Goal: Task Accomplishment & Management: Manage account settings

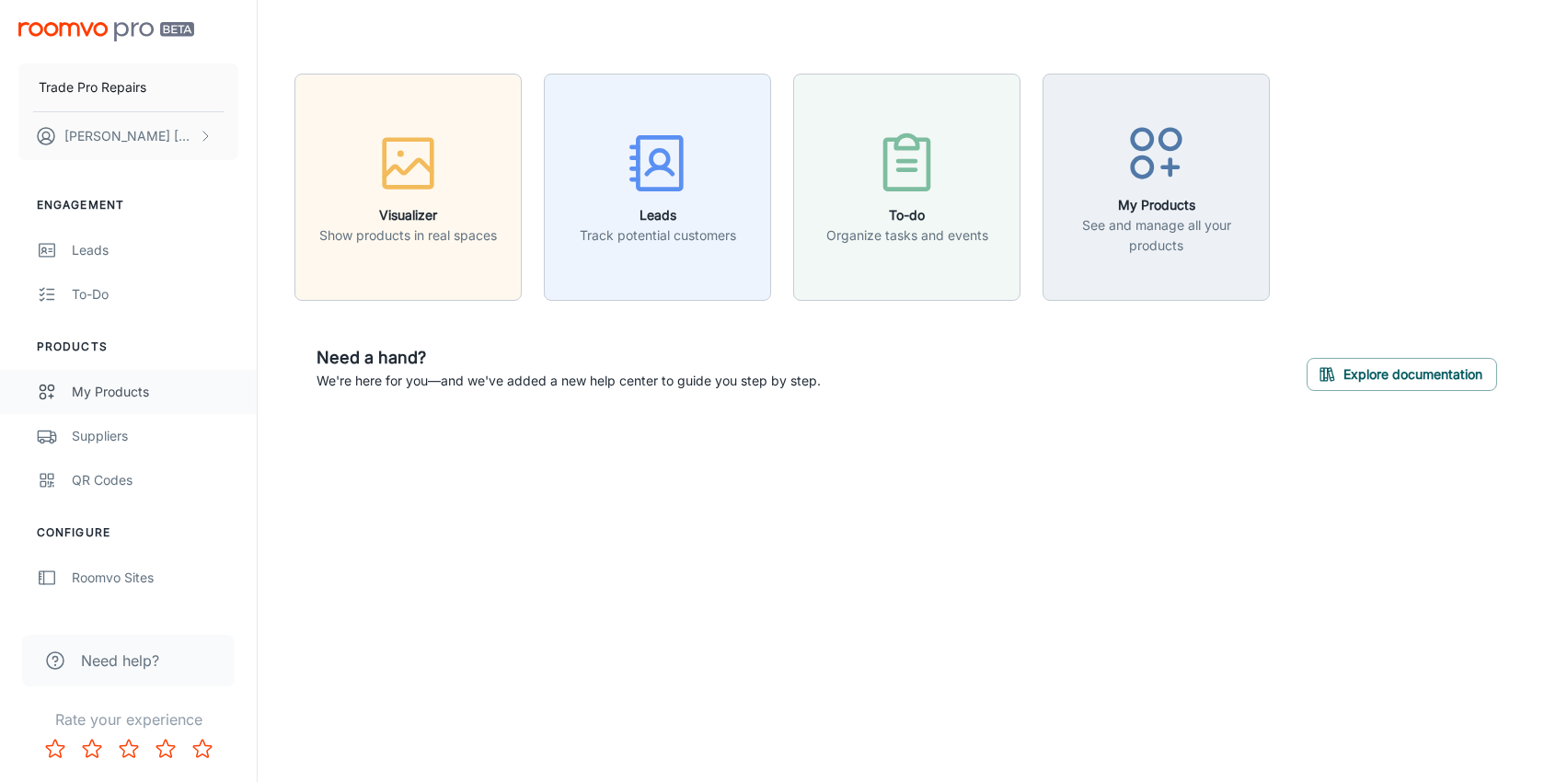
click at [101, 391] on div "My Products" at bounding box center [155, 392] width 167 height 20
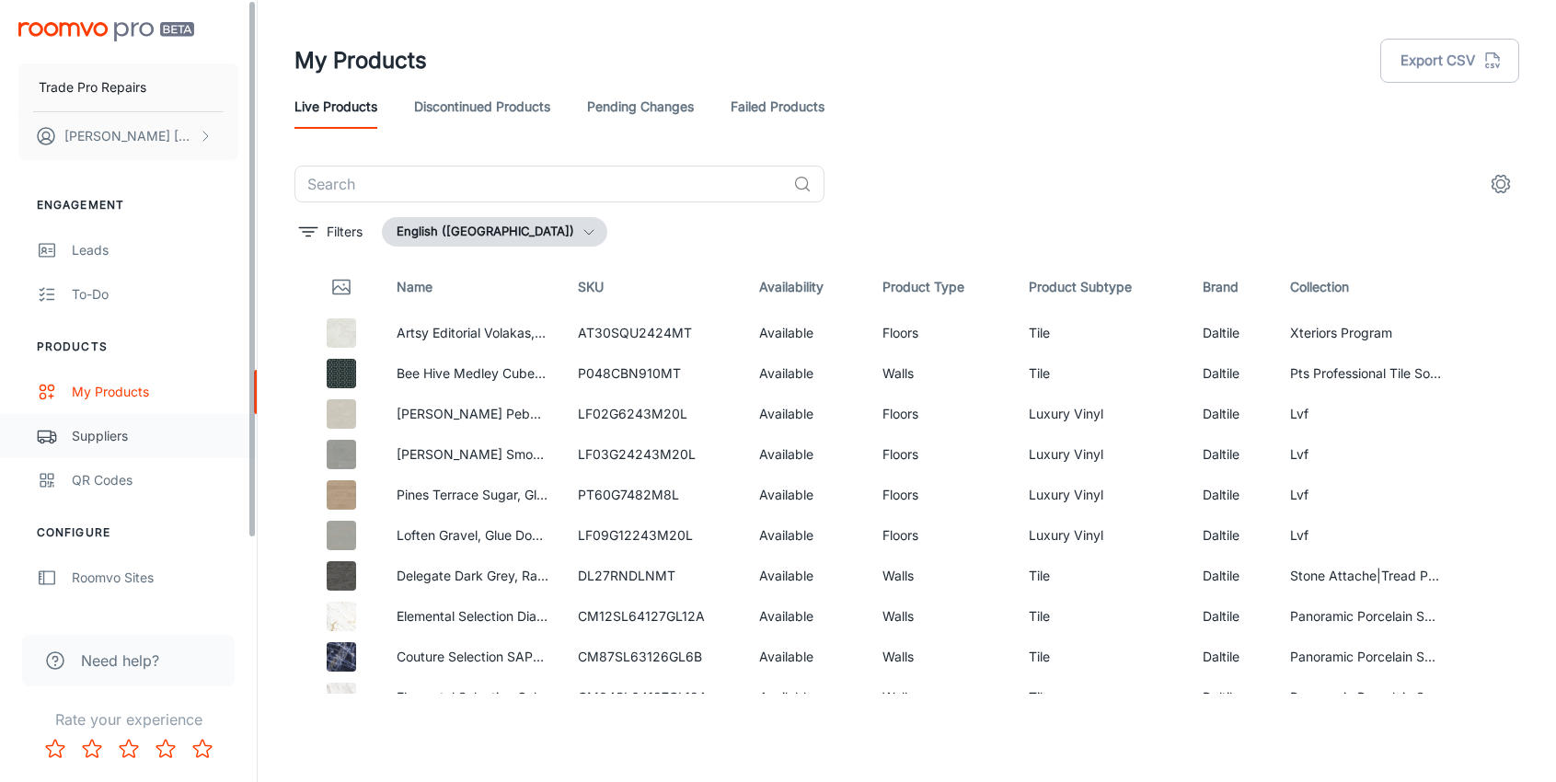
click at [124, 431] on div "Suppliers" at bounding box center [155, 436] width 167 height 20
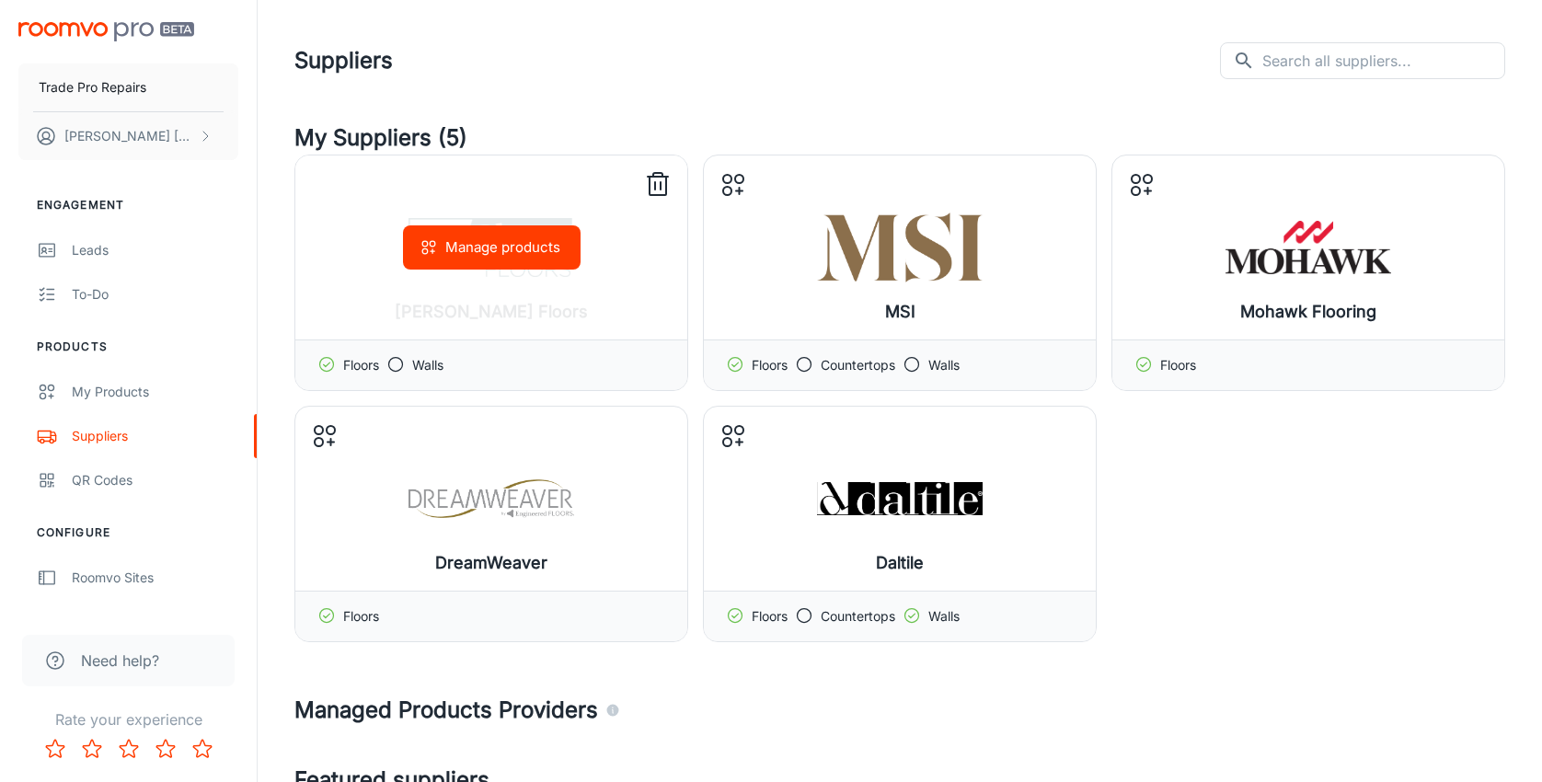
click at [400, 362] on icon at bounding box center [395, 364] width 18 height 18
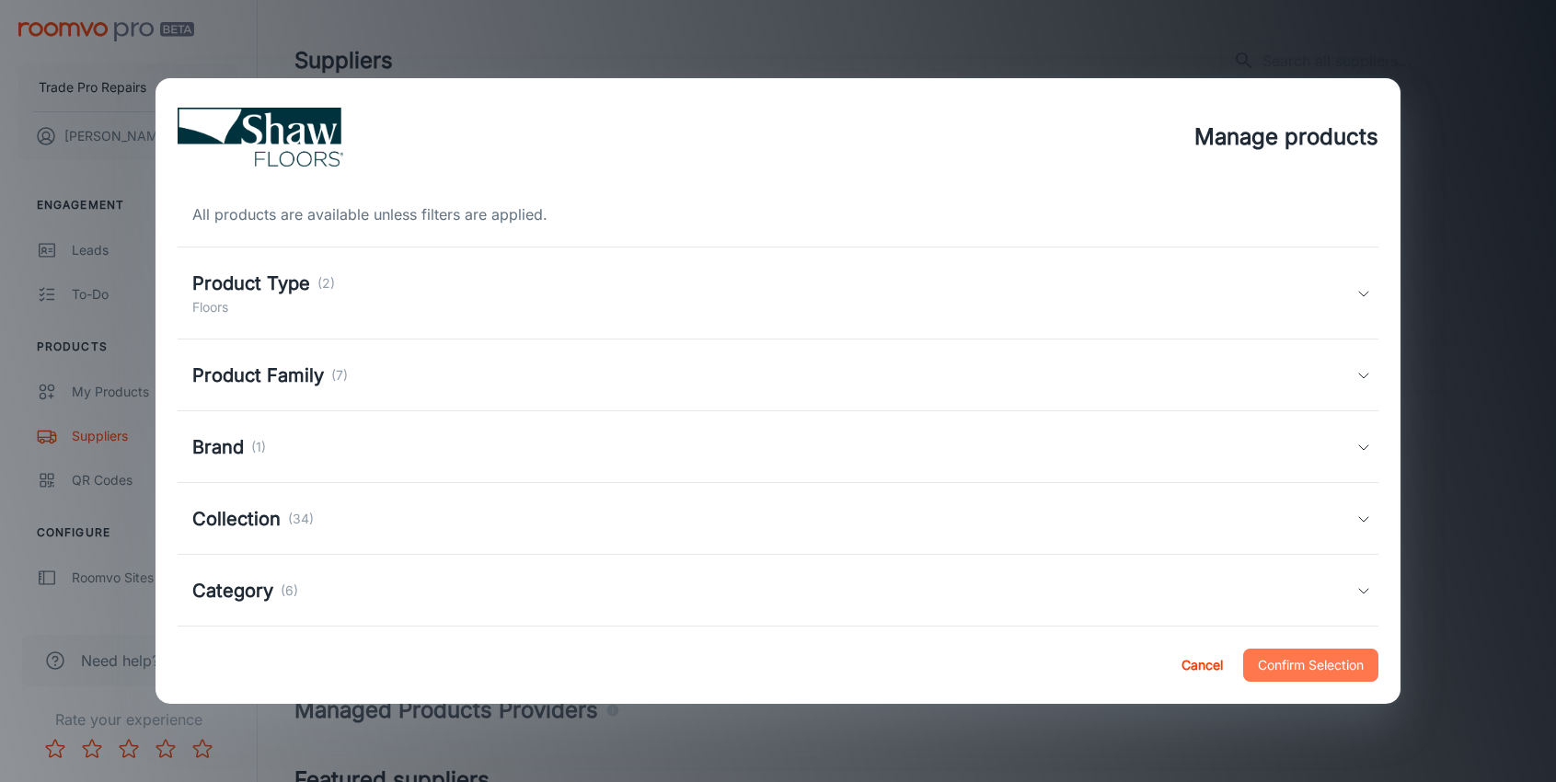
click at [1322, 670] on button "Confirm Selection" at bounding box center [1310, 665] width 135 height 33
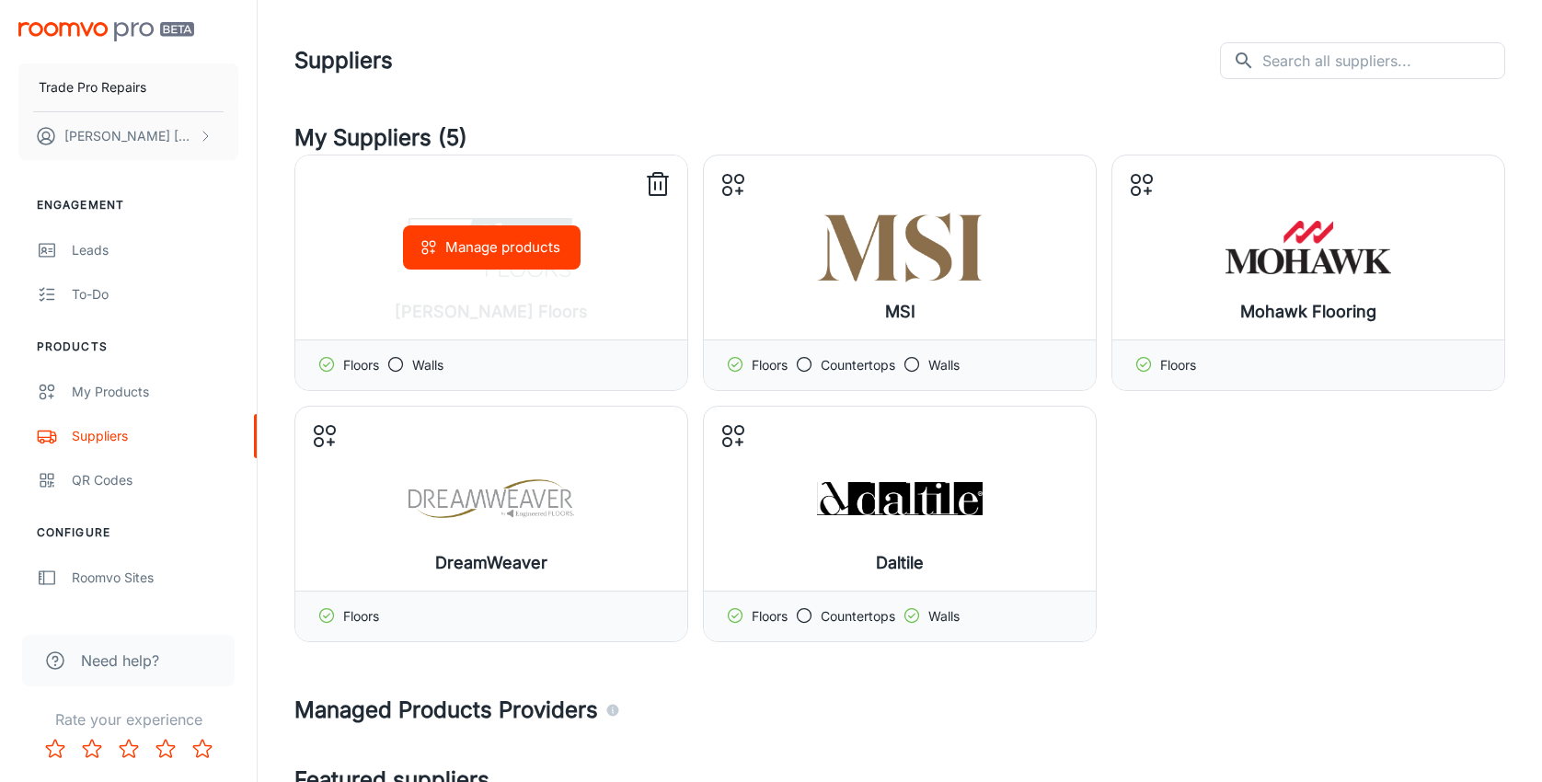
click at [394, 356] on icon at bounding box center [395, 364] width 18 height 18
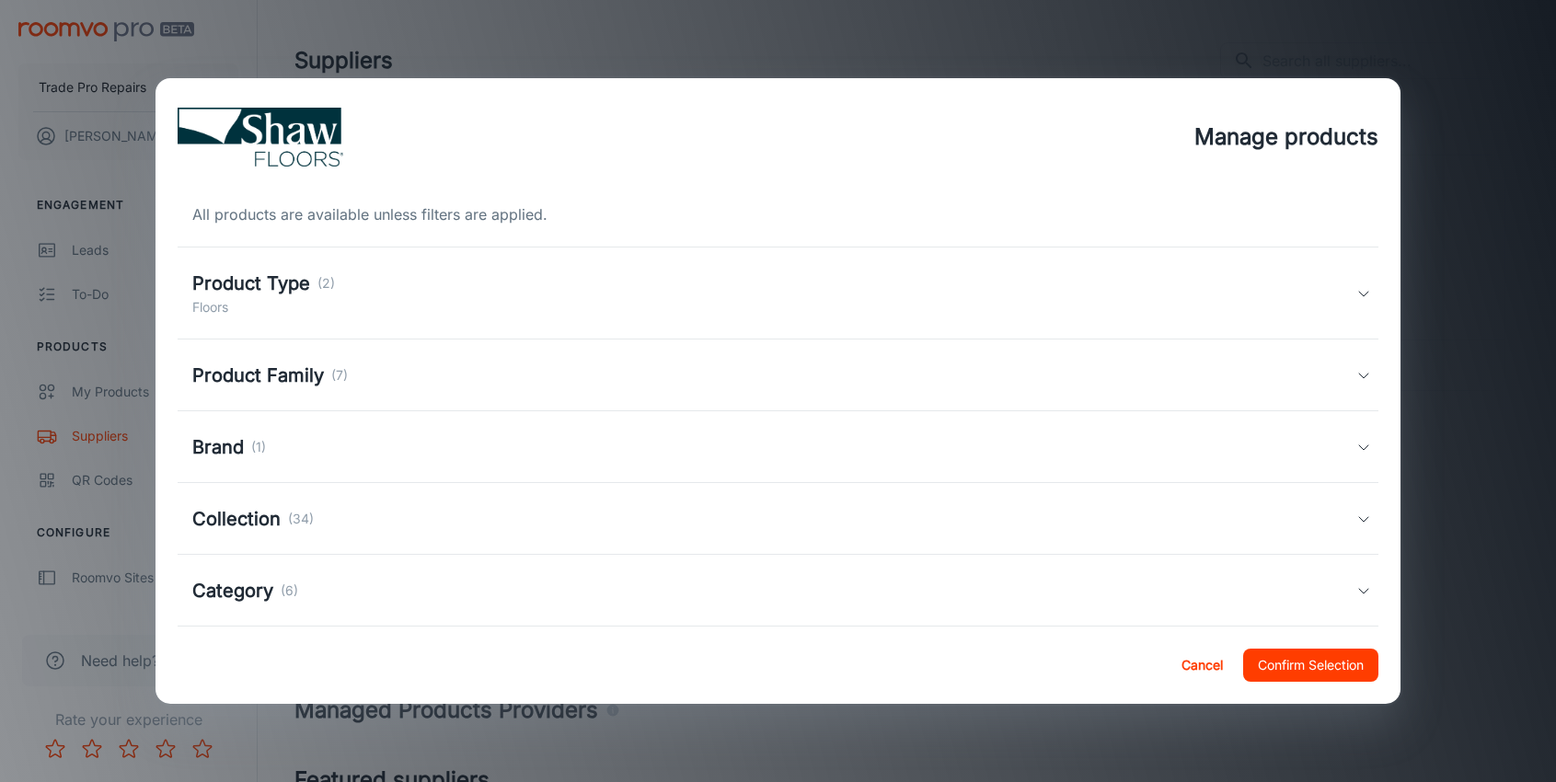
click at [337, 374] on p "(7)" at bounding box center [339, 375] width 17 height 20
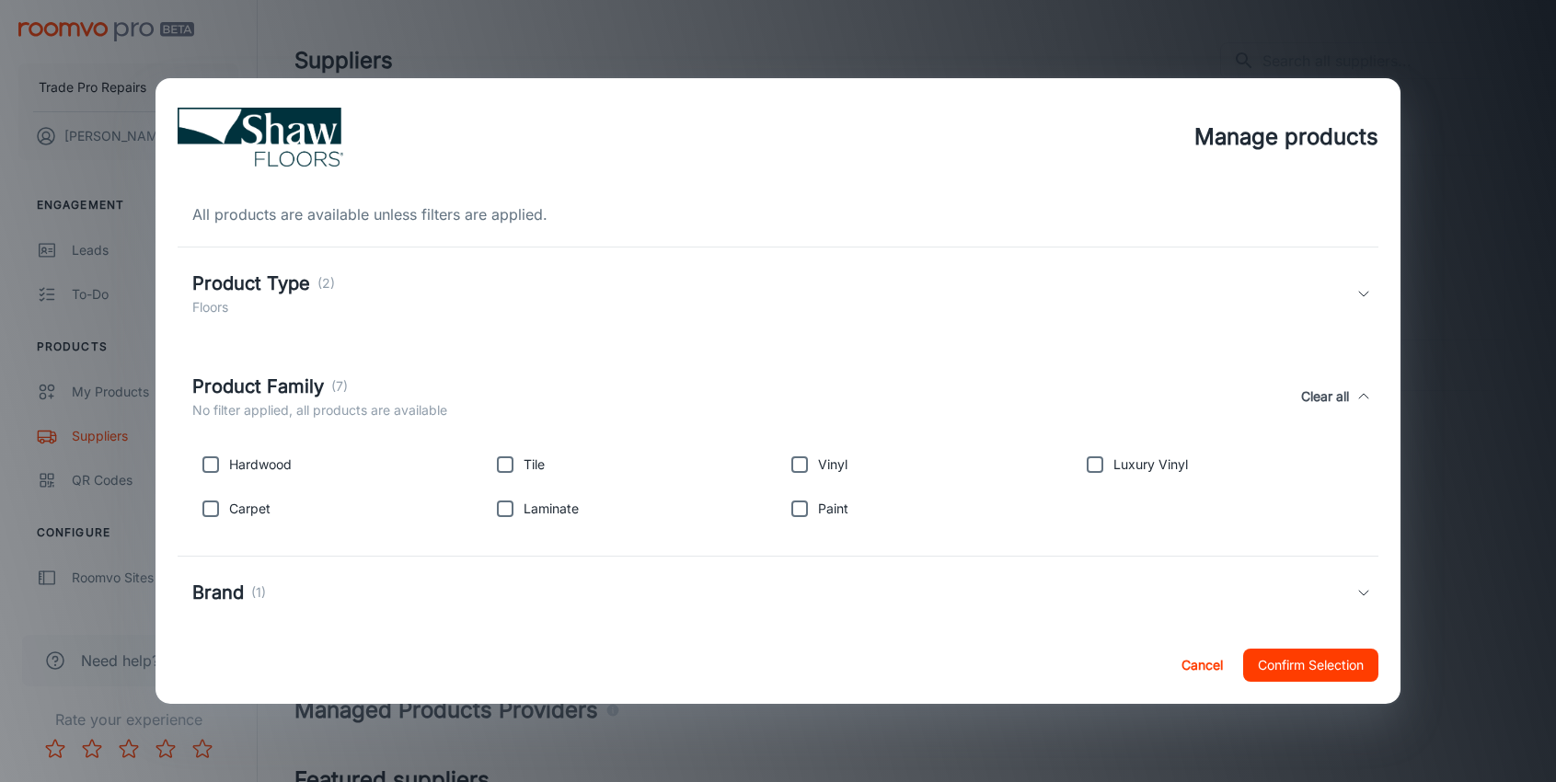
click at [438, 386] on div "Product Family (7)" at bounding box center [319, 387] width 255 height 28
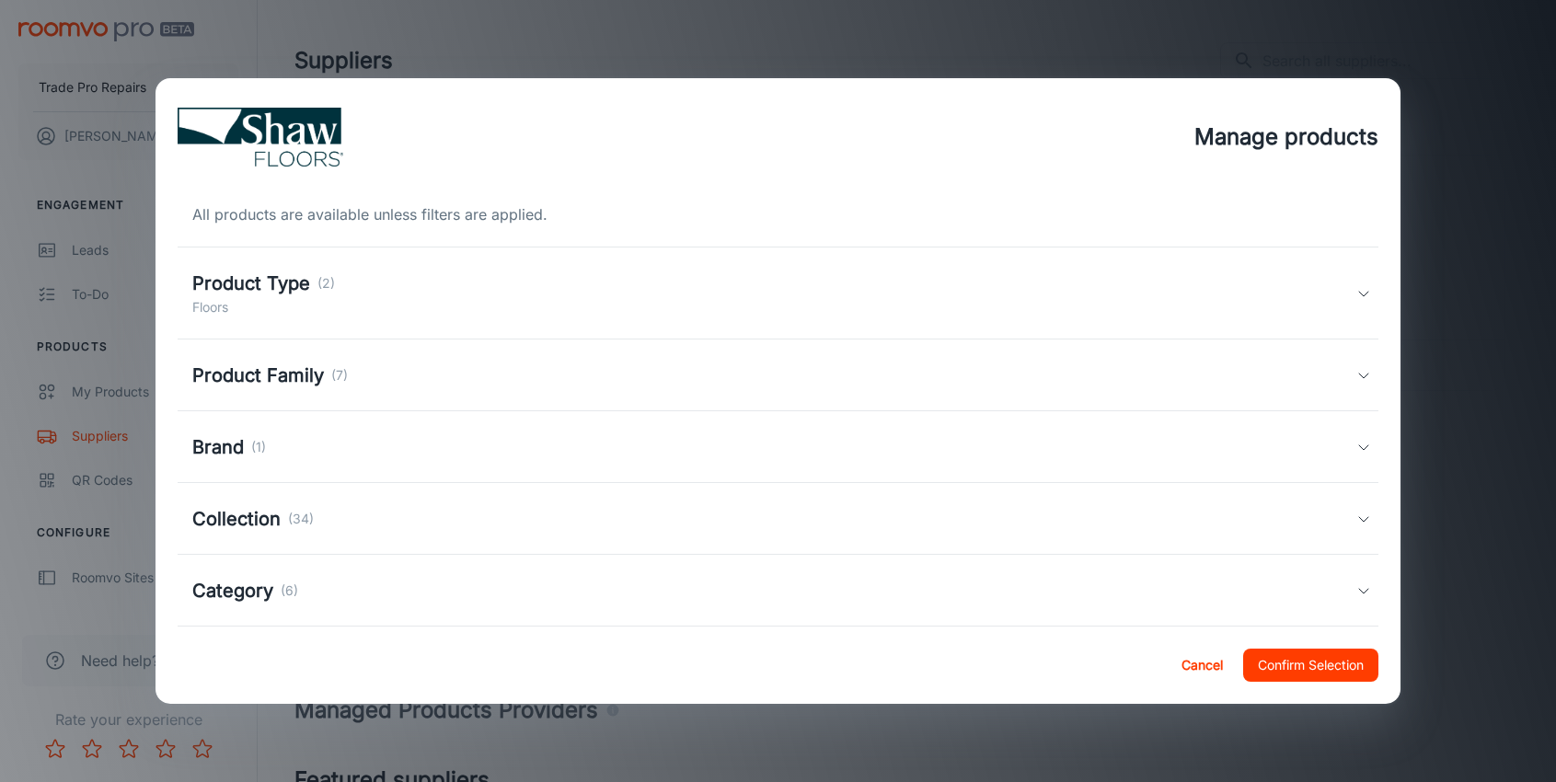
click at [353, 310] on div "Product Type (2) Floors" at bounding box center [774, 294] width 1164 height 48
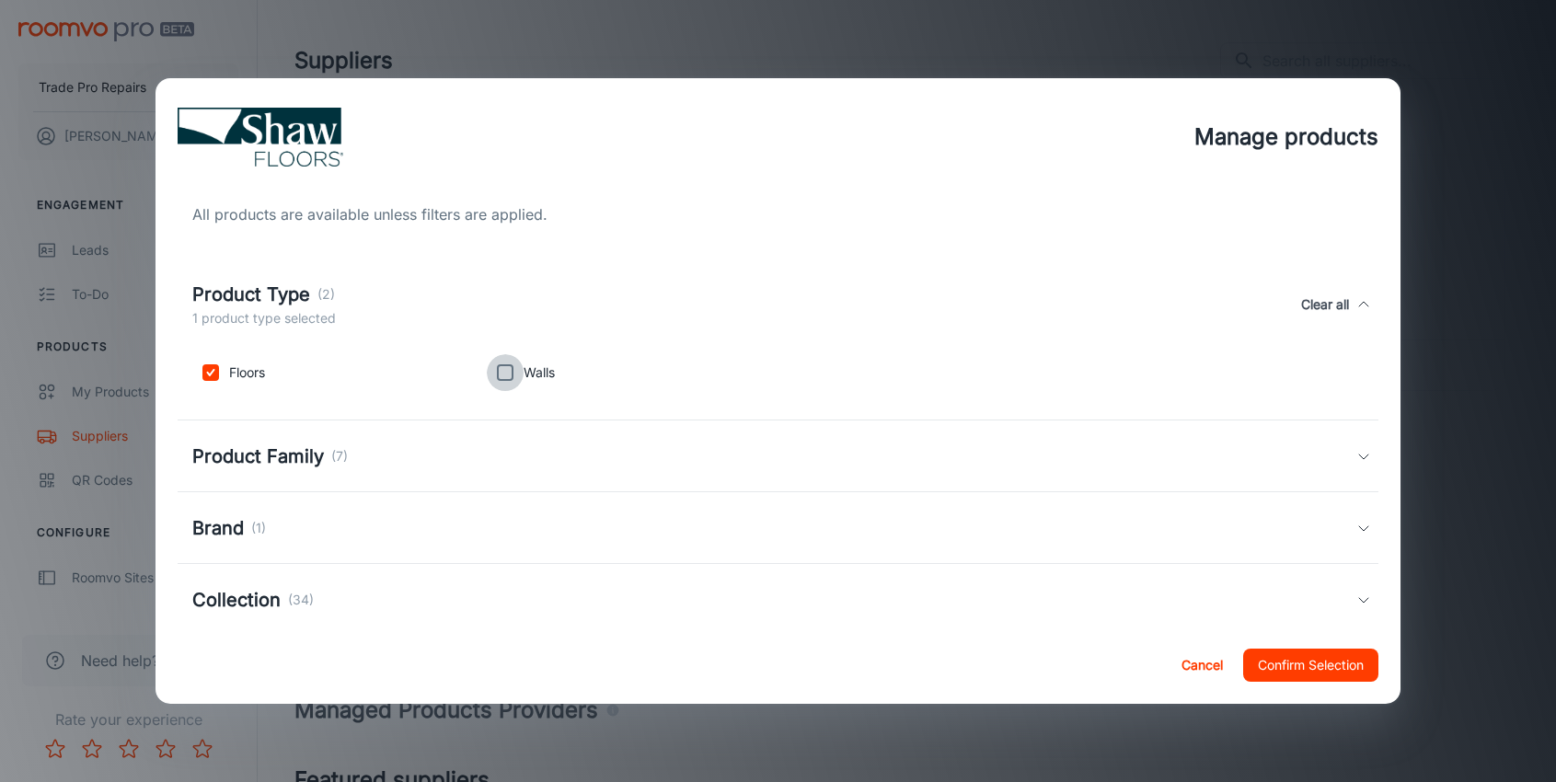
click at [498, 375] on input "checkbox" at bounding box center [505, 372] width 37 height 37
checkbox input "true"
click at [430, 327] on div "Product Type (2) 2 product types selected Clear all" at bounding box center [774, 305] width 1164 height 48
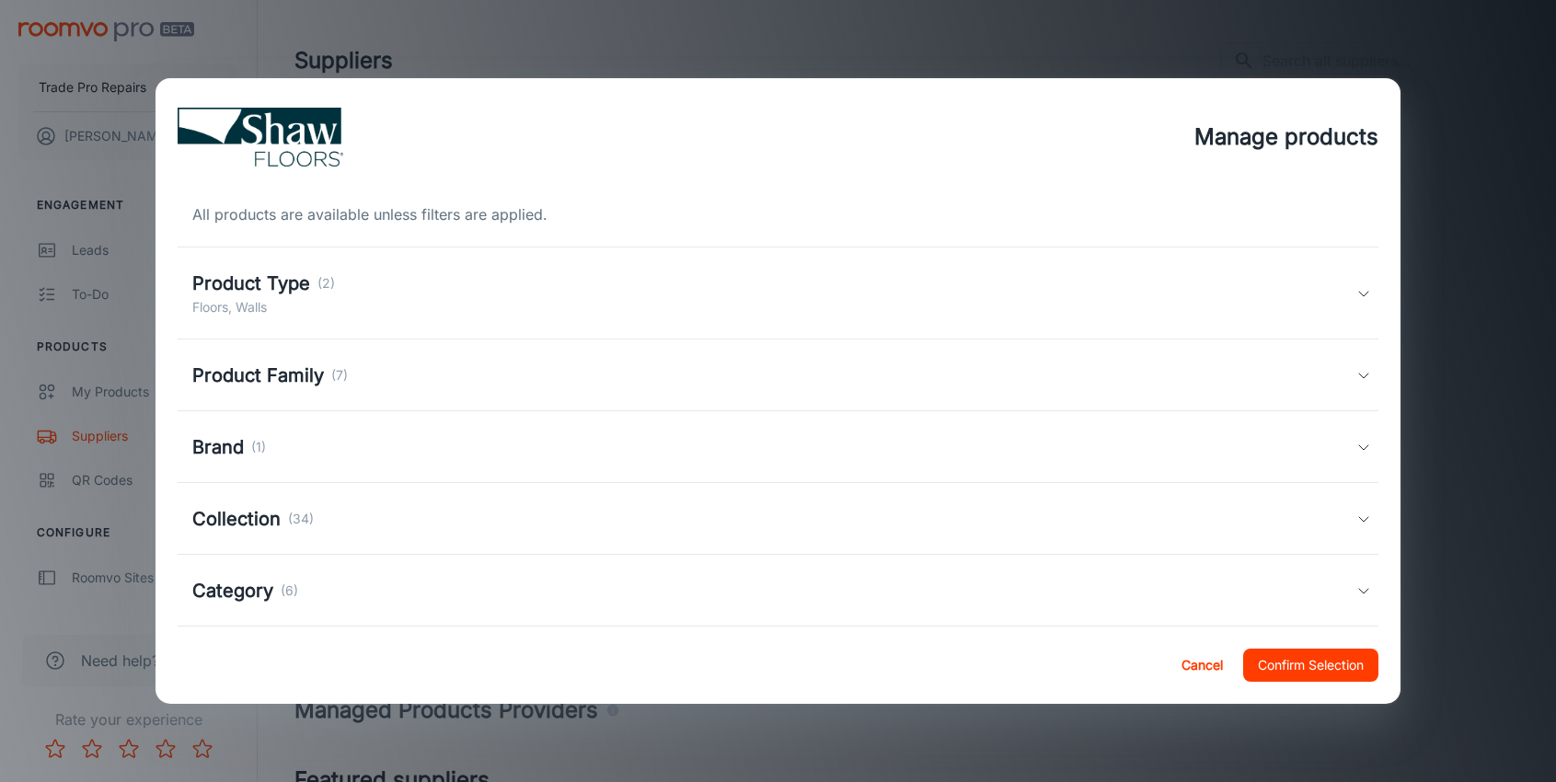
click at [421, 367] on div "Product Family (7)" at bounding box center [774, 376] width 1164 height 28
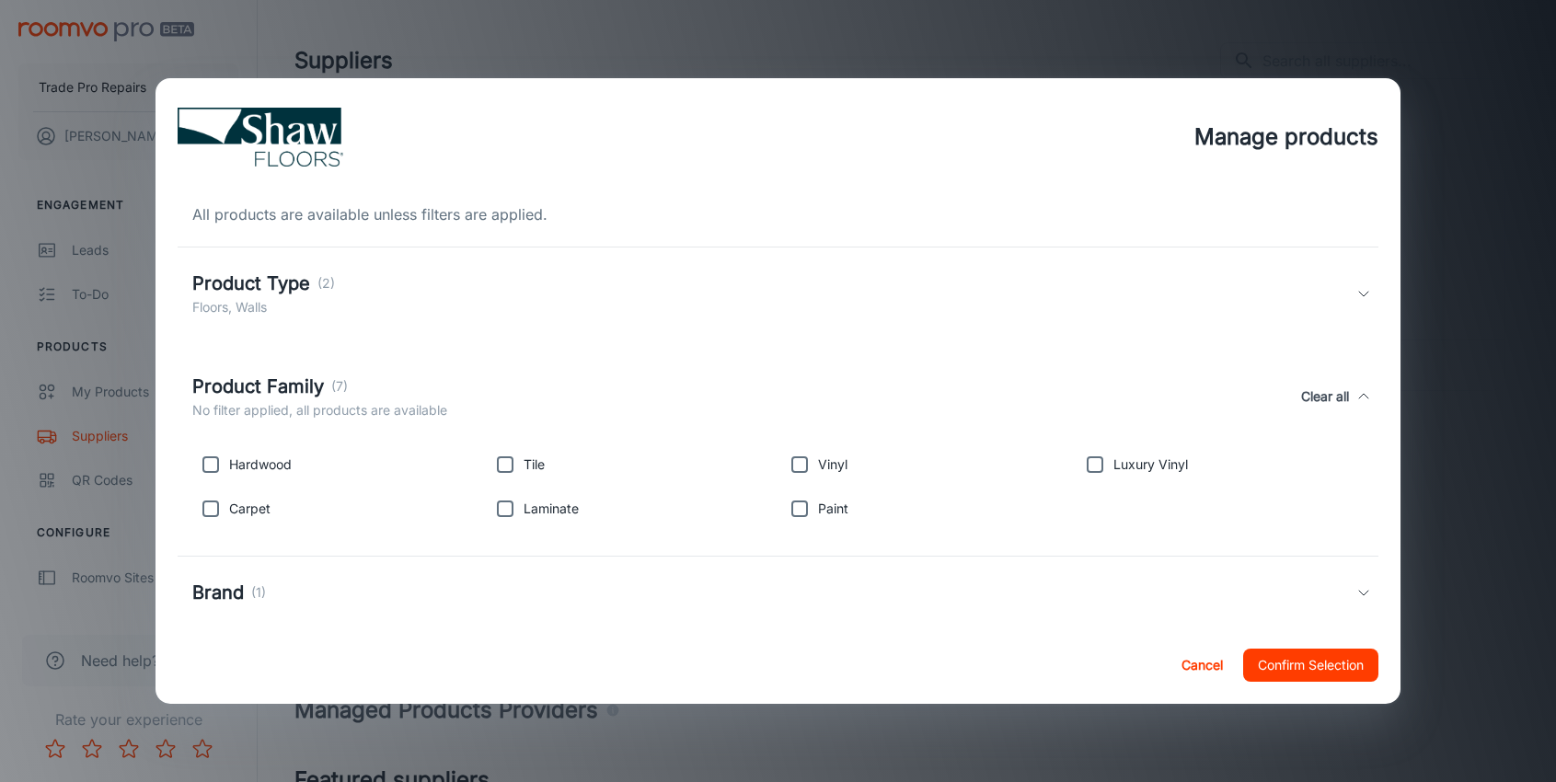
click at [428, 377] on div "Product Family (7)" at bounding box center [319, 387] width 255 height 28
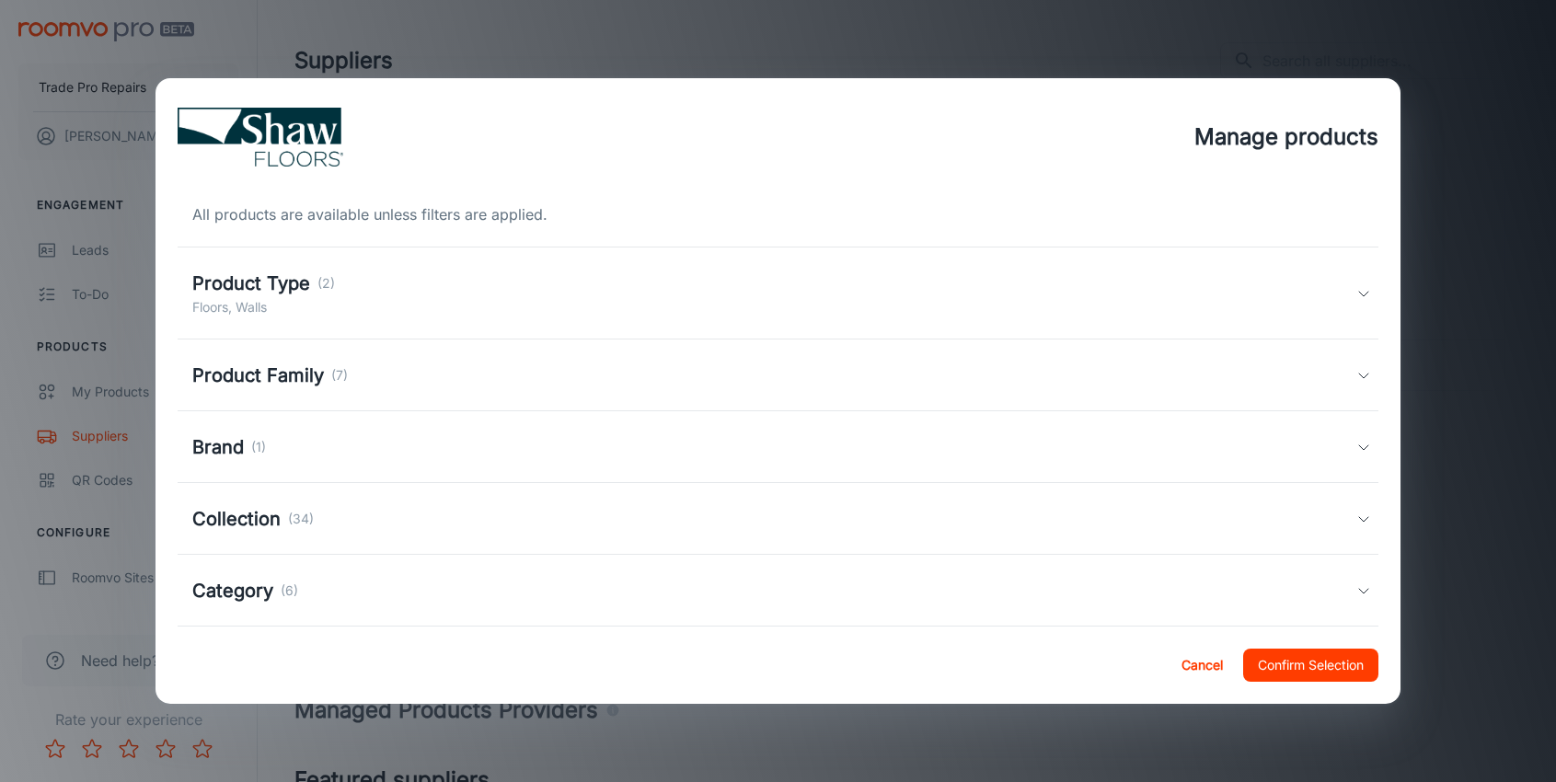
click at [378, 452] on div "Brand (1)" at bounding box center [774, 447] width 1164 height 28
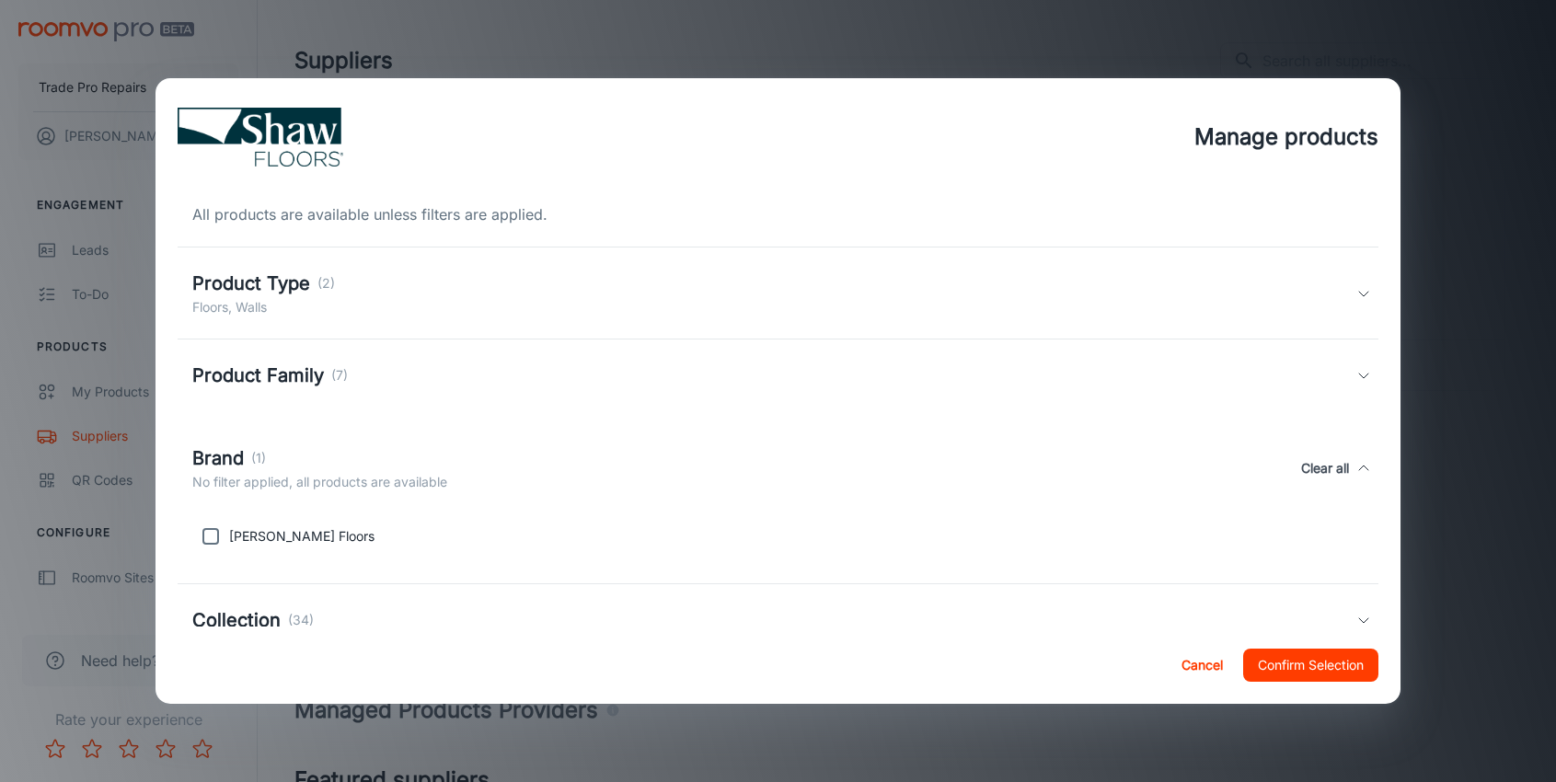
click at [378, 452] on div "Brand (1)" at bounding box center [319, 458] width 255 height 28
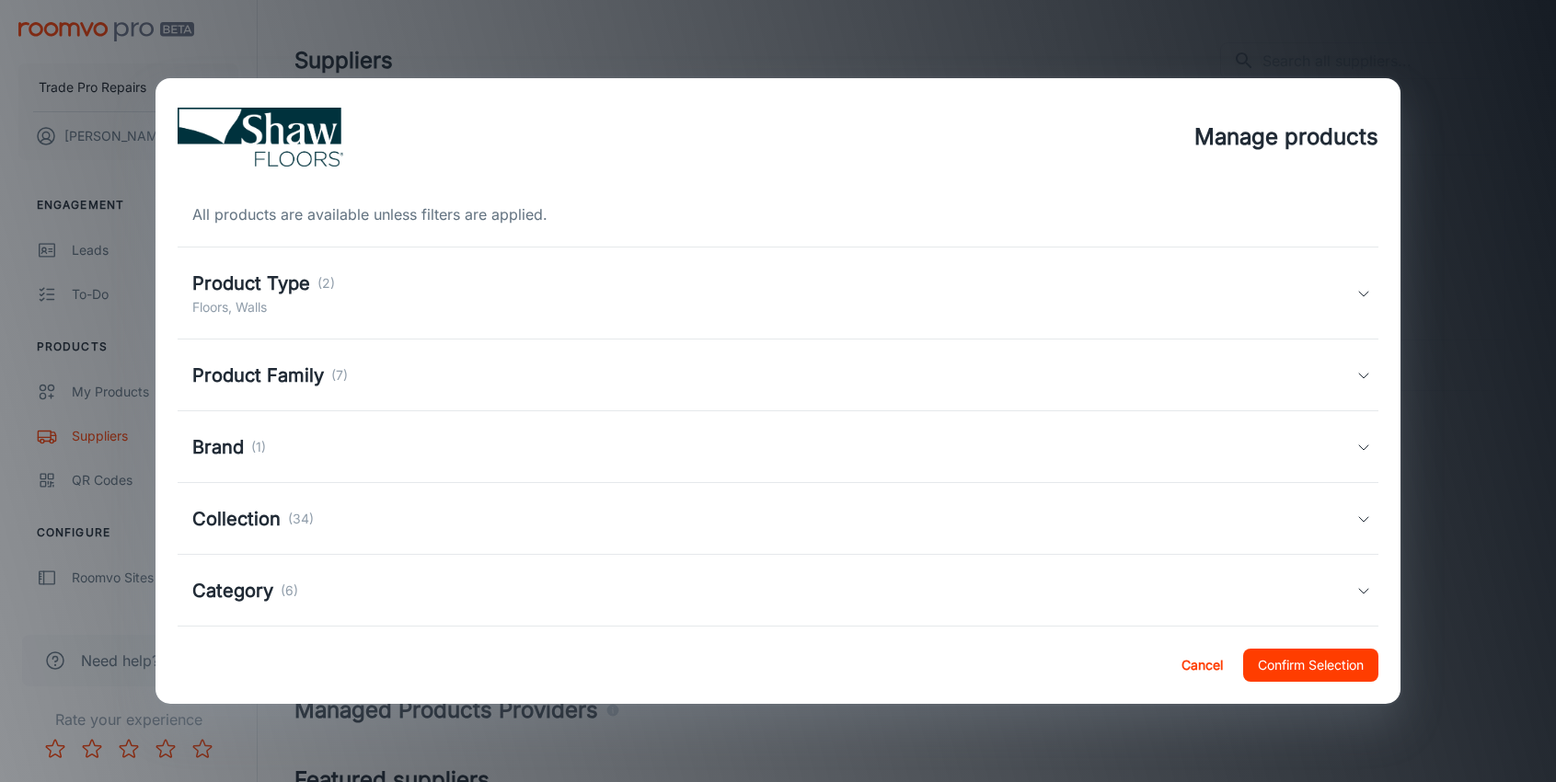
click at [389, 510] on div "Collection (34)" at bounding box center [774, 519] width 1164 height 28
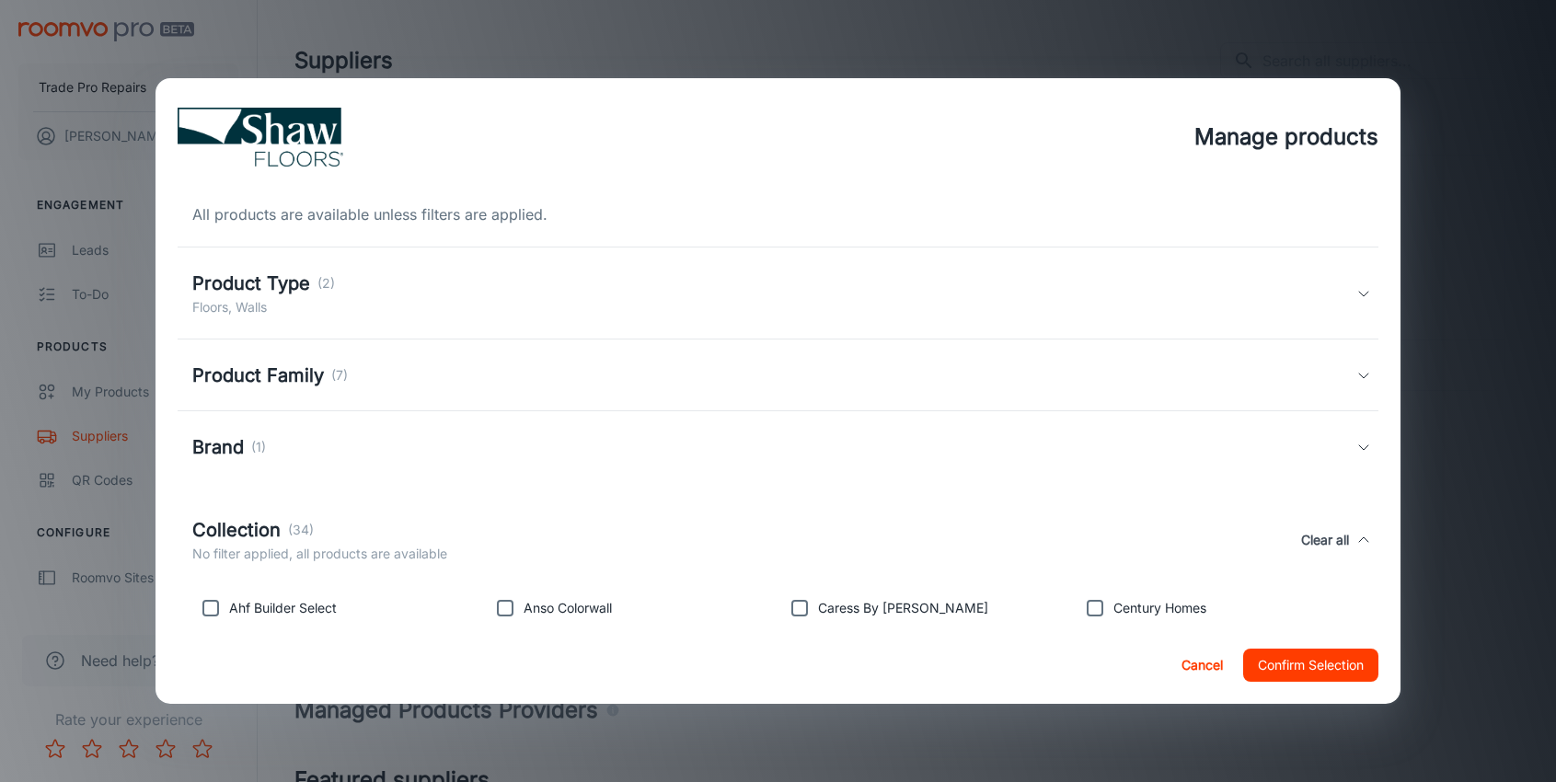
click at [392, 510] on div "Collection (34) No filter applied, all products are available Clear all" at bounding box center [778, 540] width 1201 height 85
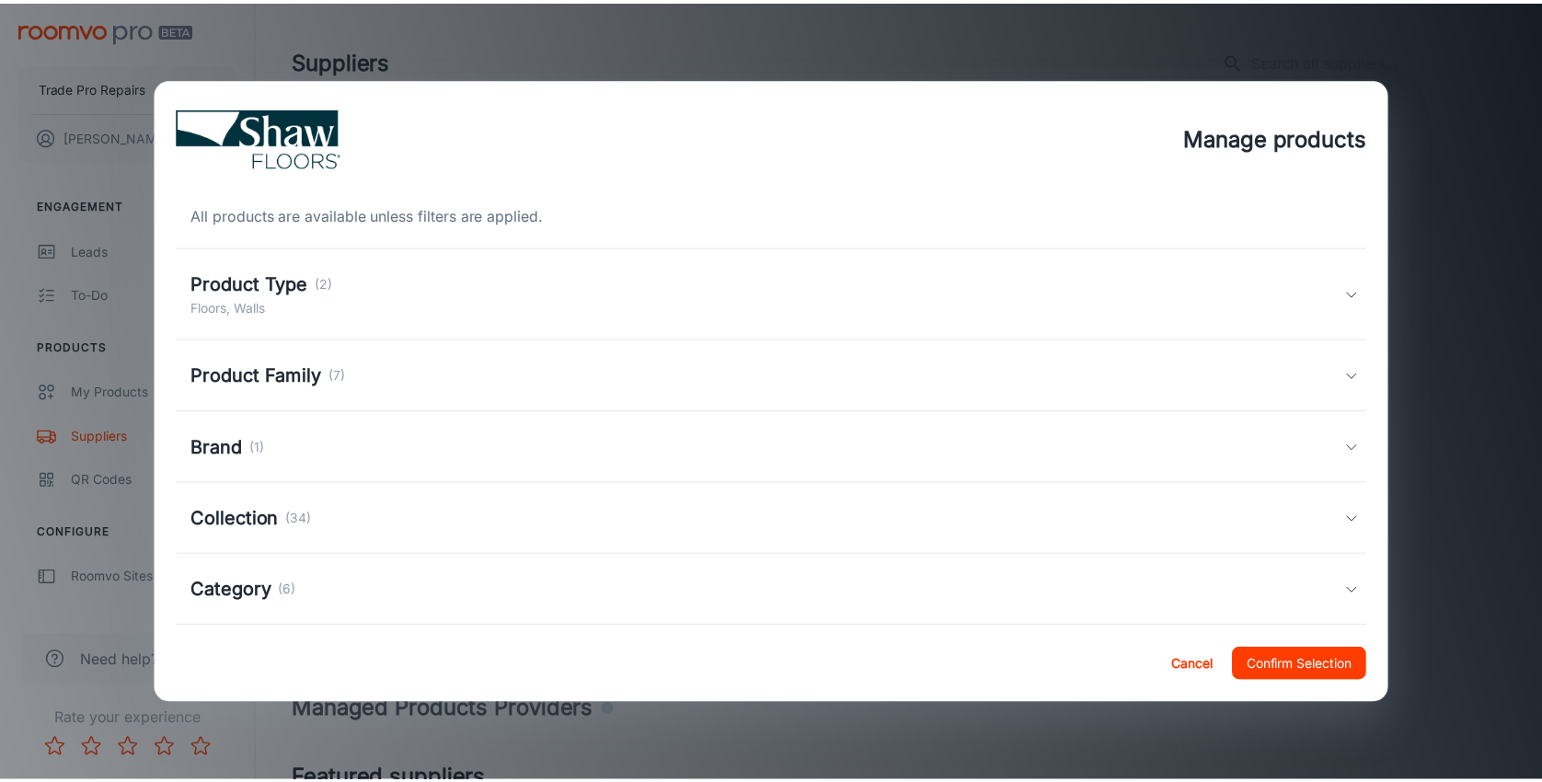
scroll to position [92, 0]
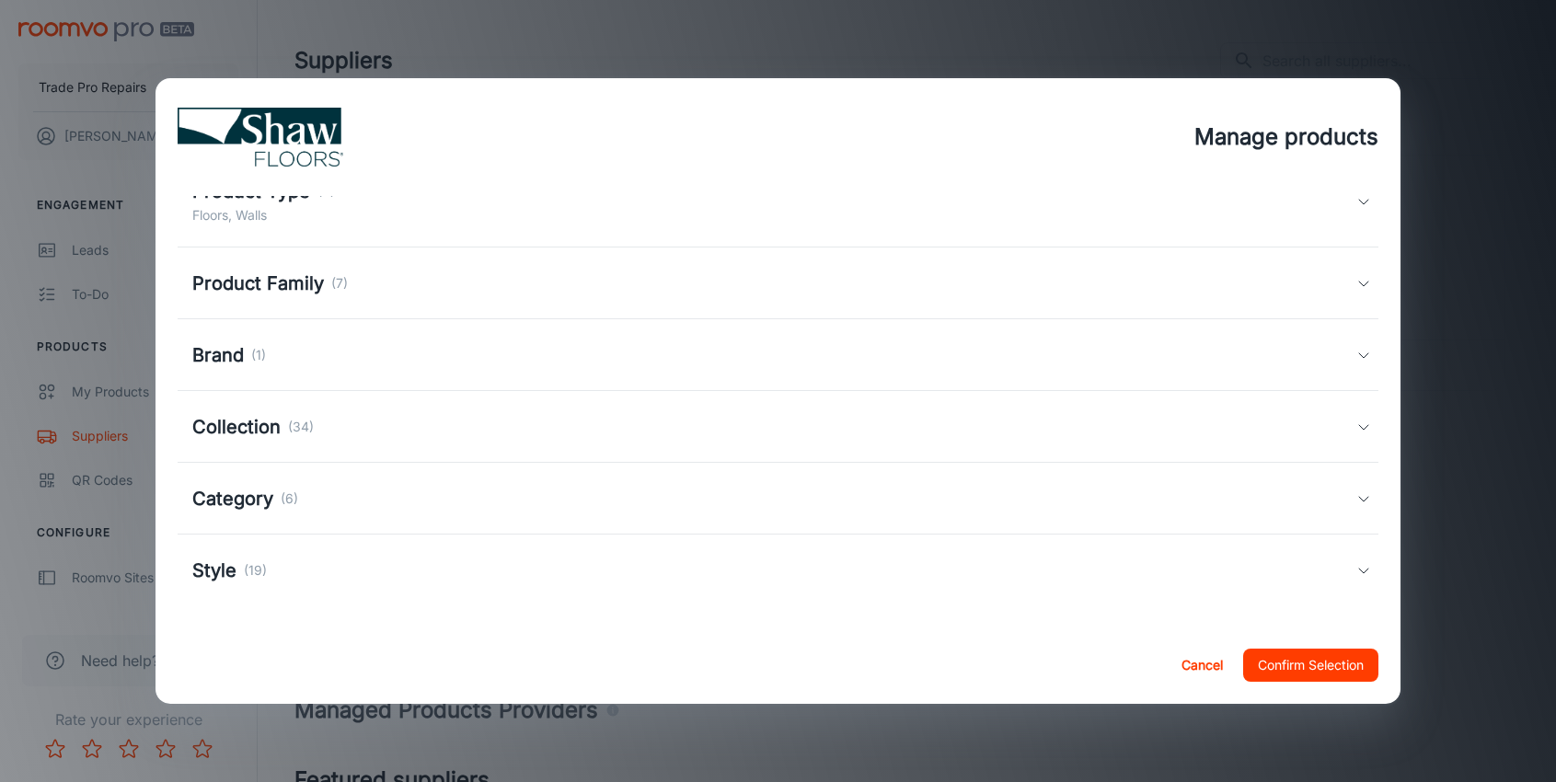
click at [1339, 674] on button "Confirm Selection" at bounding box center [1310, 665] width 135 height 33
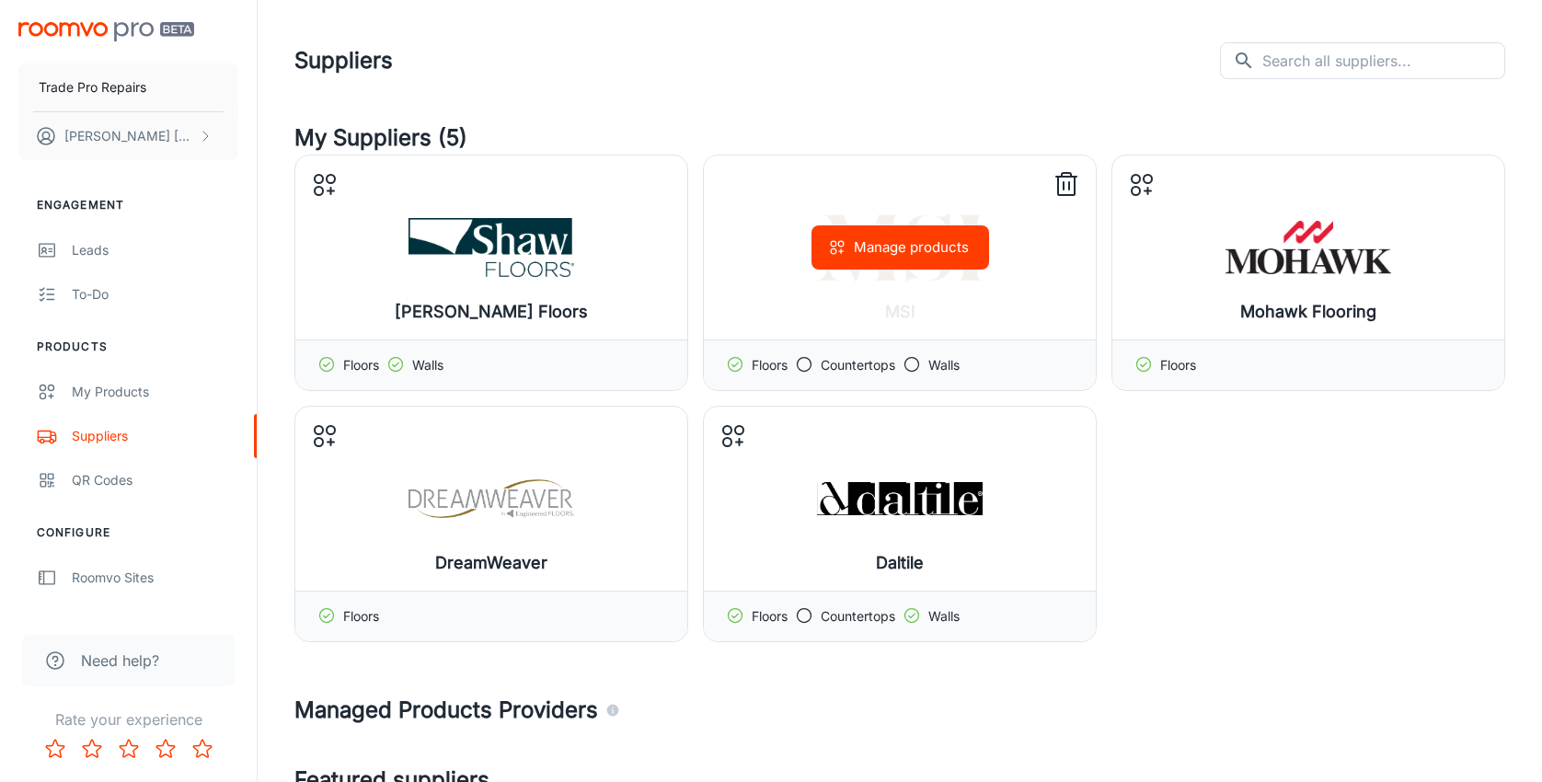
click at [909, 258] on button "Manage products" at bounding box center [900, 247] width 178 height 44
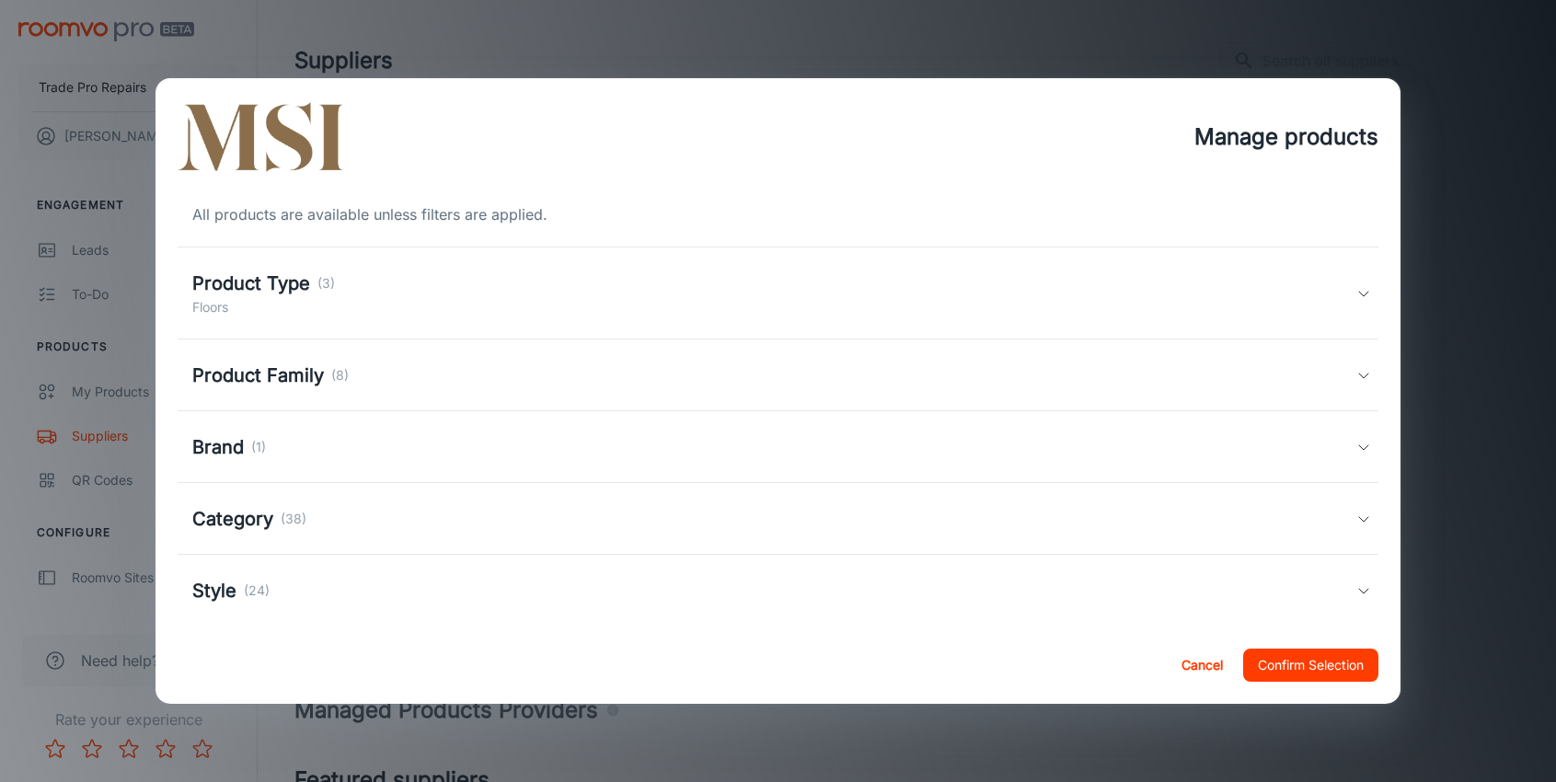
click at [319, 294] on div "Product Type (3)" at bounding box center [263, 284] width 143 height 28
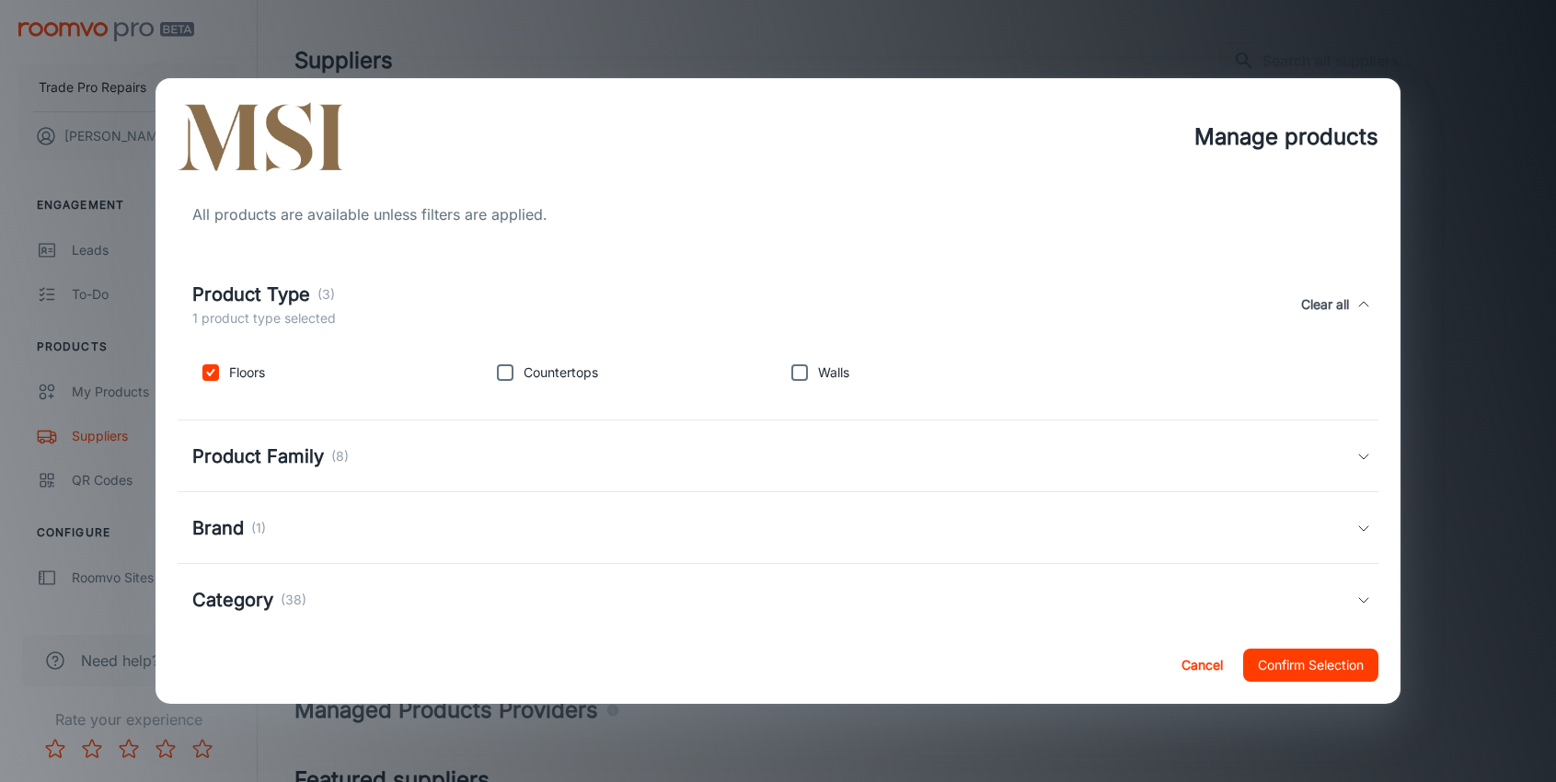
click at [500, 372] on input "checkbox" at bounding box center [505, 372] width 37 height 37
checkbox input "true"
click at [792, 374] on input "checkbox" at bounding box center [799, 372] width 37 height 37
checkbox input "true"
click at [1331, 671] on button "Confirm Selection" at bounding box center [1310, 665] width 135 height 33
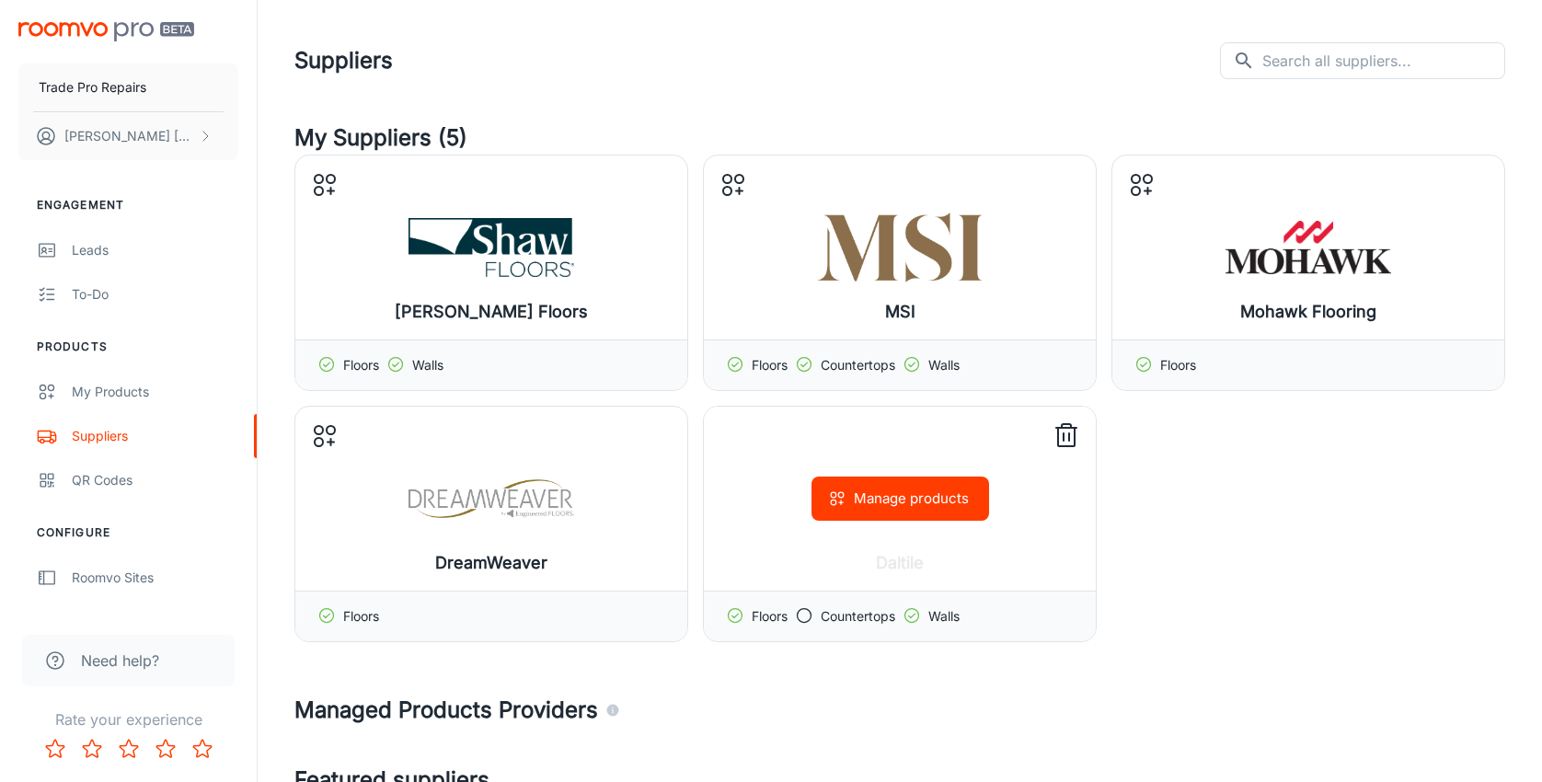
click at [942, 528] on div "Manage products" at bounding box center [900, 499] width 392 height 184
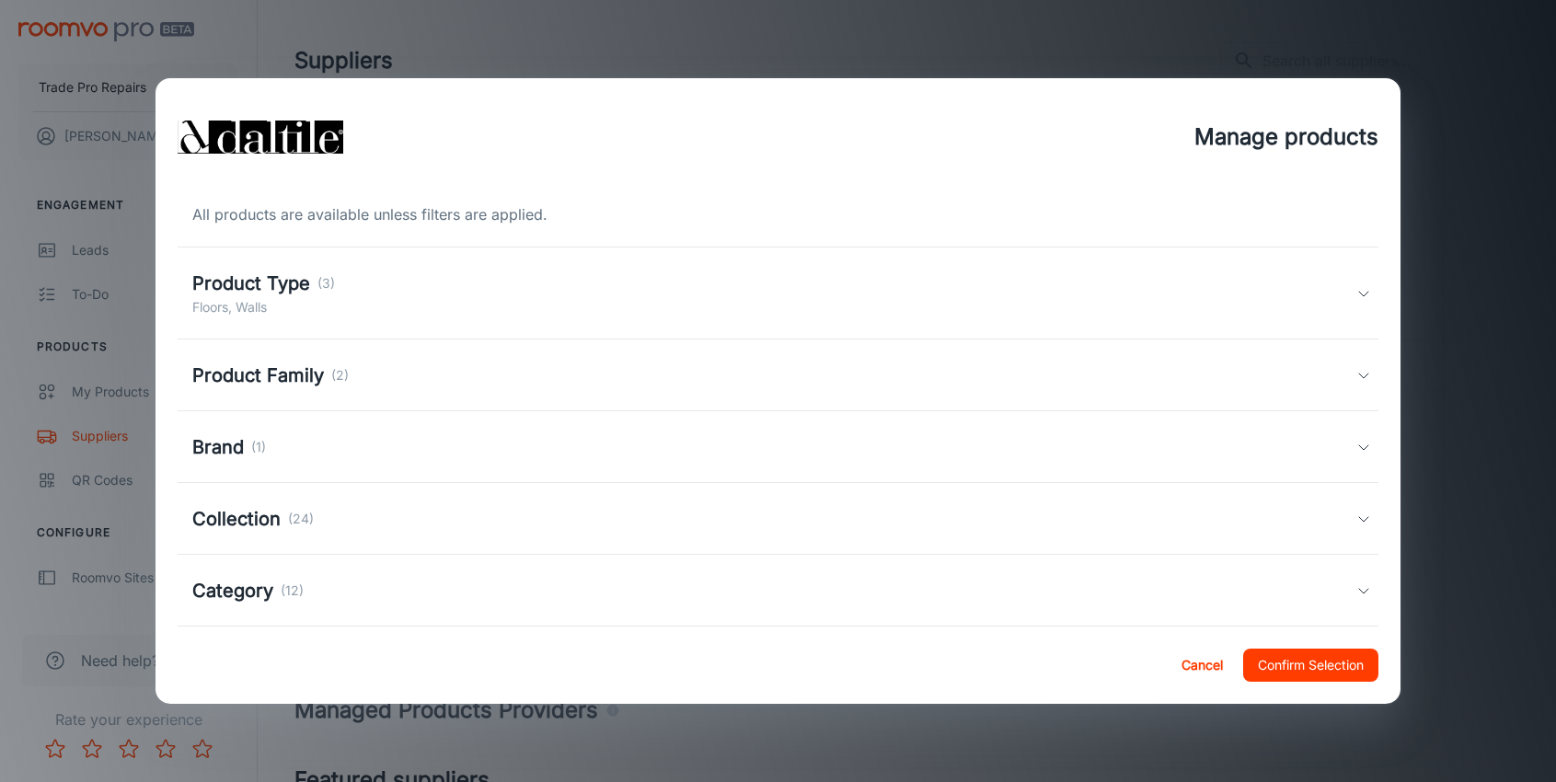
click at [298, 296] on h5 "Product Type" at bounding box center [251, 284] width 118 height 28
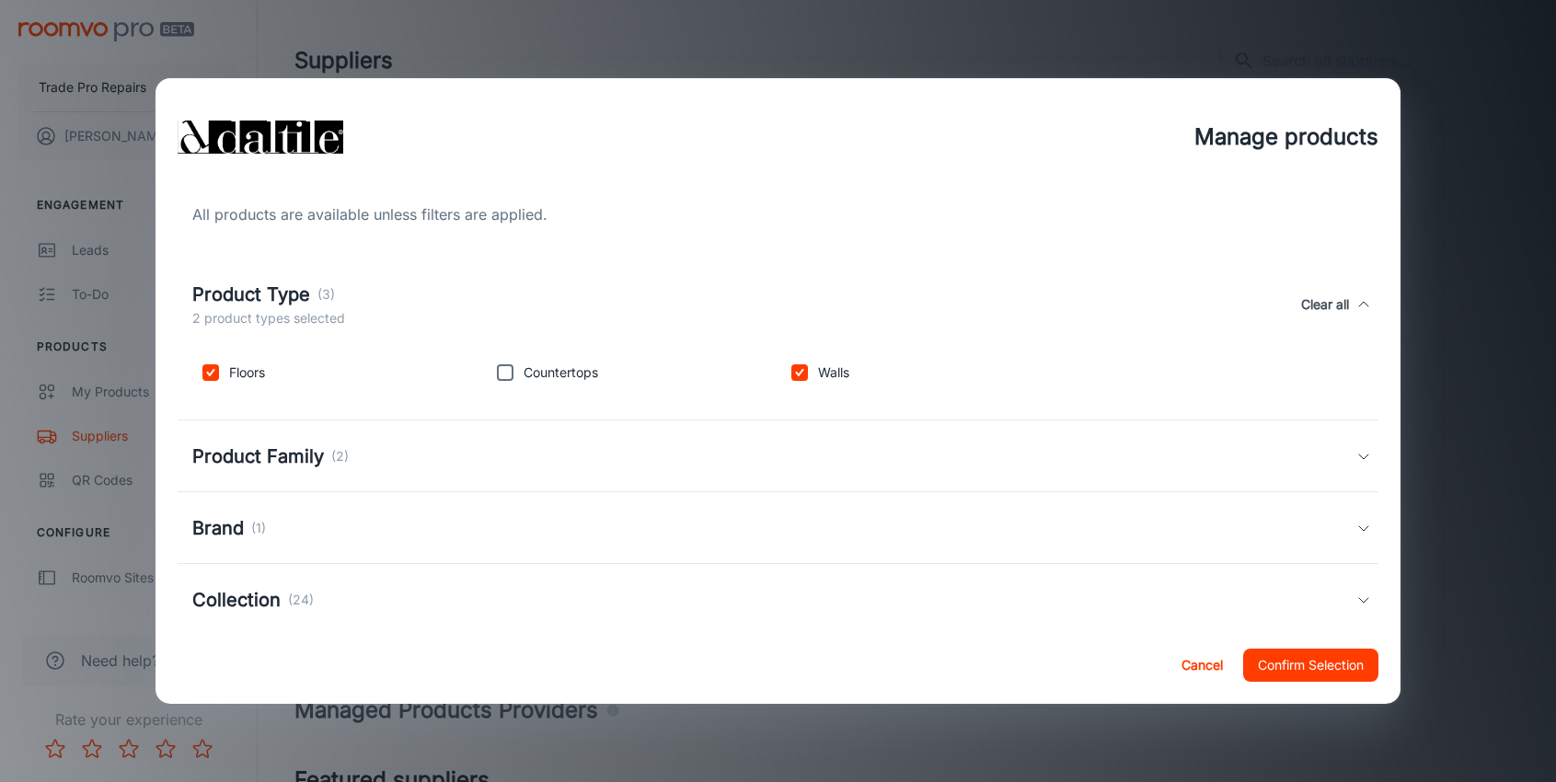
click at [501, 364] on input "checkbox" at bounding box center [505, 372] width 37 height 37
checkbox input "true"
click at [1317, 662] on button "Confirm Selection" at bounding box center [1310, 665] width 135 height 33
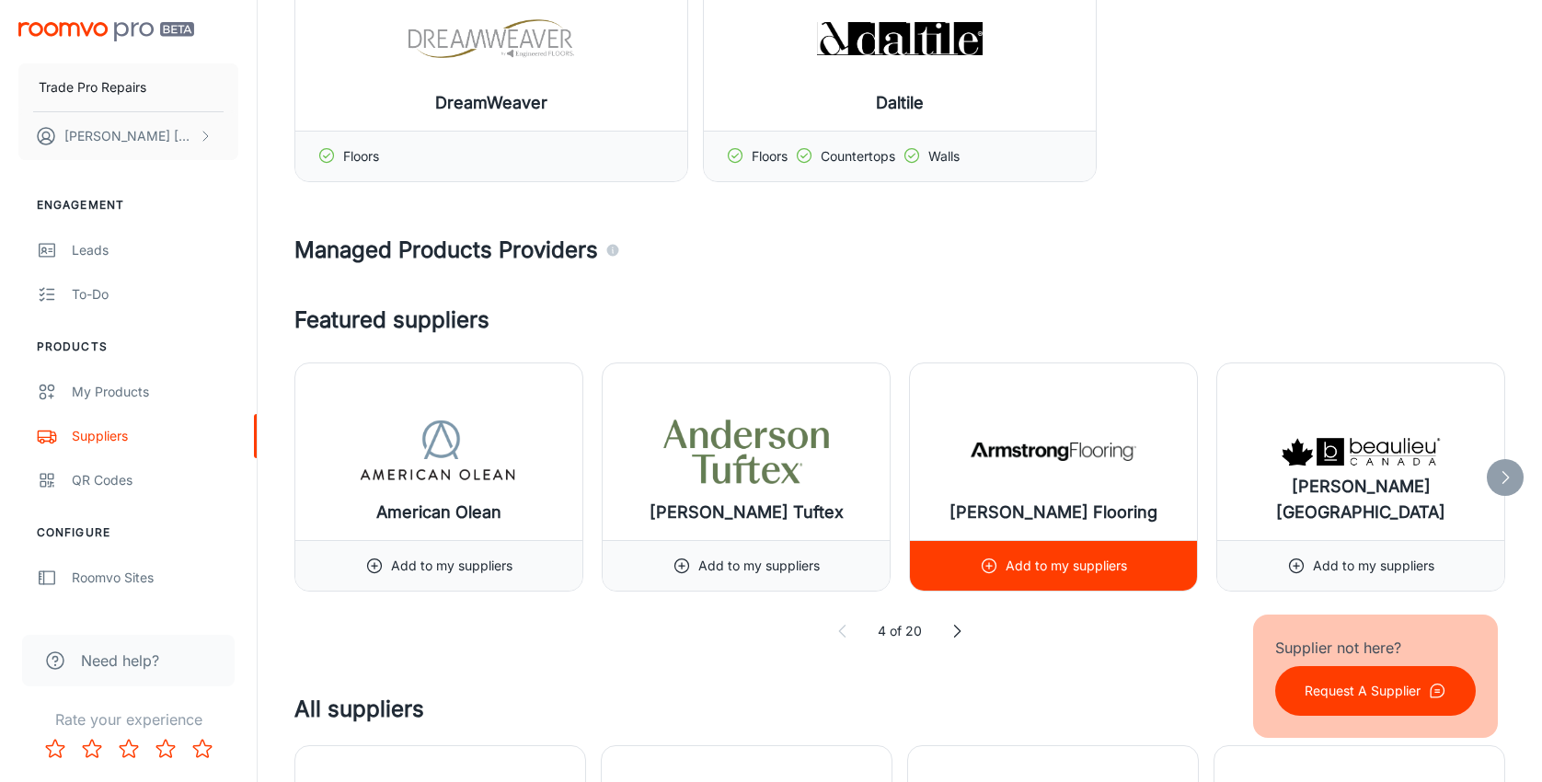
scroll to position [644, 0]
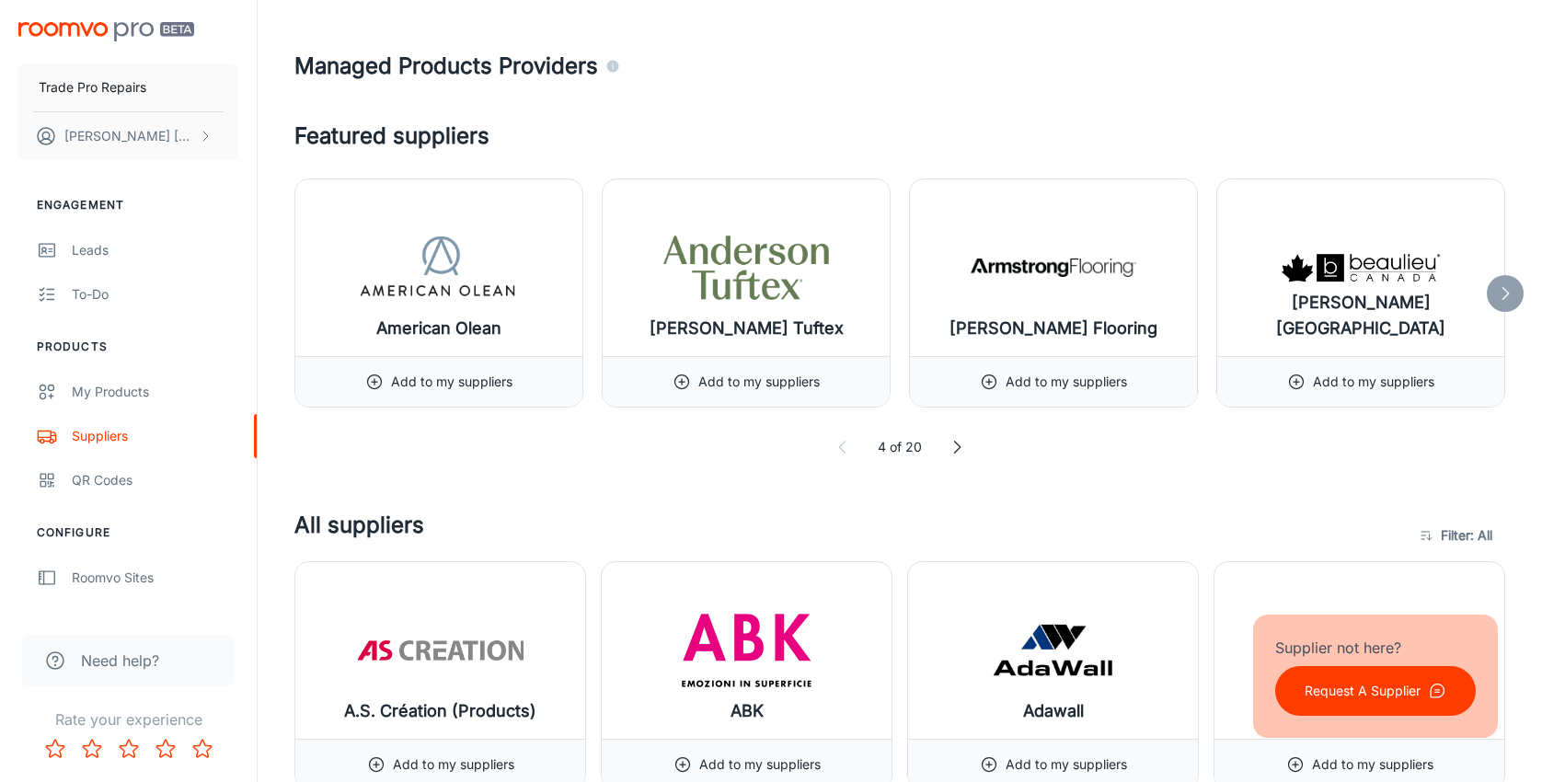
click at [1507, 286] on icon at bounding box center [1505, 293] width 18 height 18
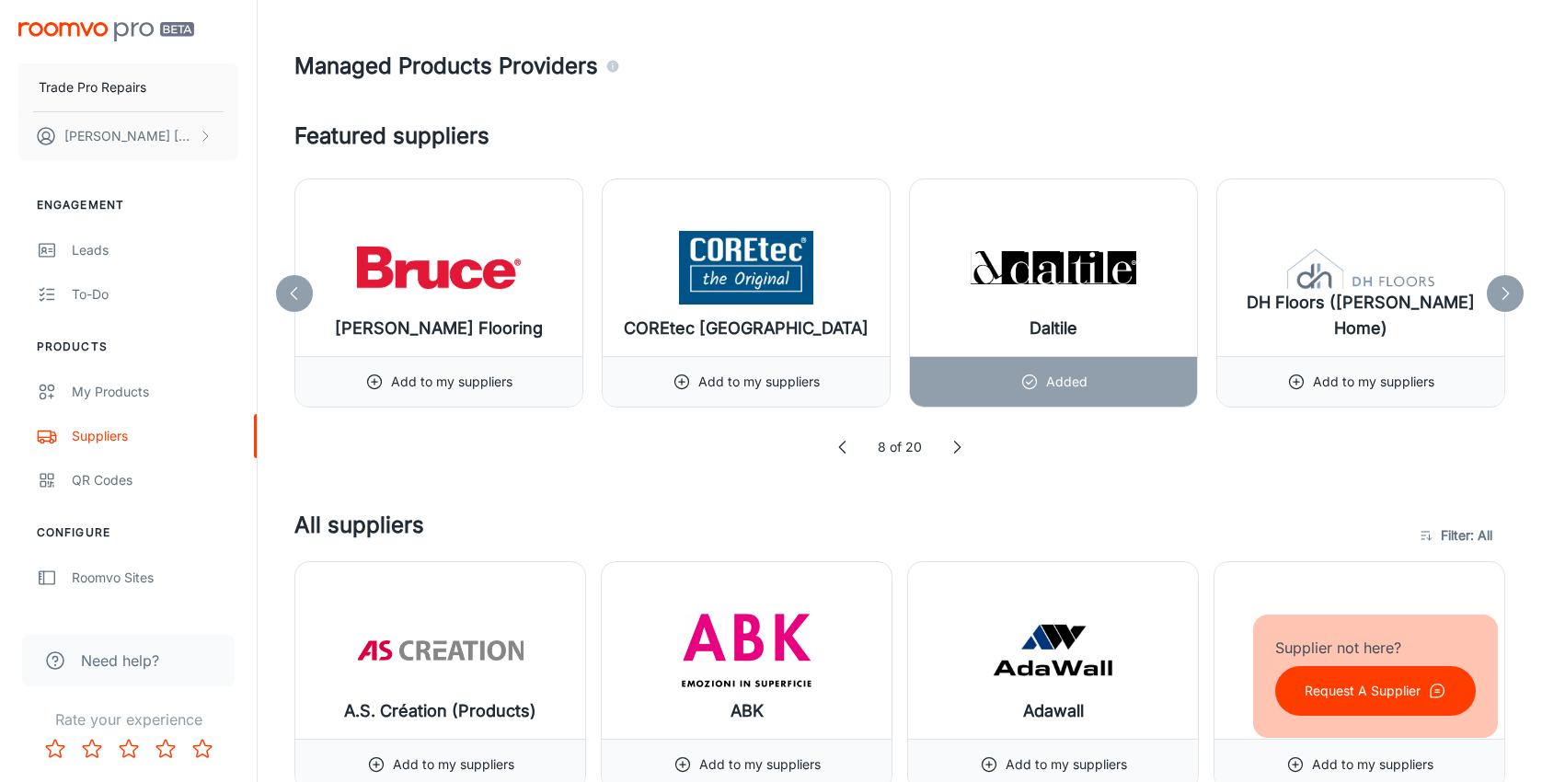
click at [1507, 286] on icon at bounding box center [1505, 293] width 18 height 18
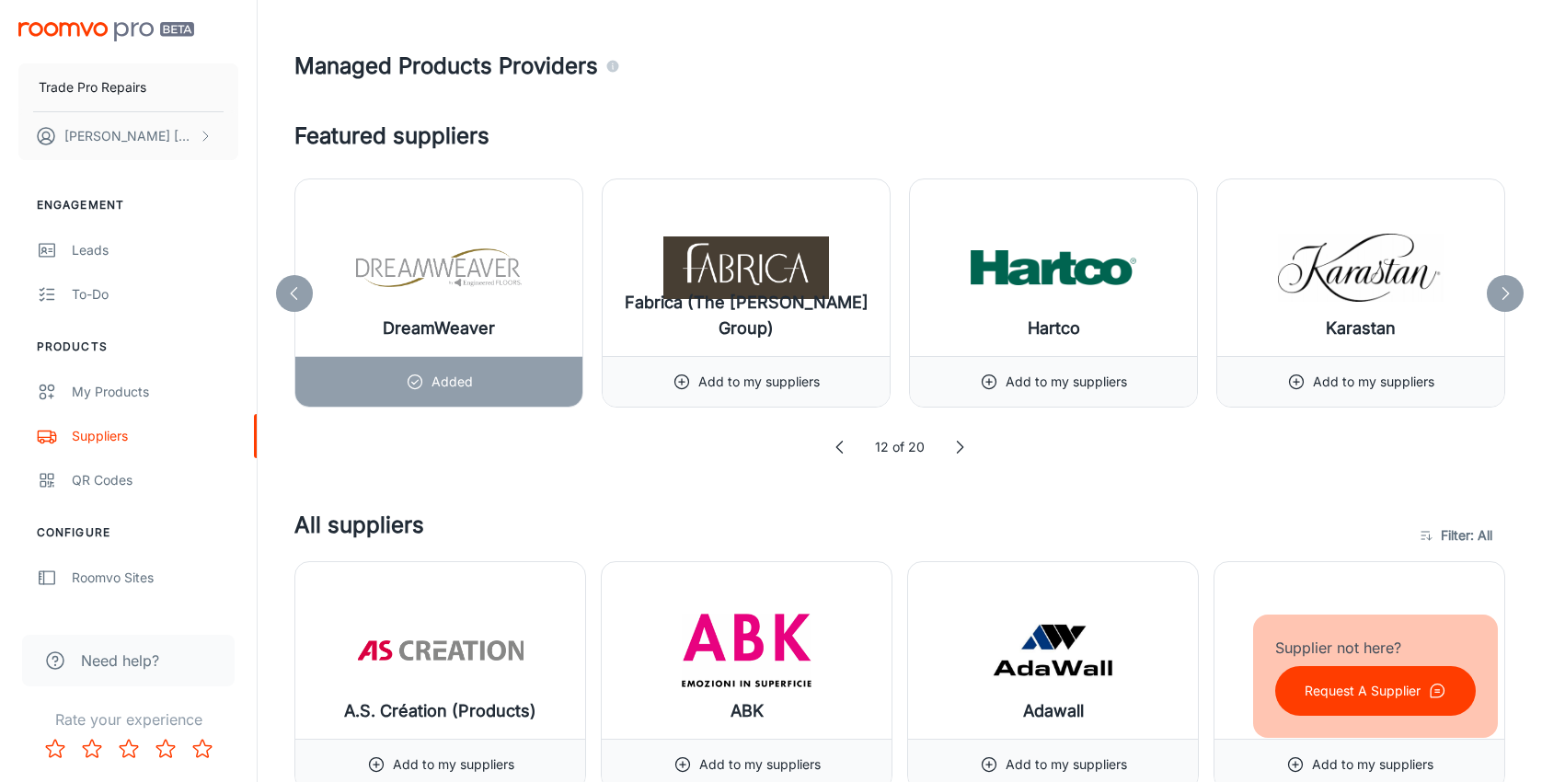
click at [1507, 286] on icon at bounding box center [1505, 293] width 18 height 18
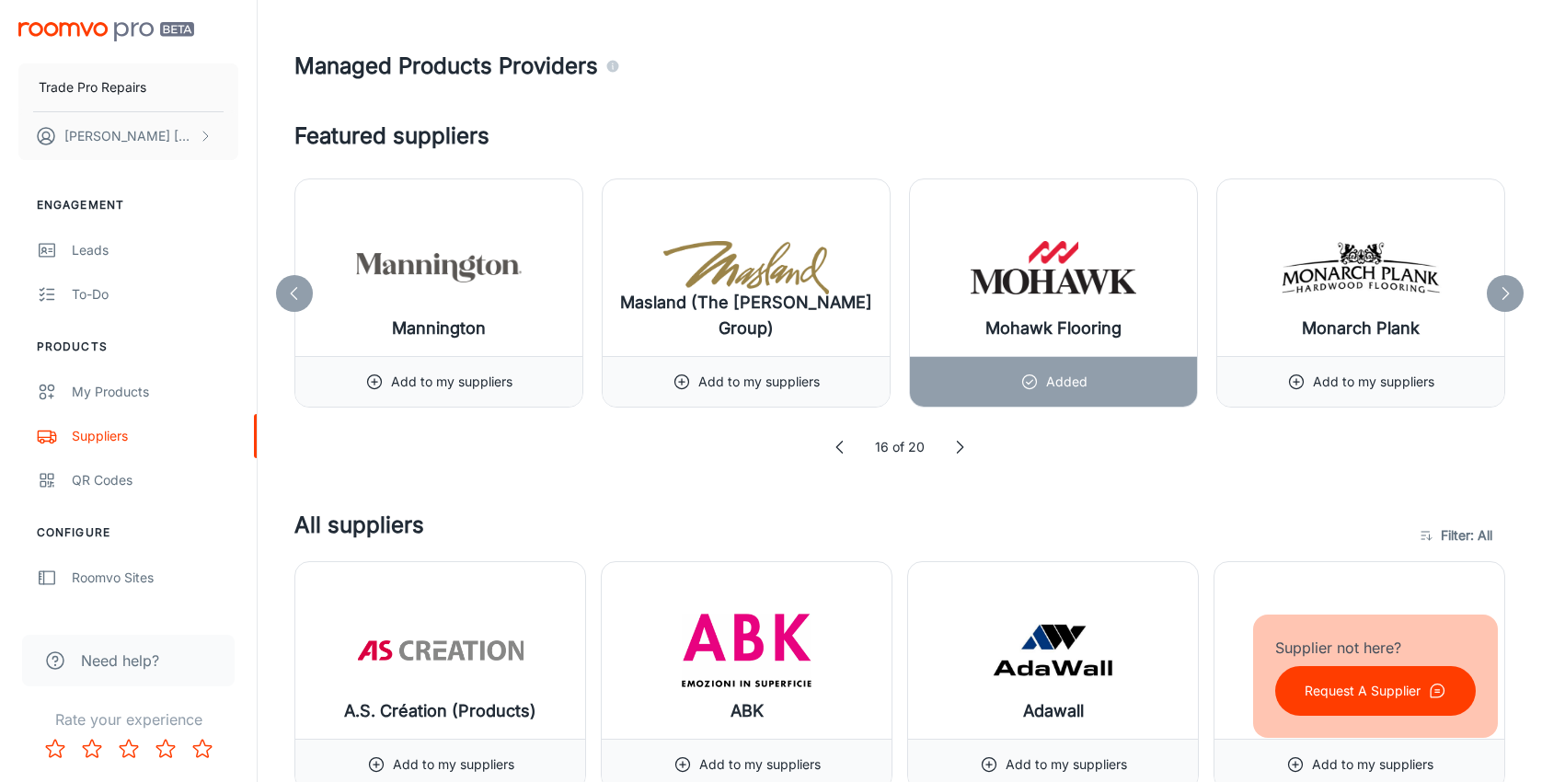
click at [1507, 286] on icon at bounding box center [1505, 293] width 18 height 18
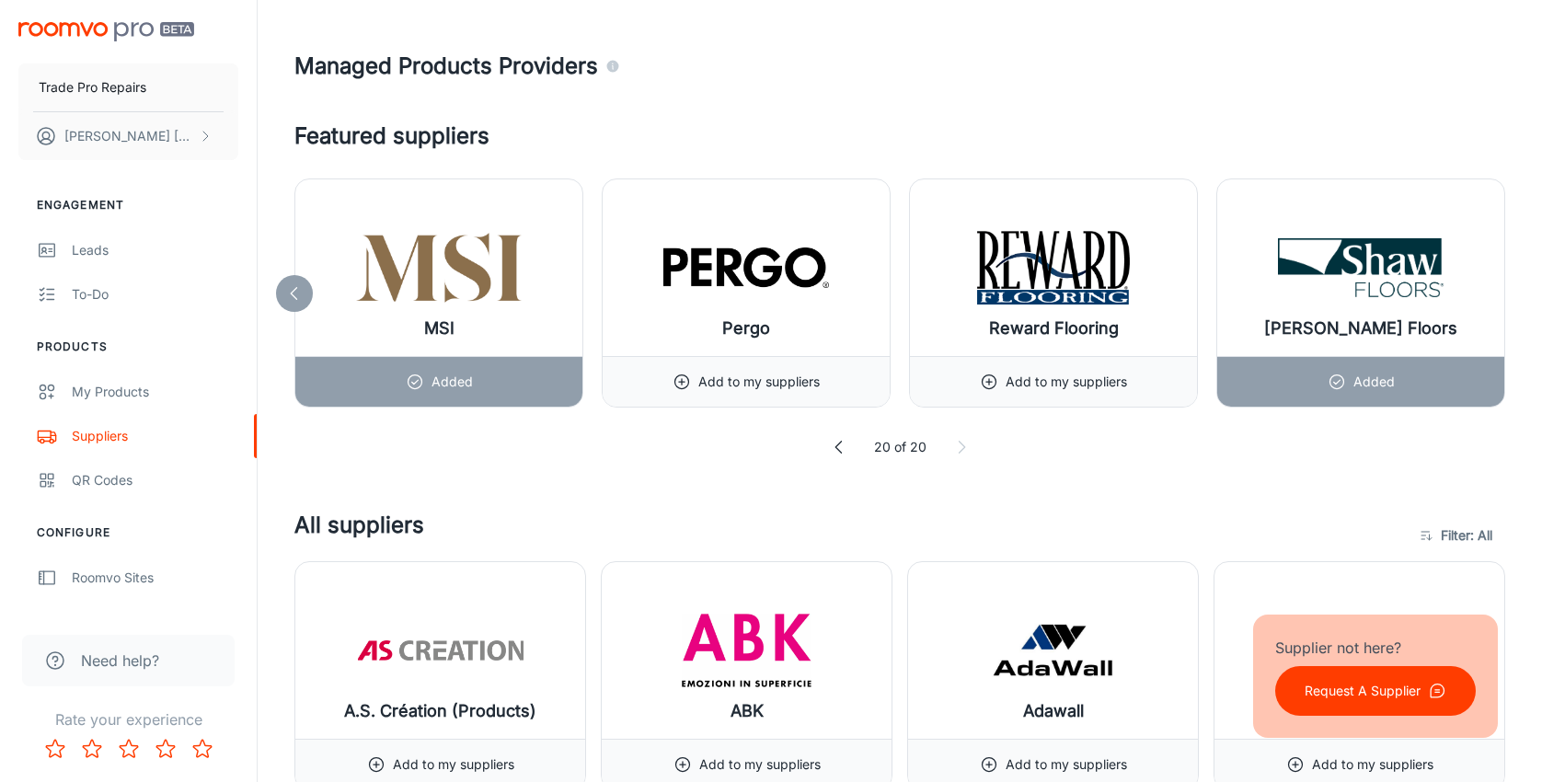
click at [294, 303] on div at bounding box center [294, 293] width 37 height 37
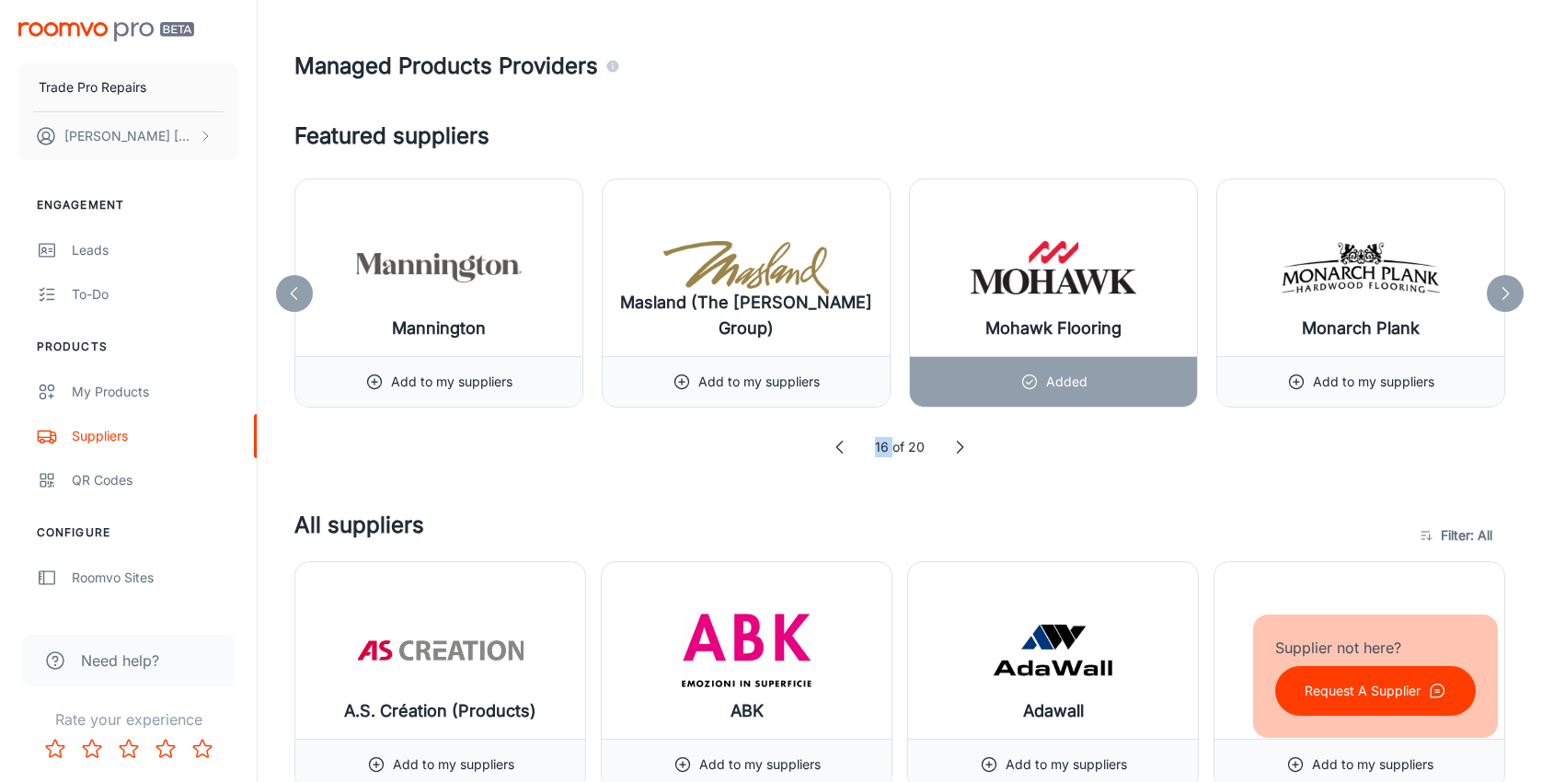
click at [294, 302] on icon at bounding box center [294, 293] width 18 height 18
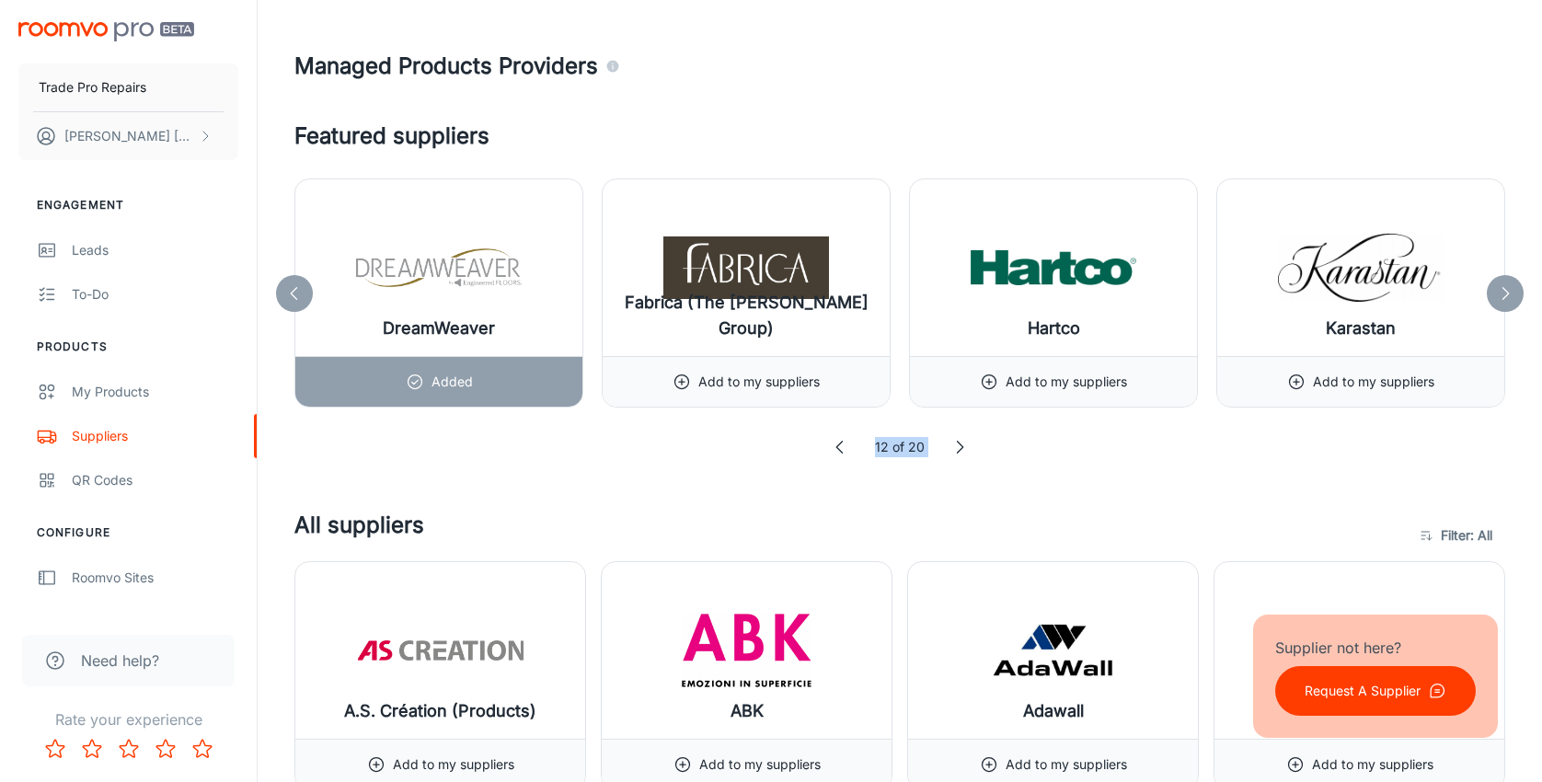
click at [294, 302] on icon at bounding box center [294, 293] width 18 height 18
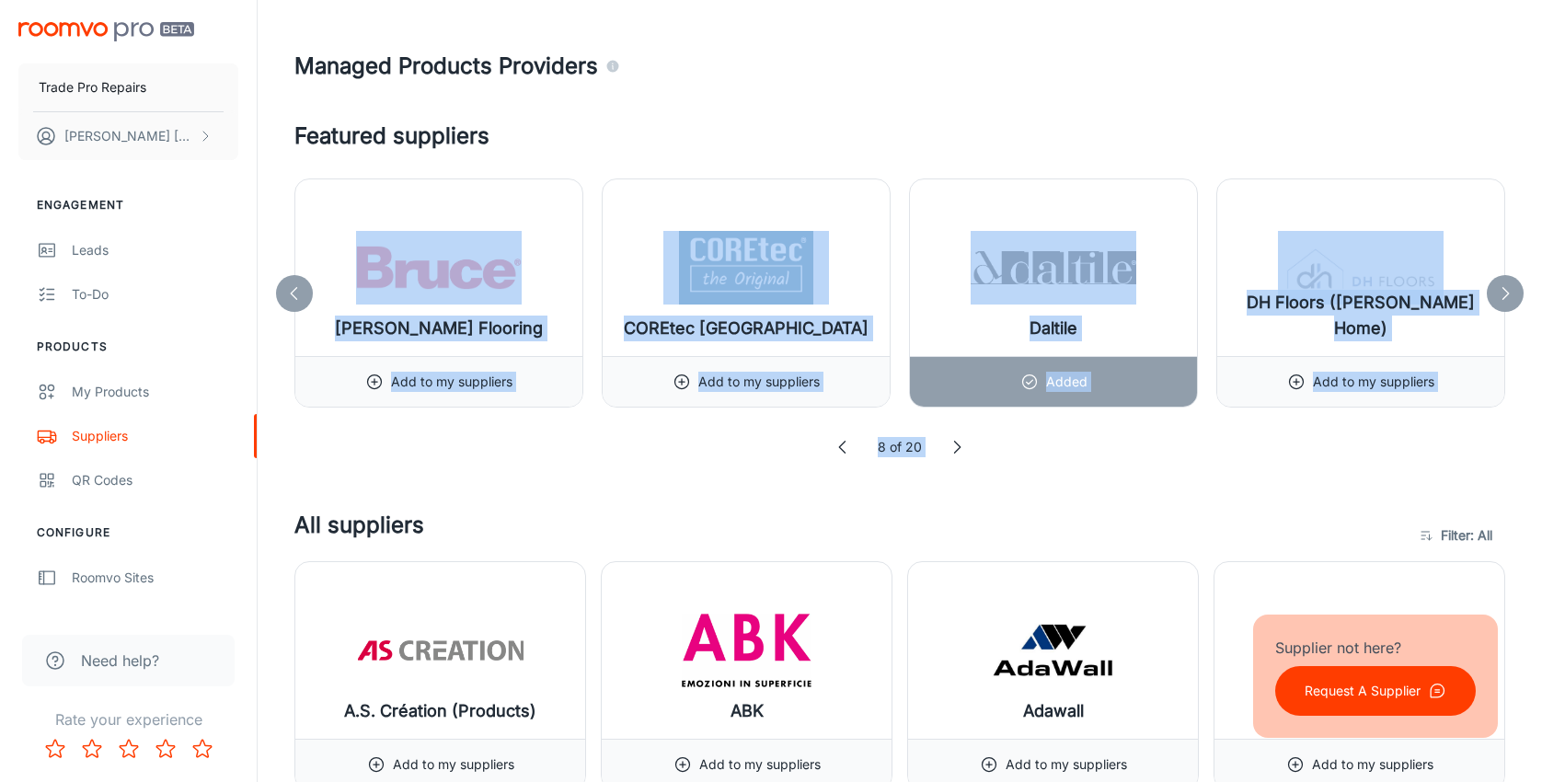
click at [294, 302] on icon at bounding box center [294, 293] width 18 height 18
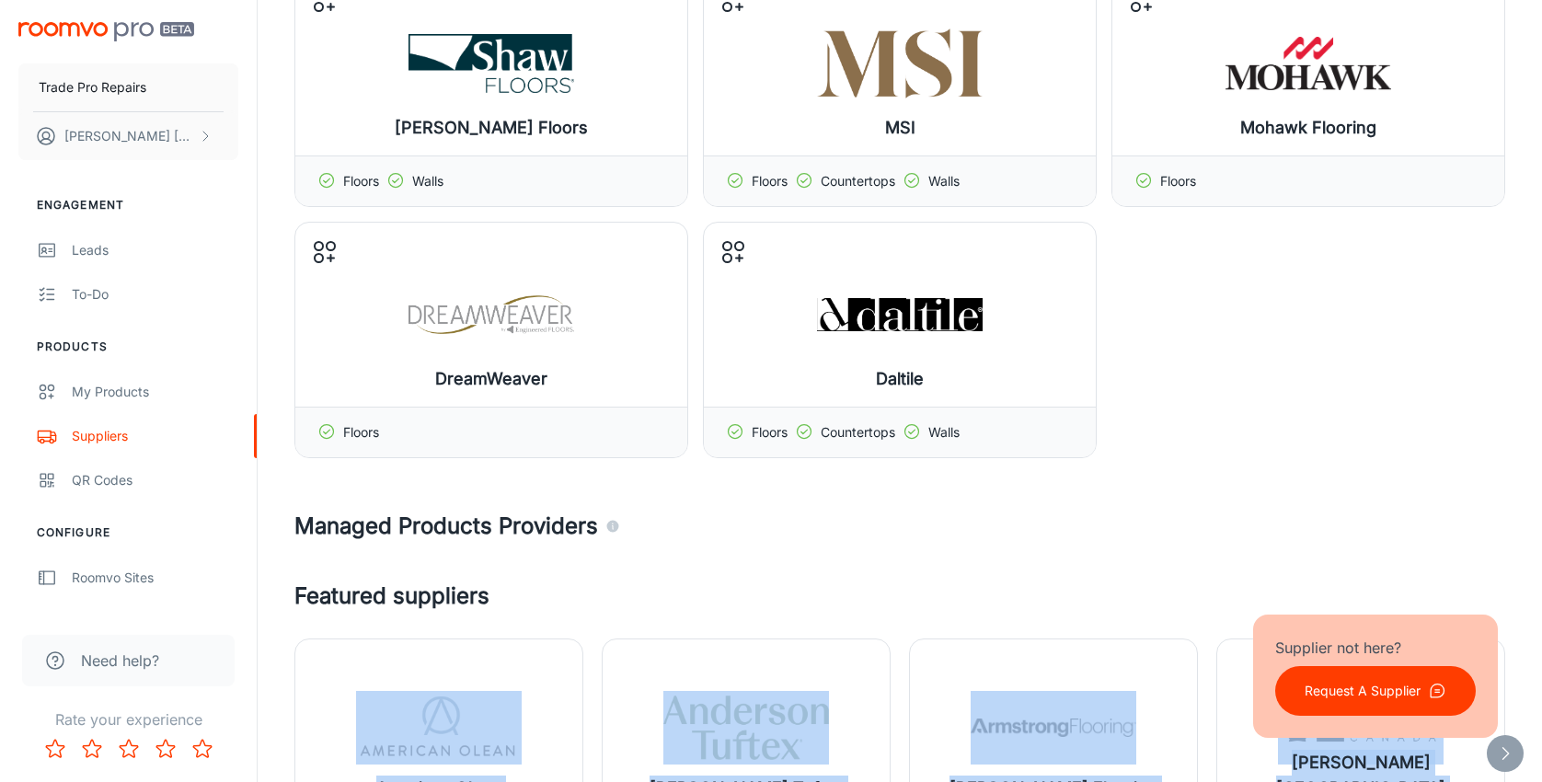
scroll to position [276, 0]
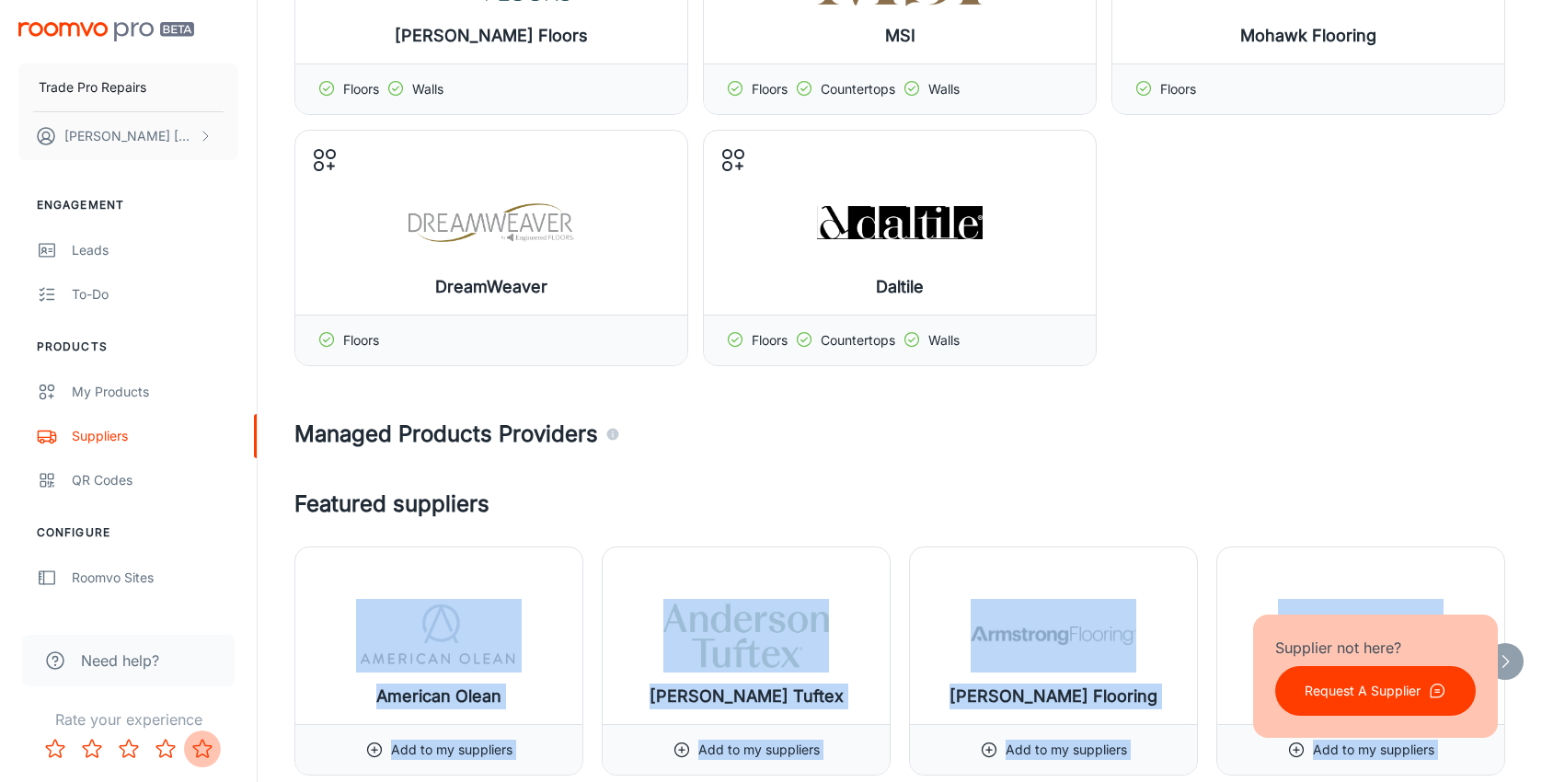
click at [207, 753] on icon "Rate 5 star" at bounding box center [202, 748] width 18 height 17
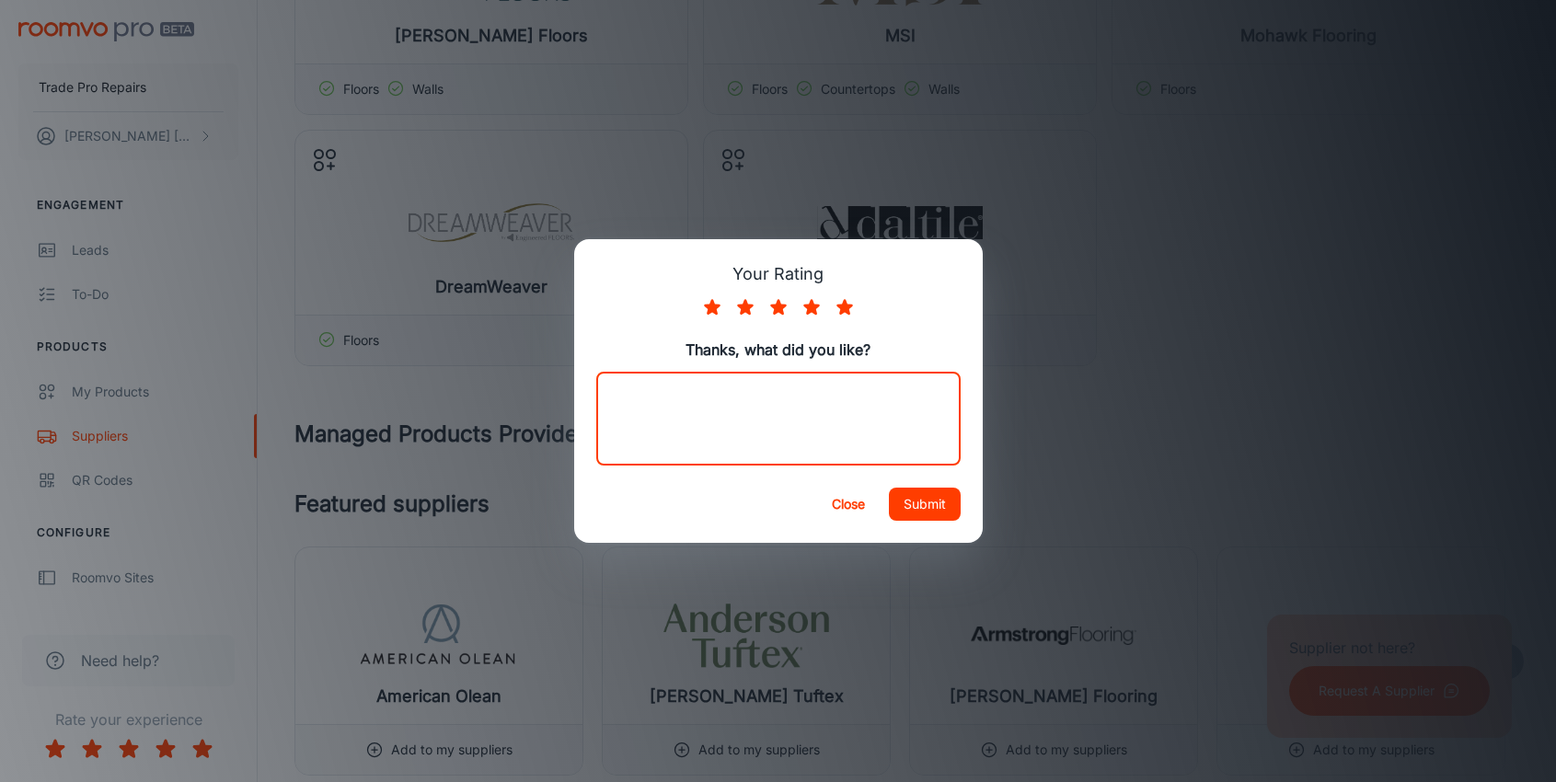
click at [887, 430] on textarea at bounding box center [778, 418] width 339 height 63
type textarea "Great selection of suppliers, easy to use"
click at [923, 497] on button "Submit" at bounding box center [925, 504] width 72 height 33
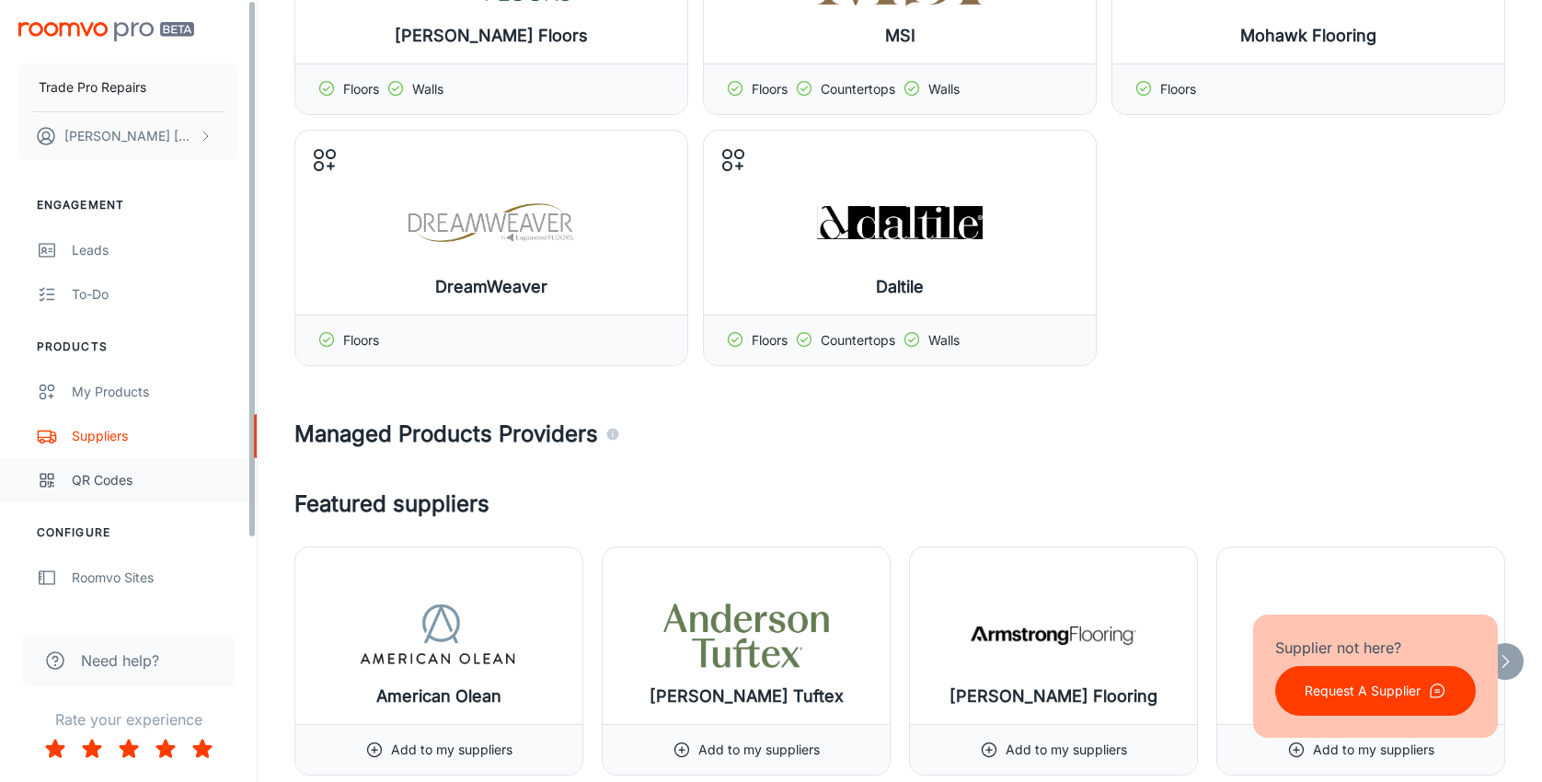
click at [108, 474] on div "QR Codes" at bounding box center [155, 480] width 167 height 20
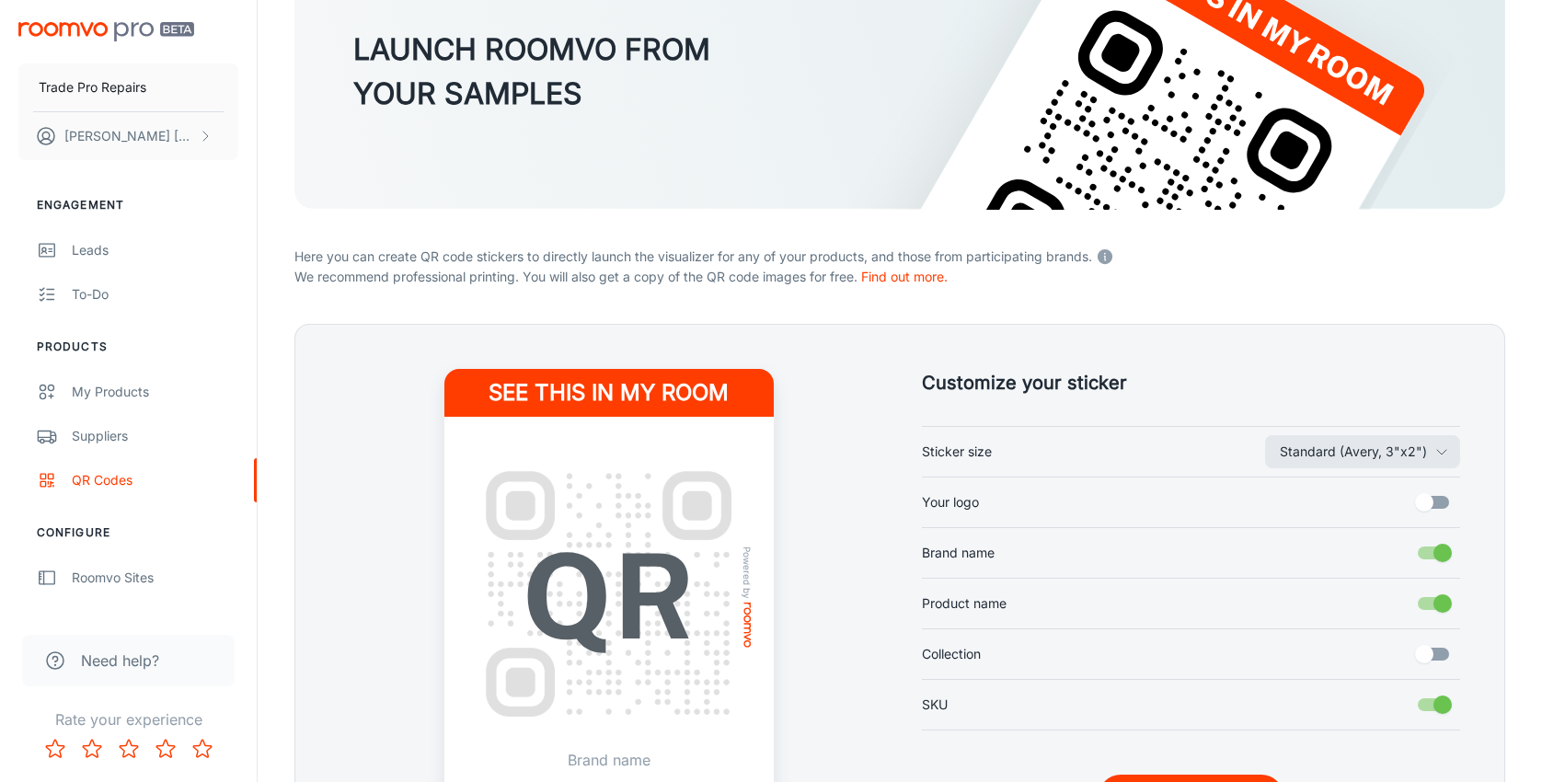
scroll to position [276, 0]
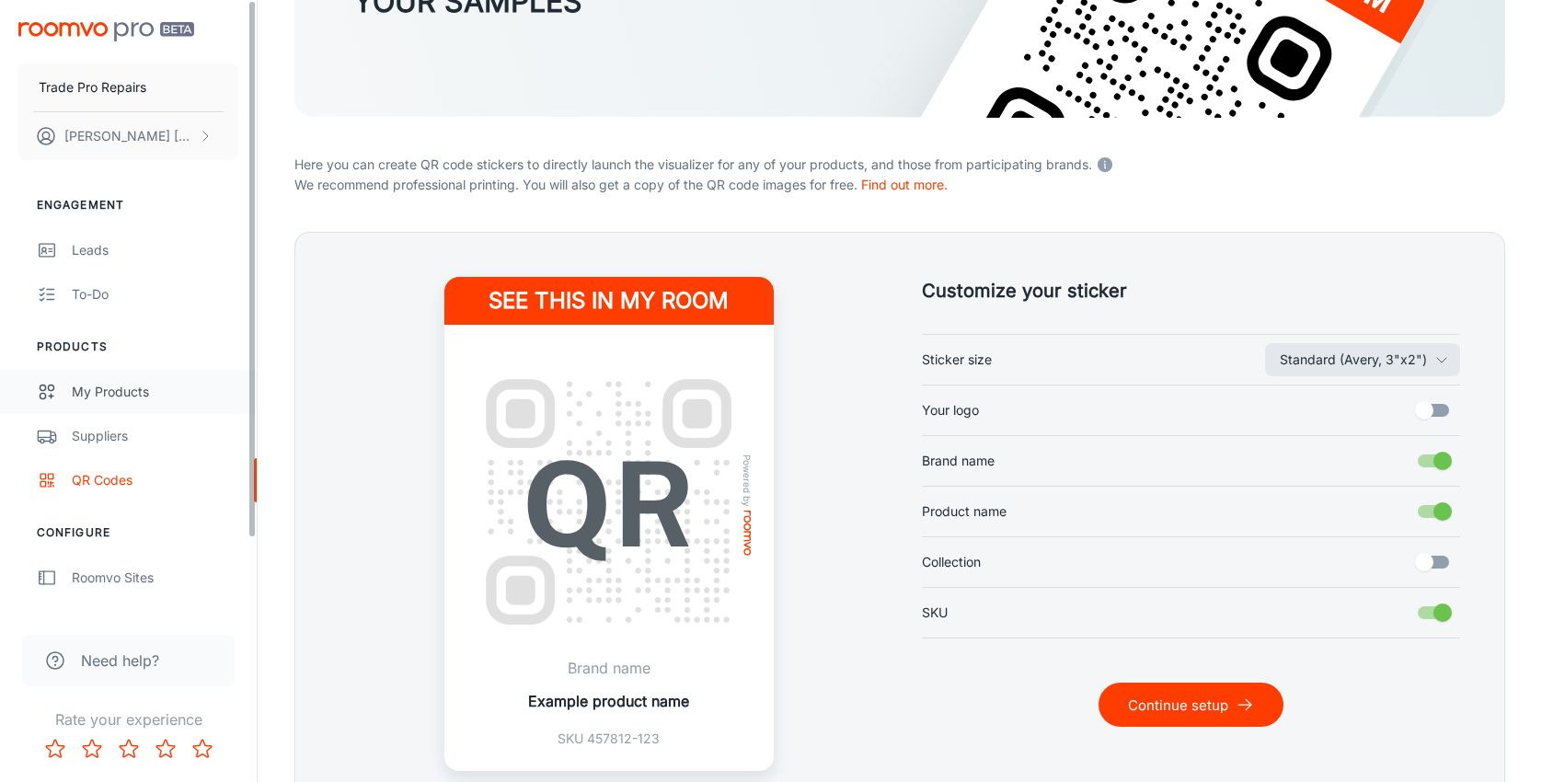
click at [140, 394] on div "My Products" at bounding box center [155, 392] width 167 height 20
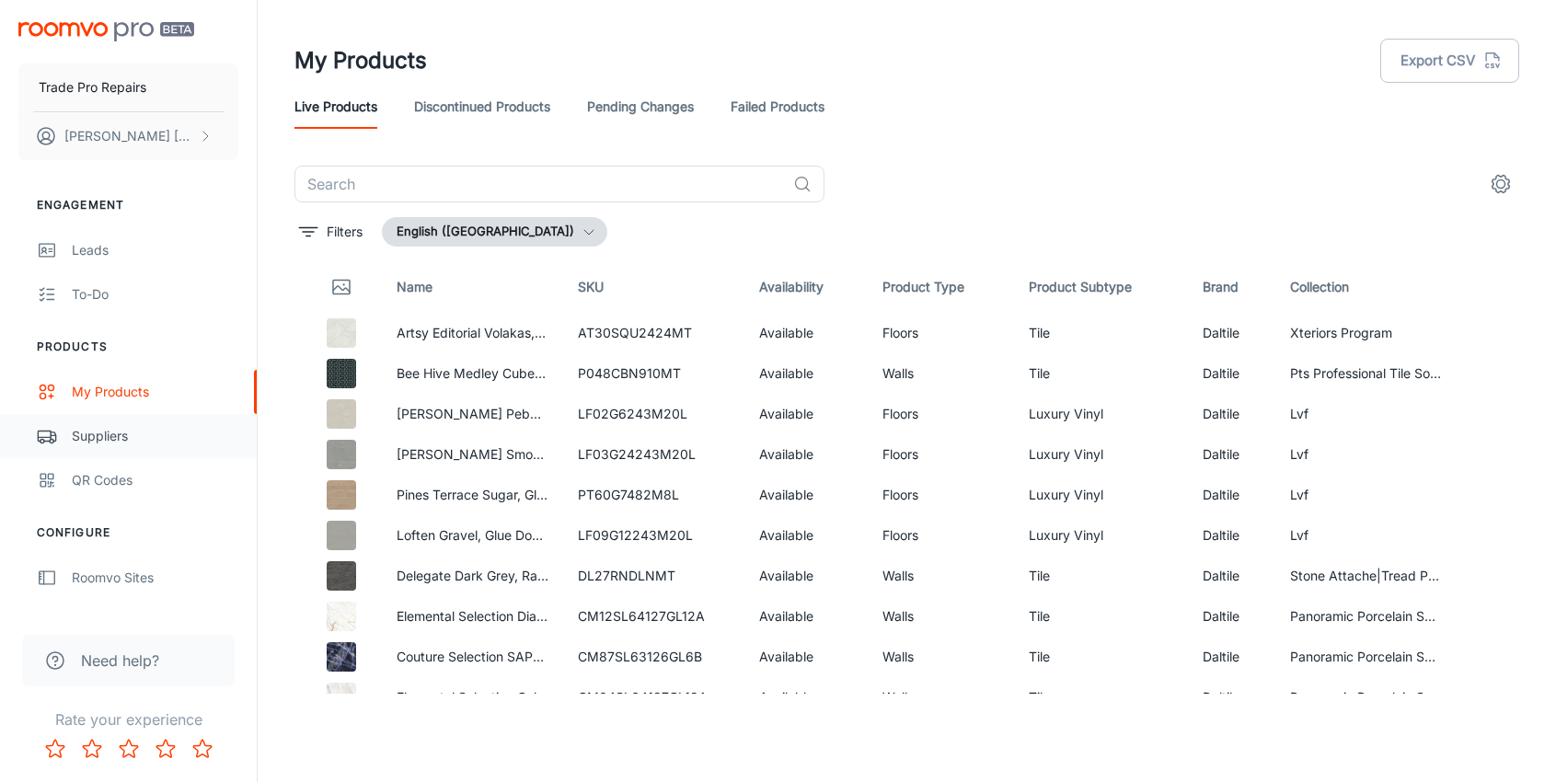
click at [89, 435] on div "Suppliers" at bounding box center [155, 436] width 167 height 20
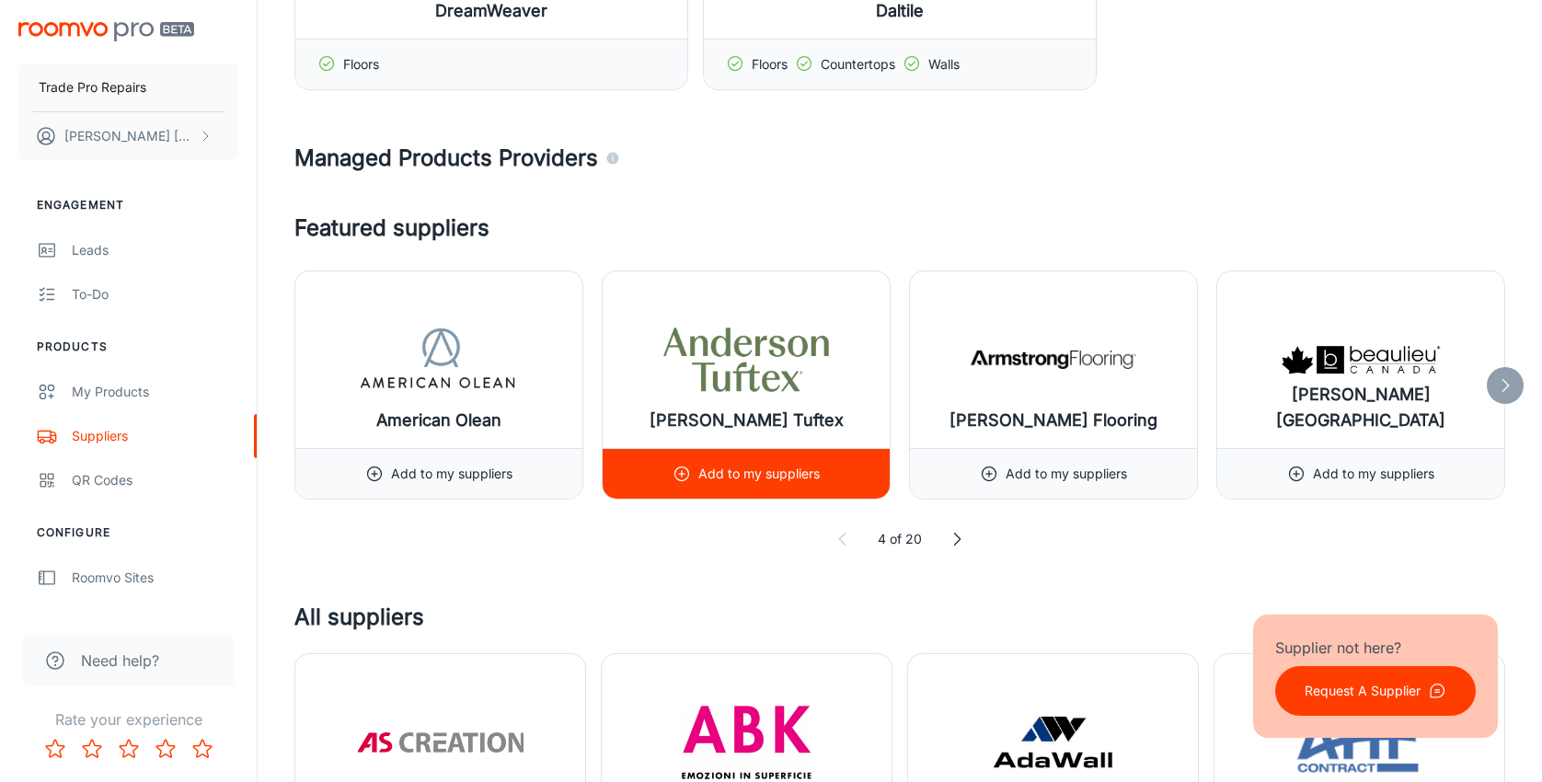
scroll to position [644, 0]
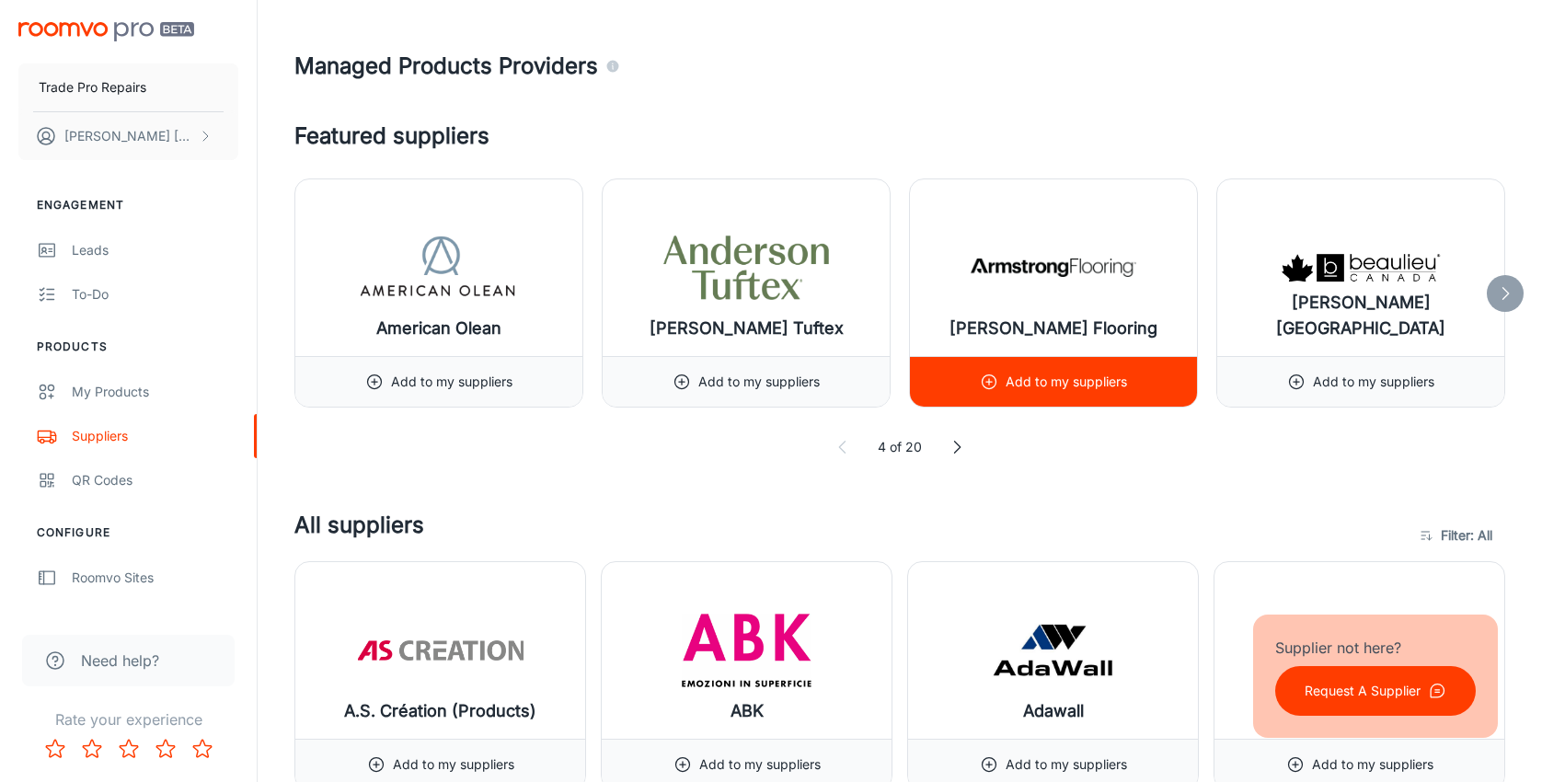
click at [999, 382] on div "Add to my suppliers" at bounding box center [1053, 382] width 147 height 50
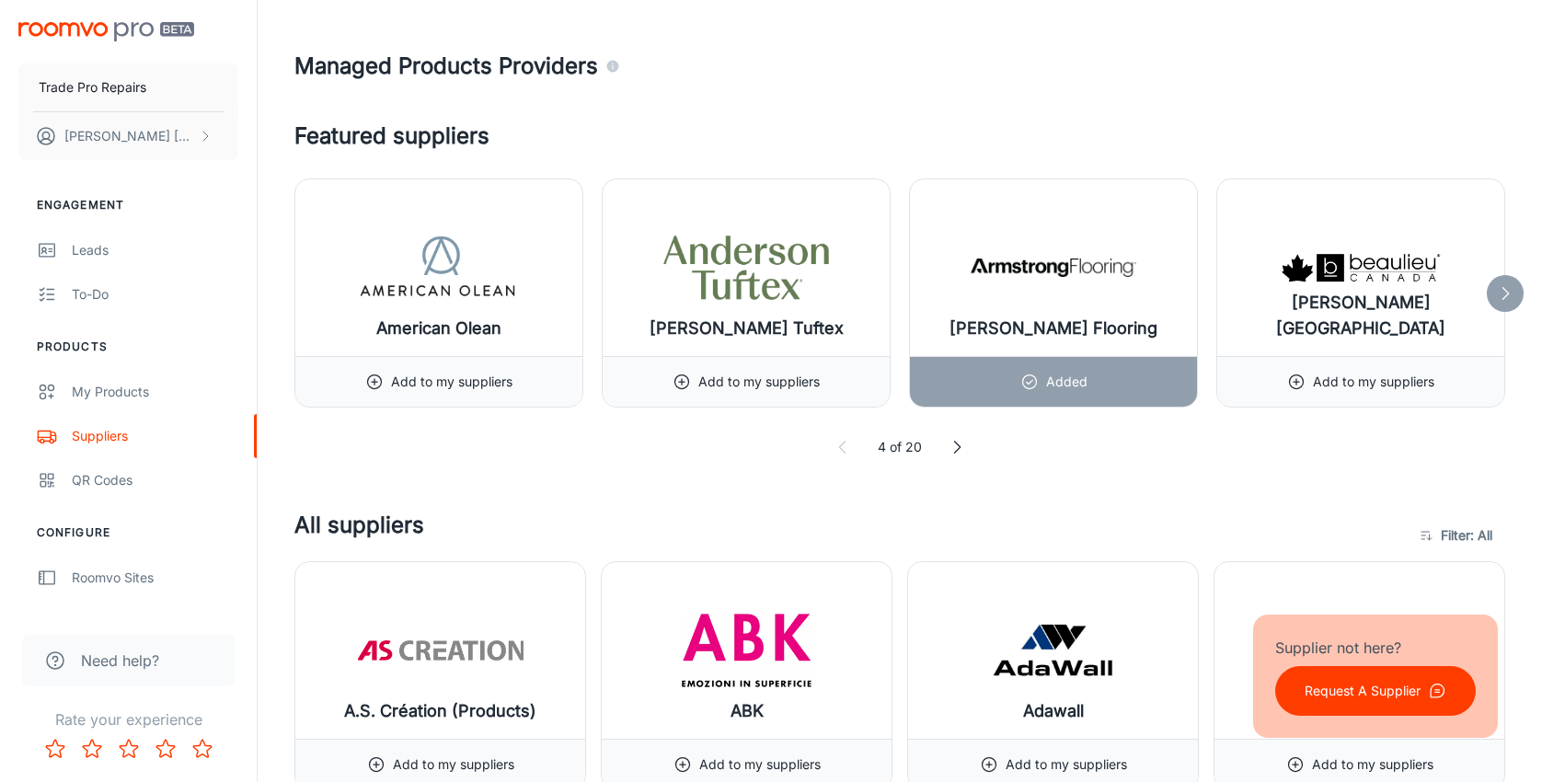
scroll to position [736, 0]
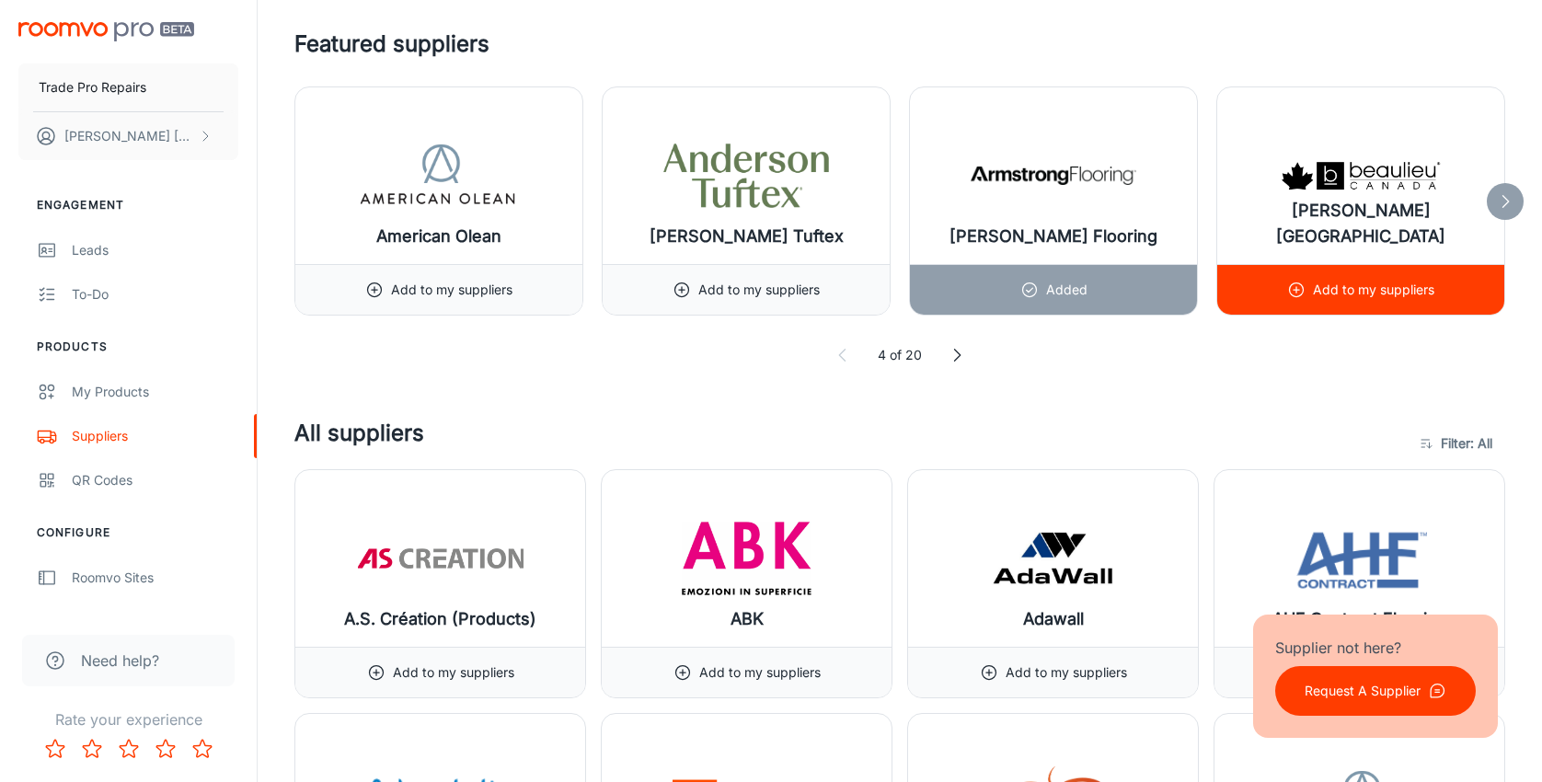
click at [1293, 294] on icon at bounding box center [1296, 290] width 18 height 18
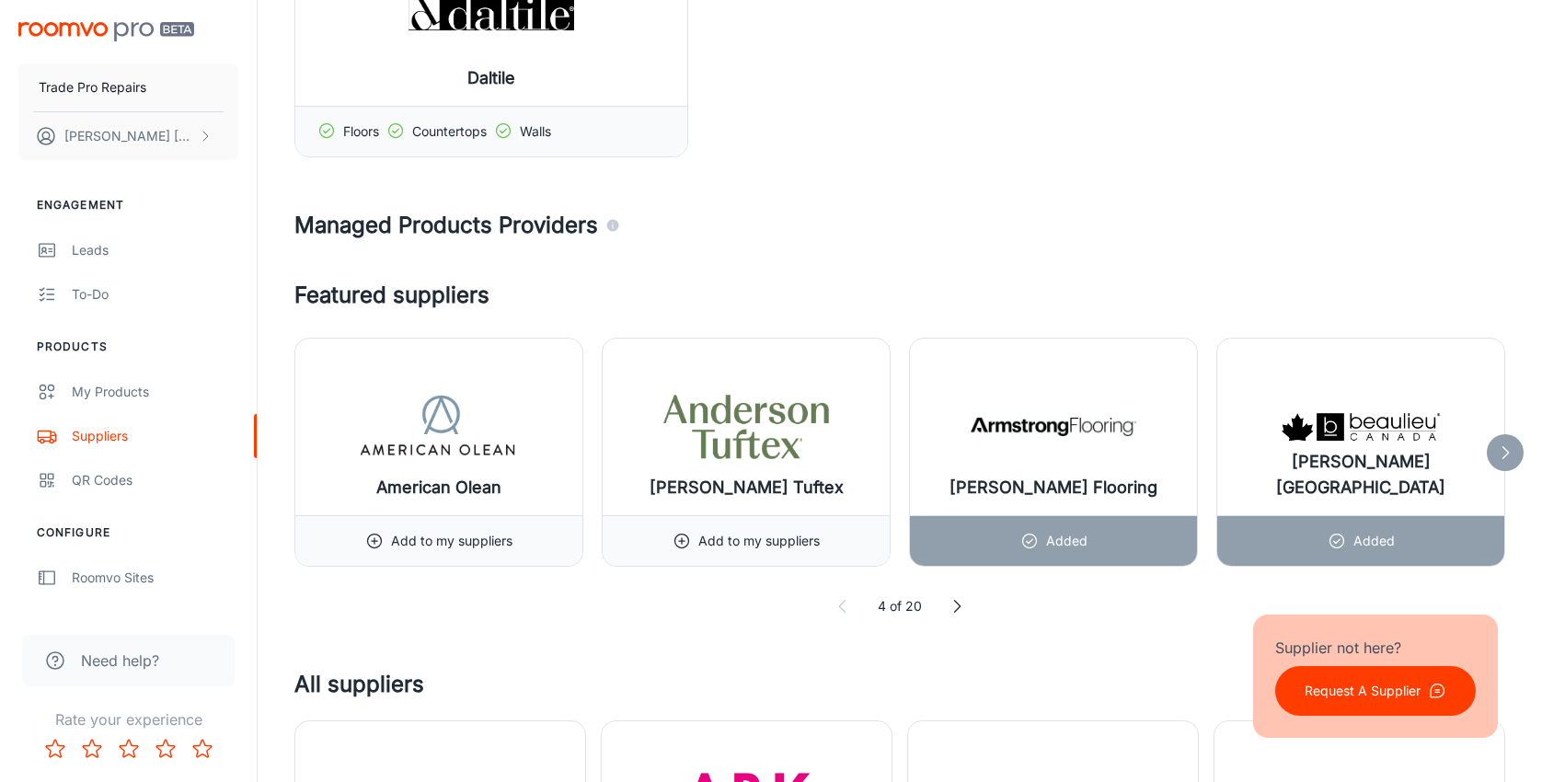
scroll to position [644, 0]
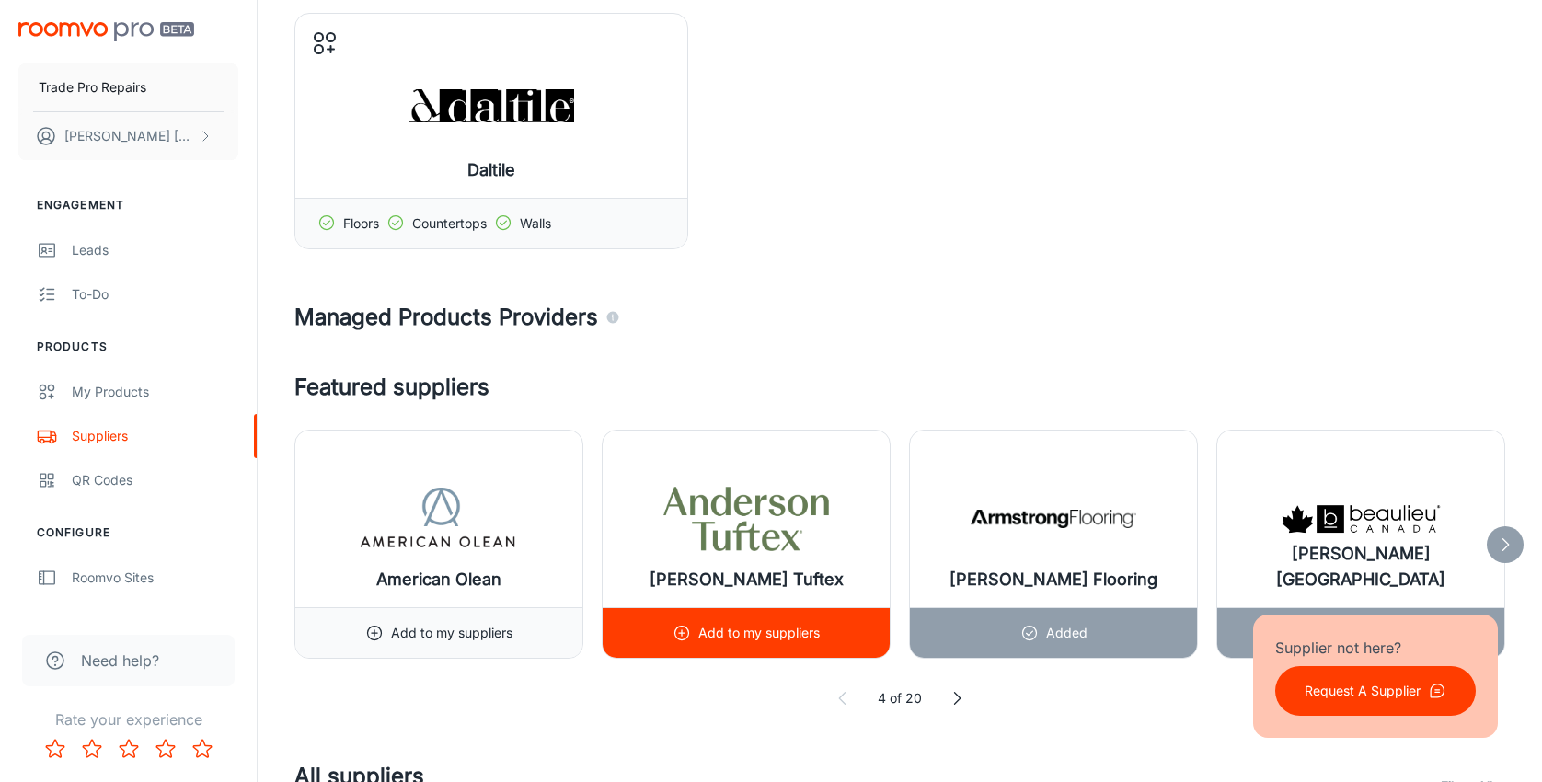
click at [683, 622] on div "Add to my suppliers" at bounding box center [746, 633] width 147 height 50
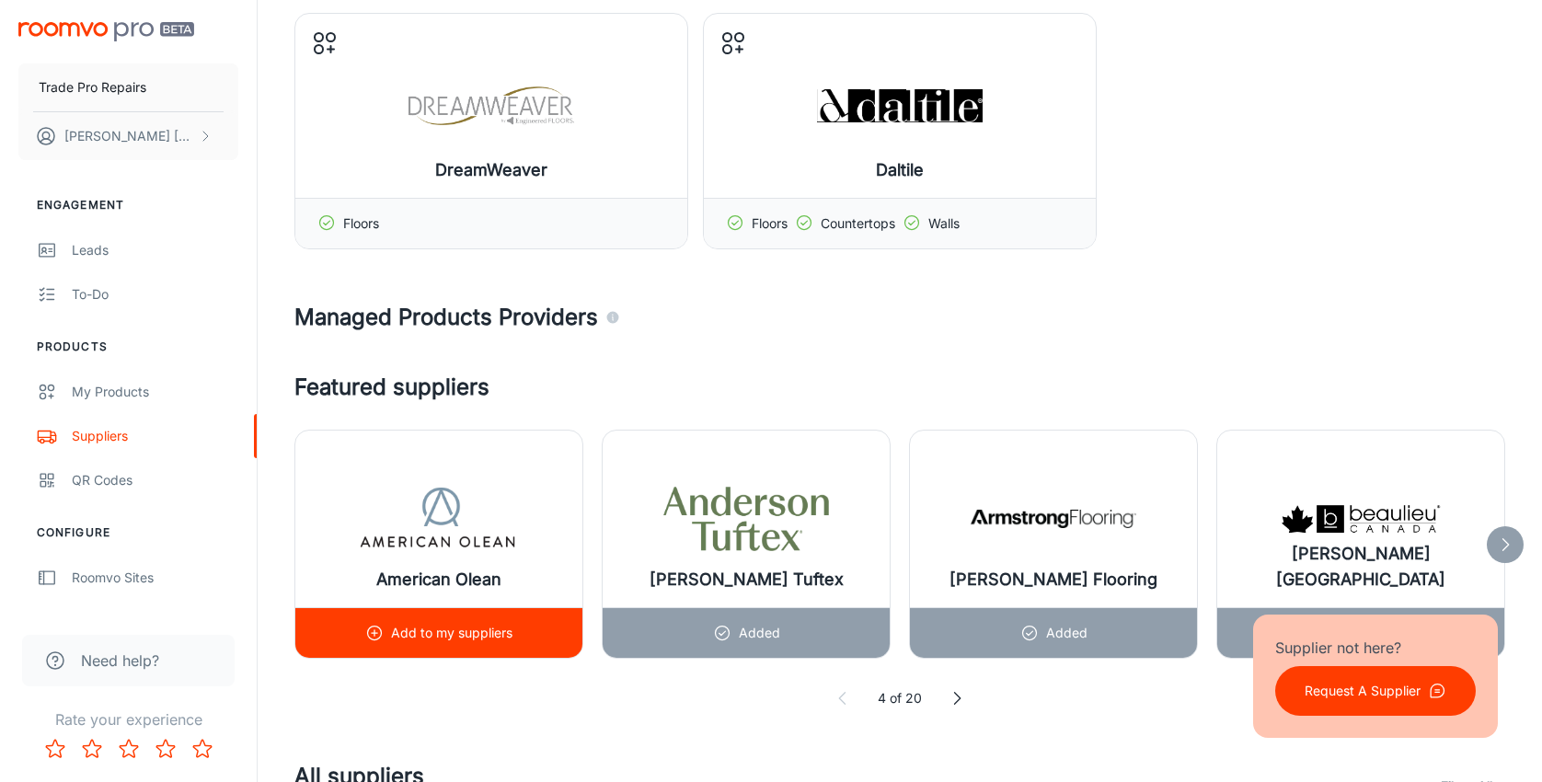
click at [428, 627] on p "Add to my suppliers" at bounding box center [451, 633] width 121 height 20
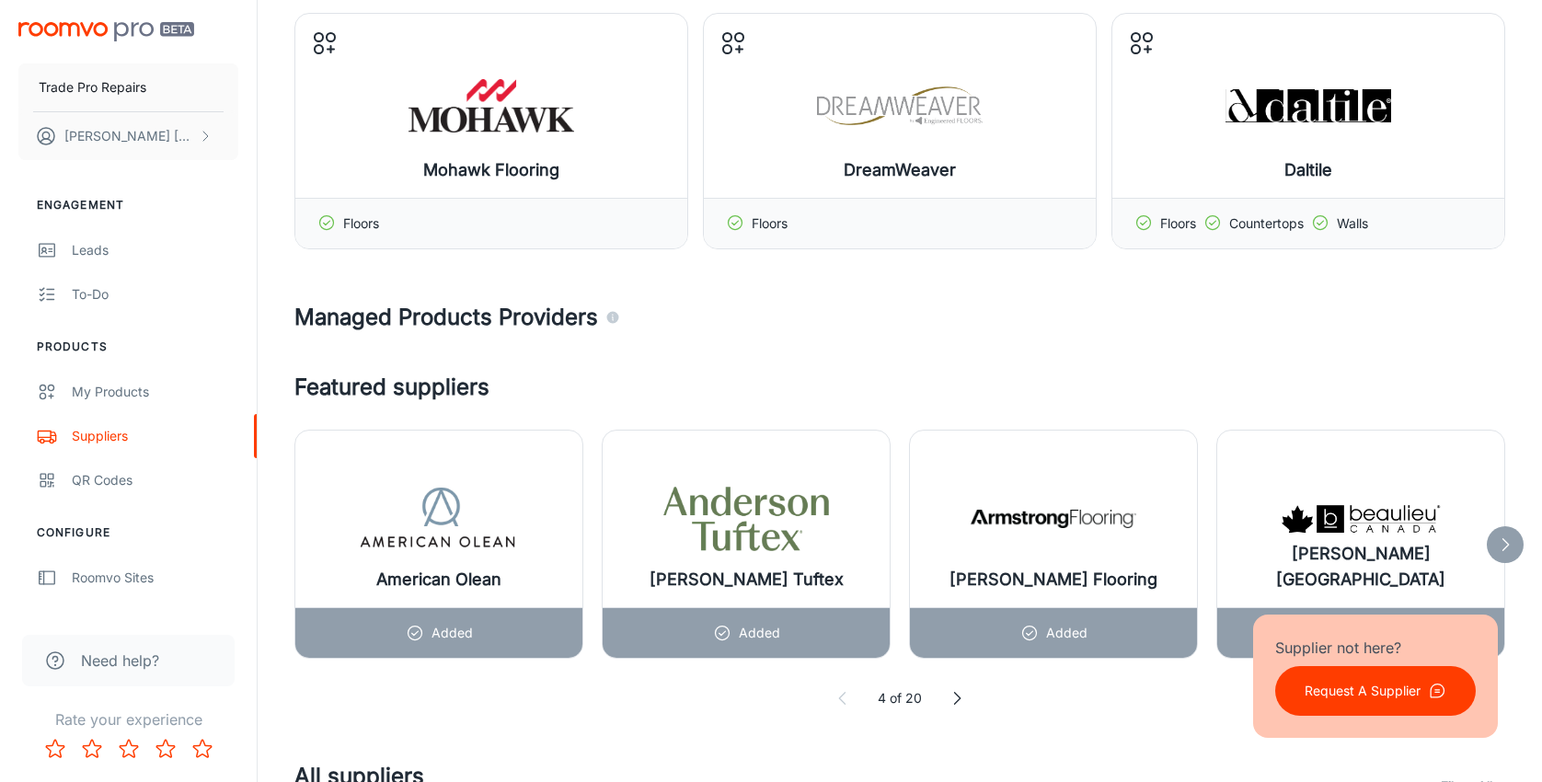
click at [958, 696] on polyline at bounding box center [958, 699] width 6 height 12
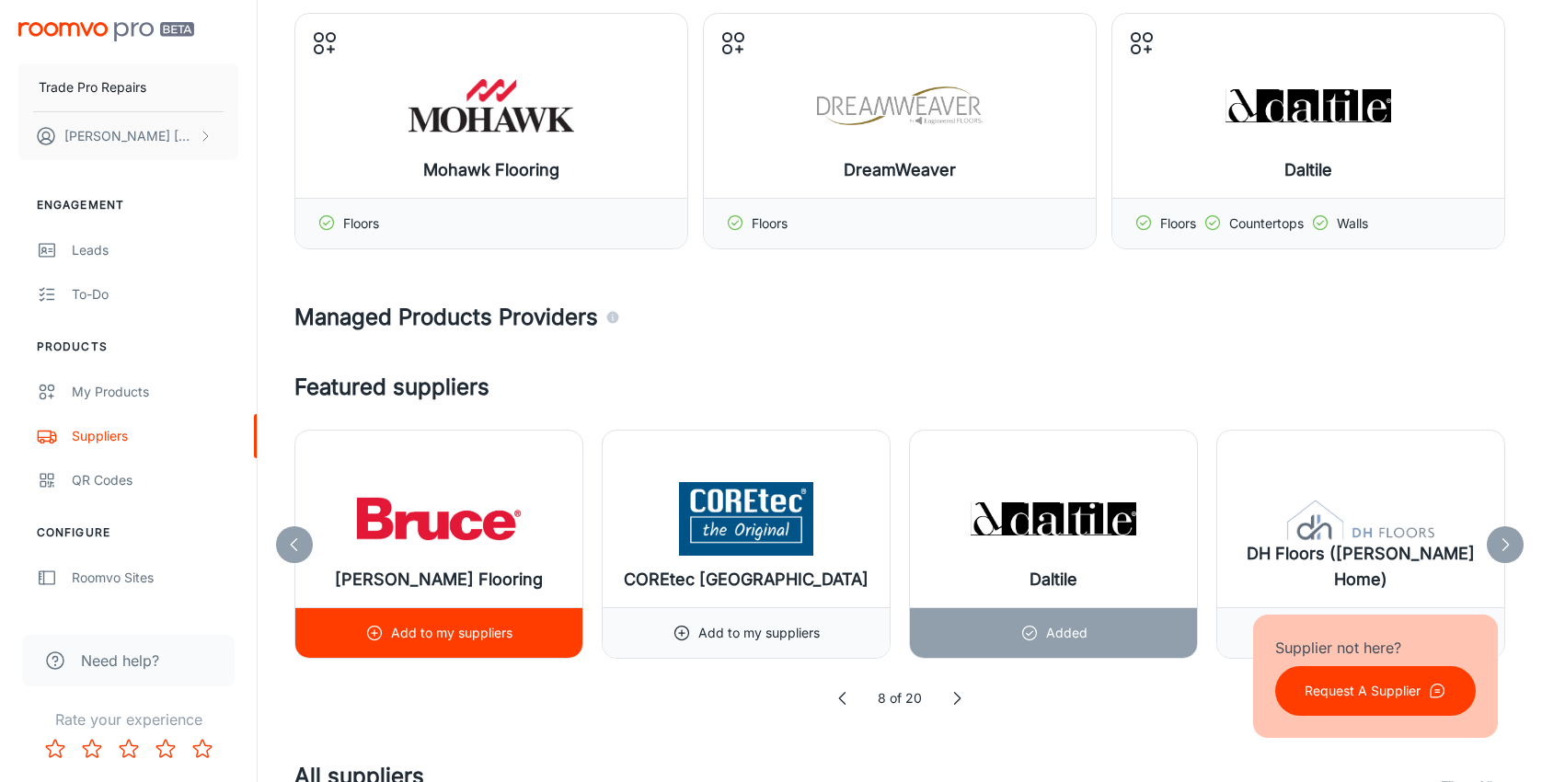
click at [464, 633] on p "Add to my suppliers" at bounding box center [451, 633] width 121 height 20
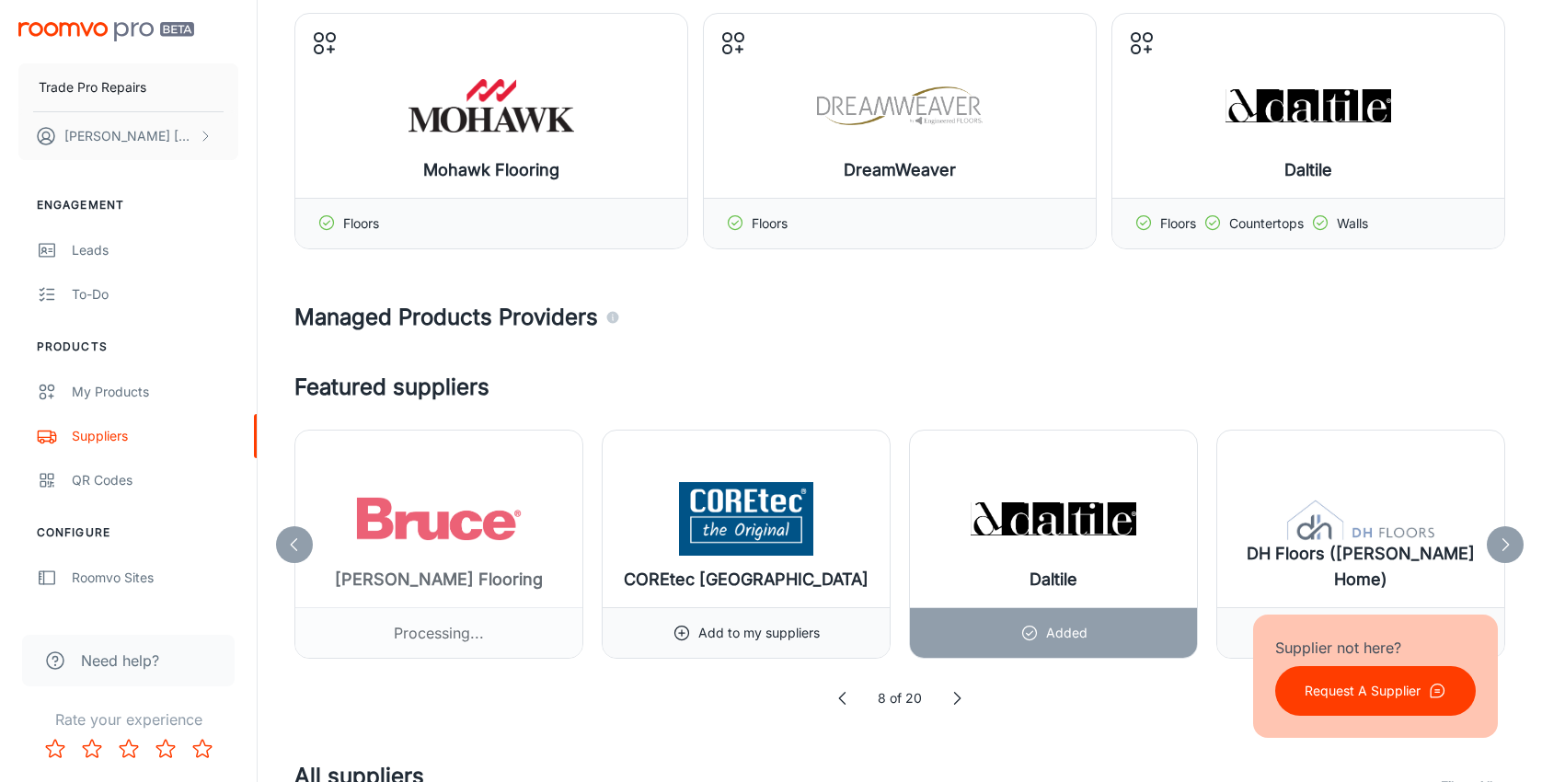
scroll to position [736, 0]
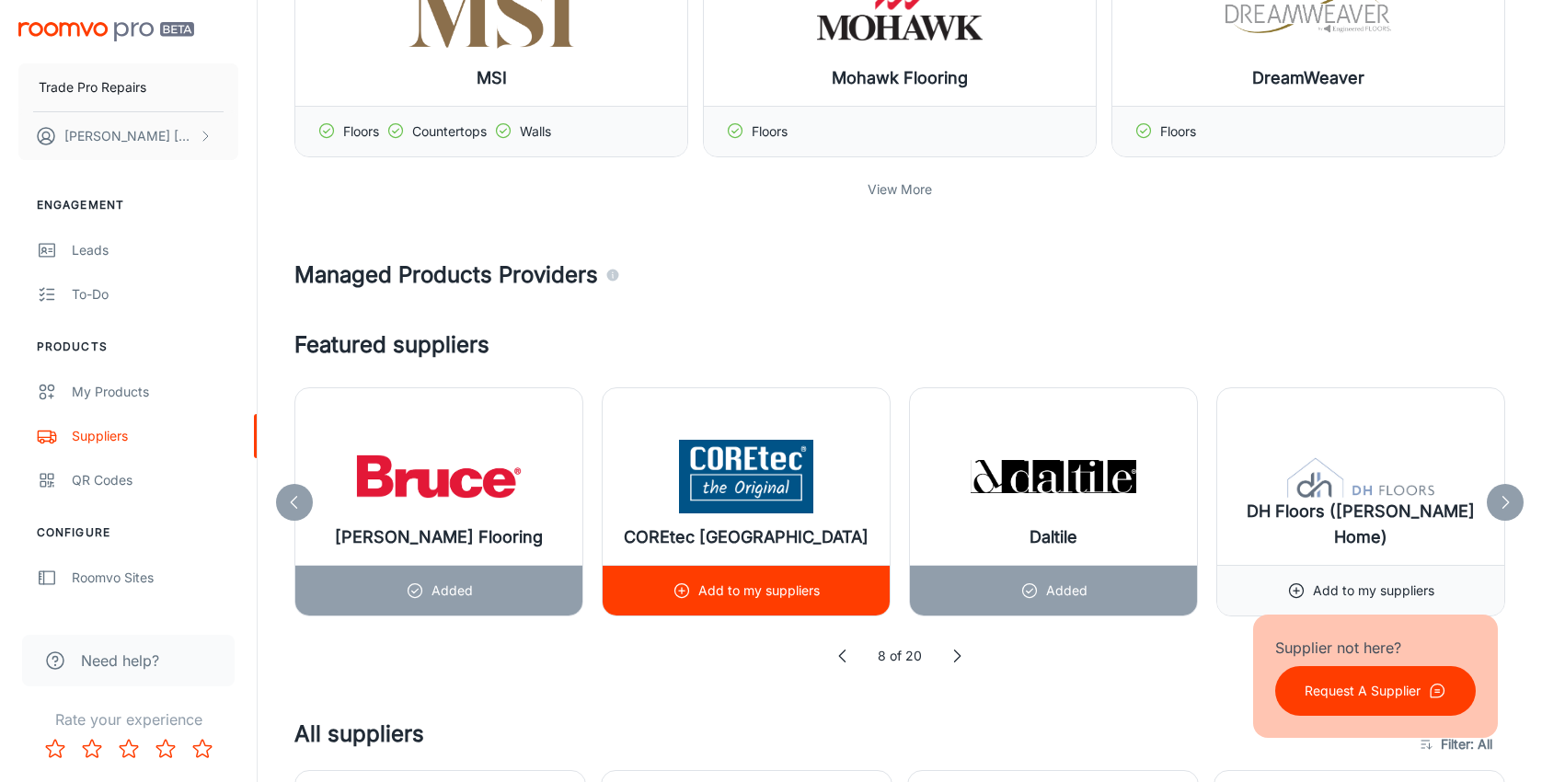
click at [735, 598] on p "Add to my suppliers" at bounding box center [758, 591] width 121 height 20
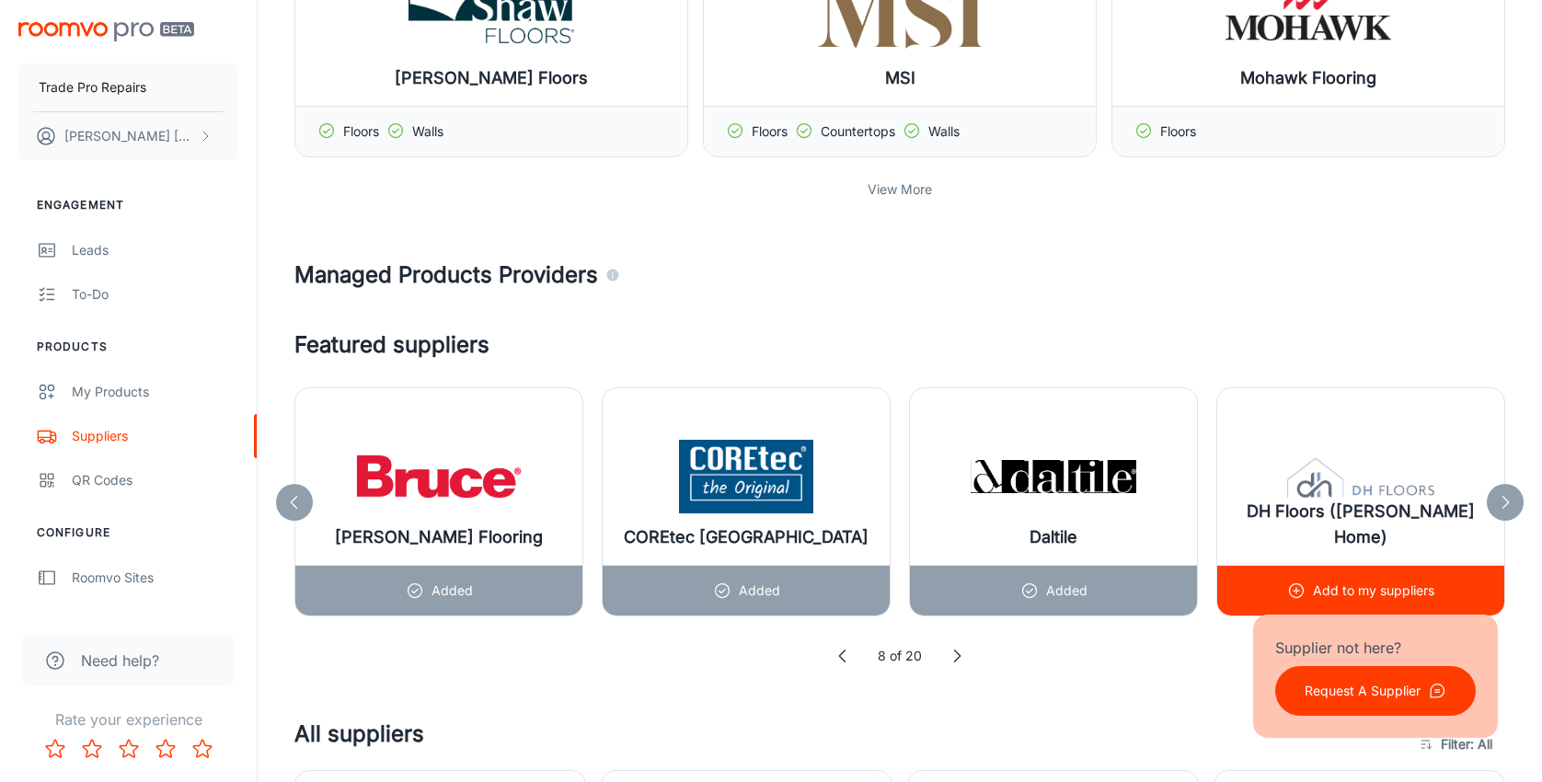
click at [1361, 585] on p "Add to my suppliers" at bounding box center [1373, 591] width 121 height 20
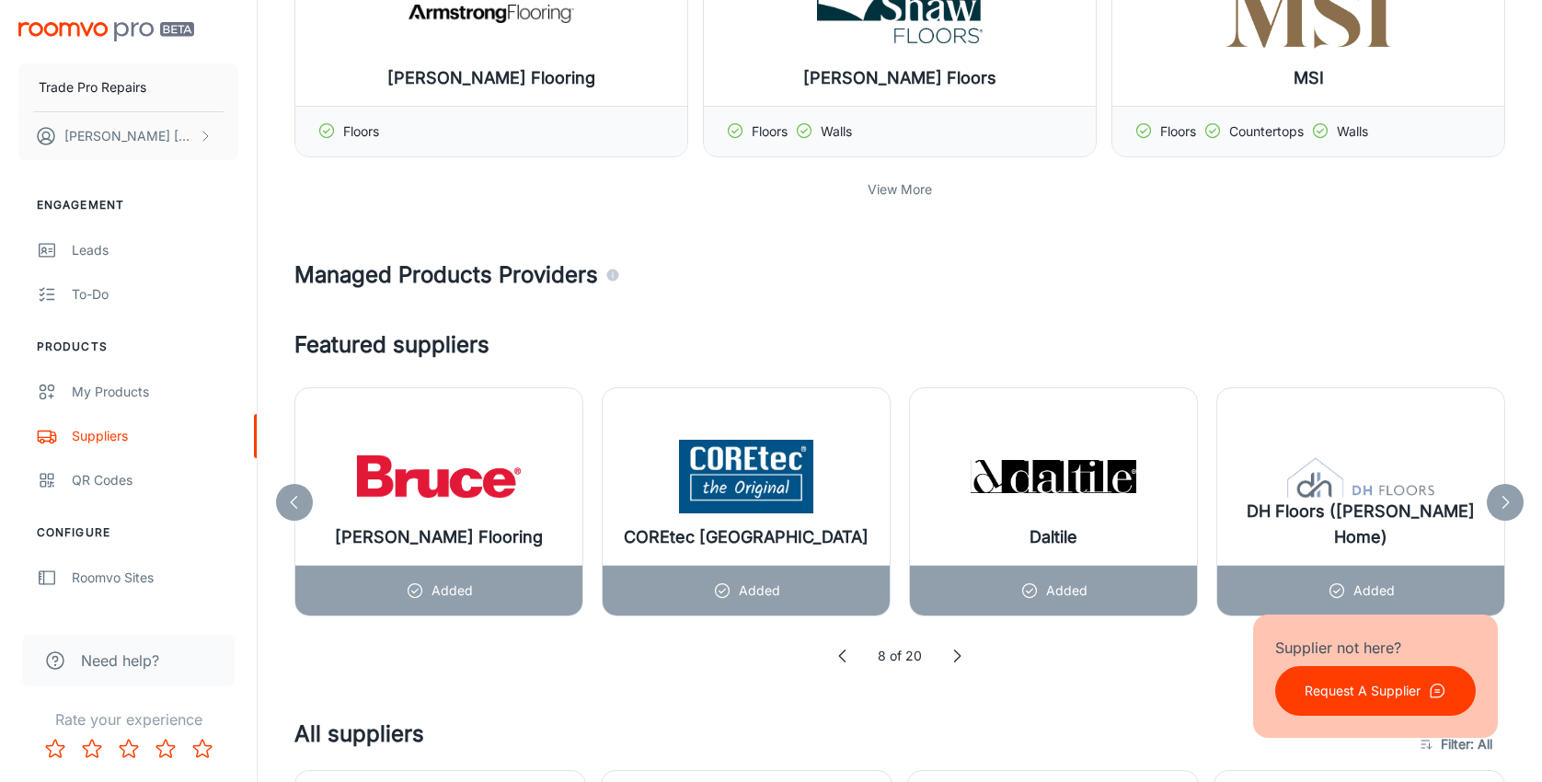
click at [960, 657] on polyline at bounding box center [958, 656] width 6 height 12
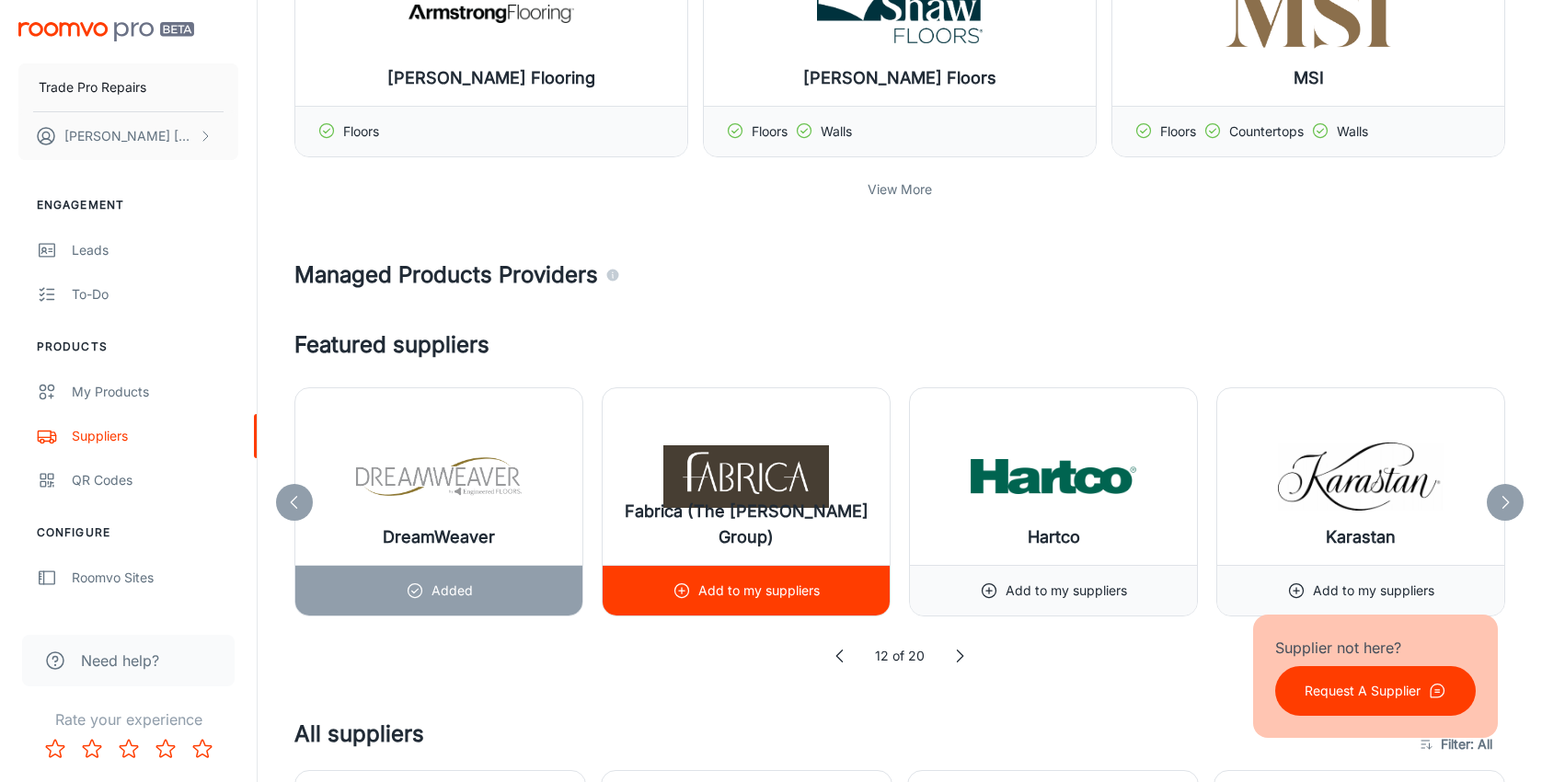
click at [711, 603] on div "Add to my suppliers" at bounding box center [746, 591] width 147 height 50
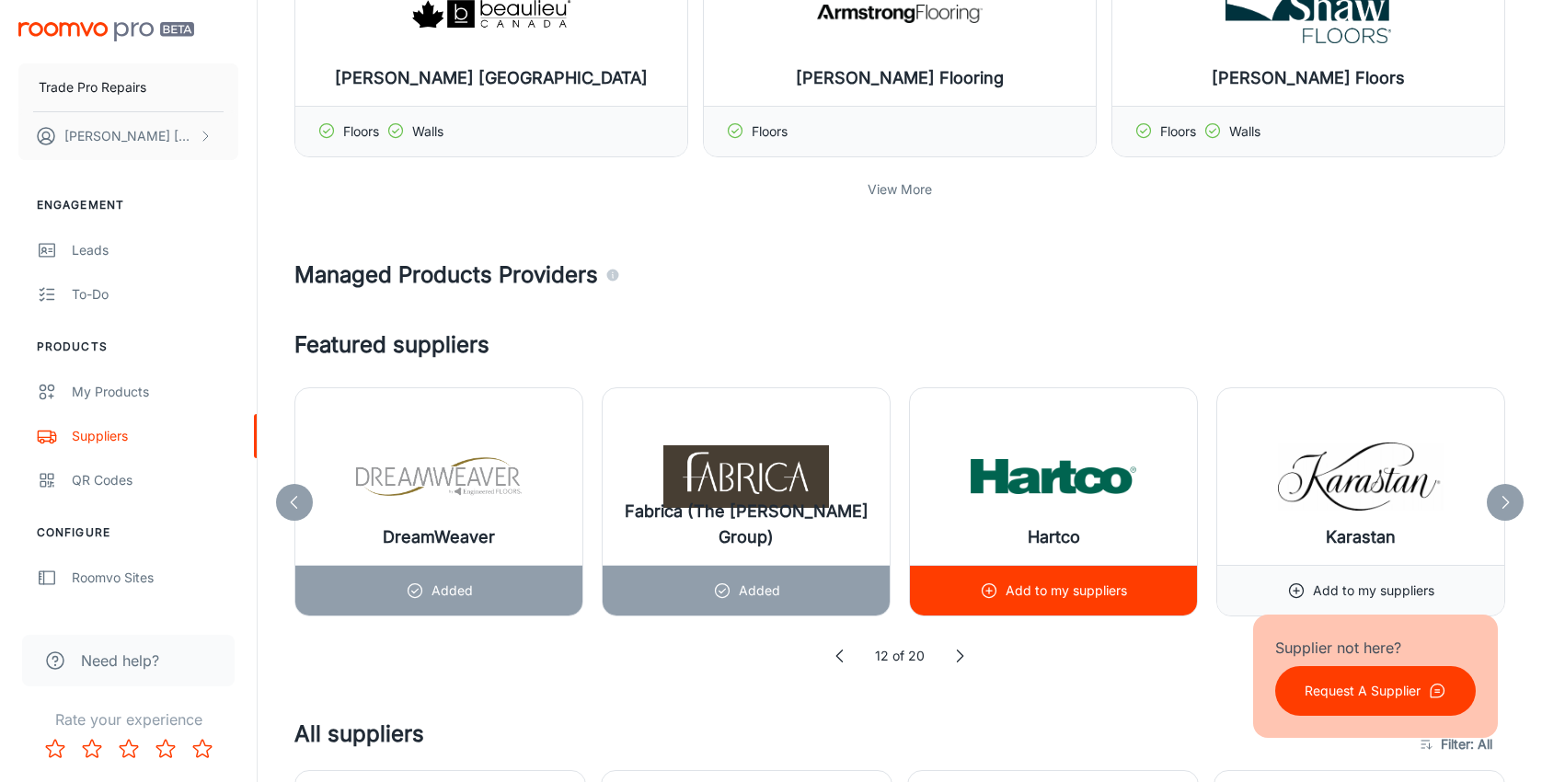
click at [1021, 595] on p "Add to my suppliers" at bounding box center [1066, 591] width 121 height 20
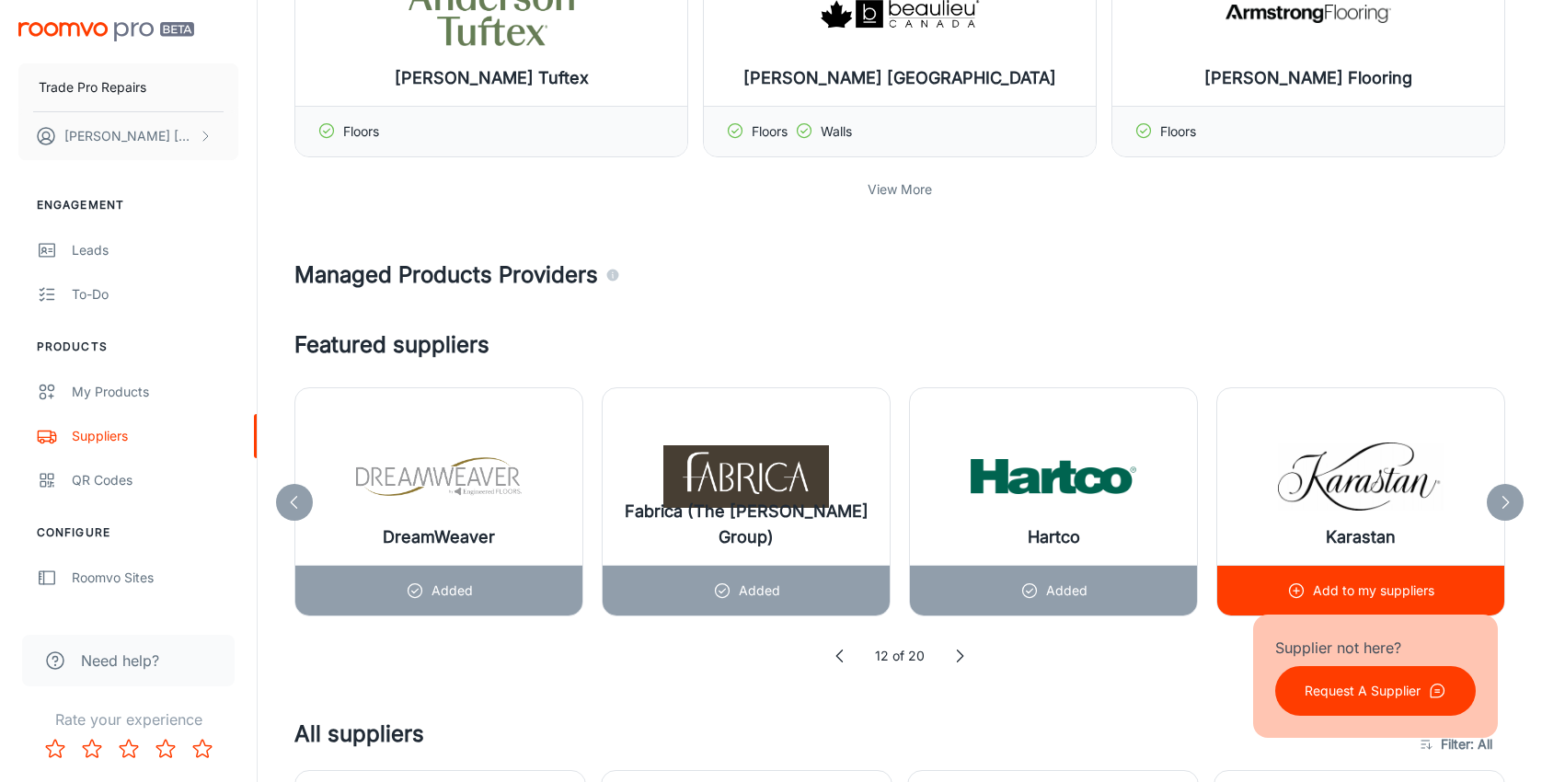
click at [1304, 594] on icon at bounding box center [1296, 590] width 18 height 18
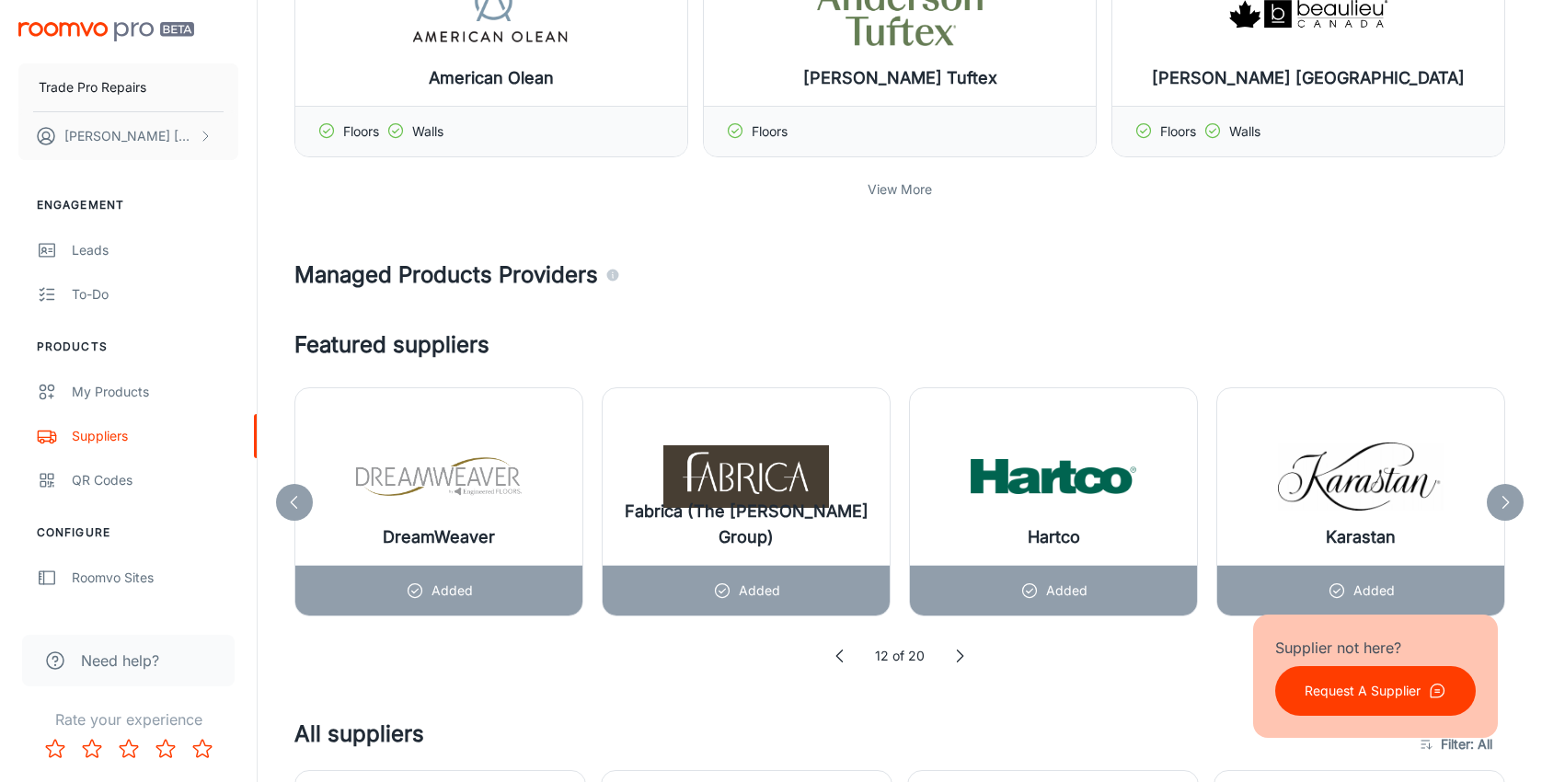
click at [963, 658] on icon at bounding box center [959, 656] width 18 height 18
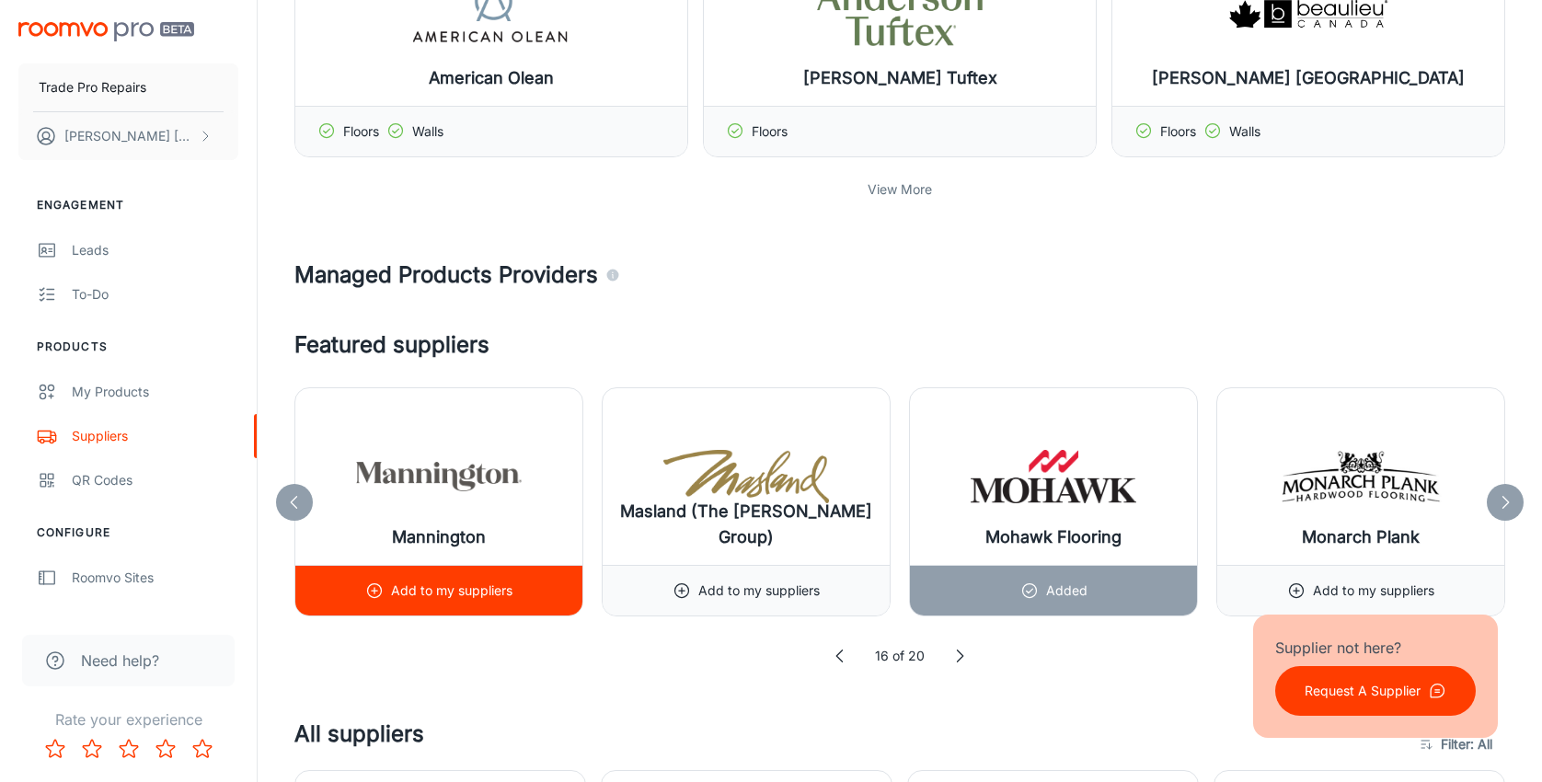
click at [425, 587] on p "Add to my suppliers" at bounding box center [451, 591] width 121 height 20
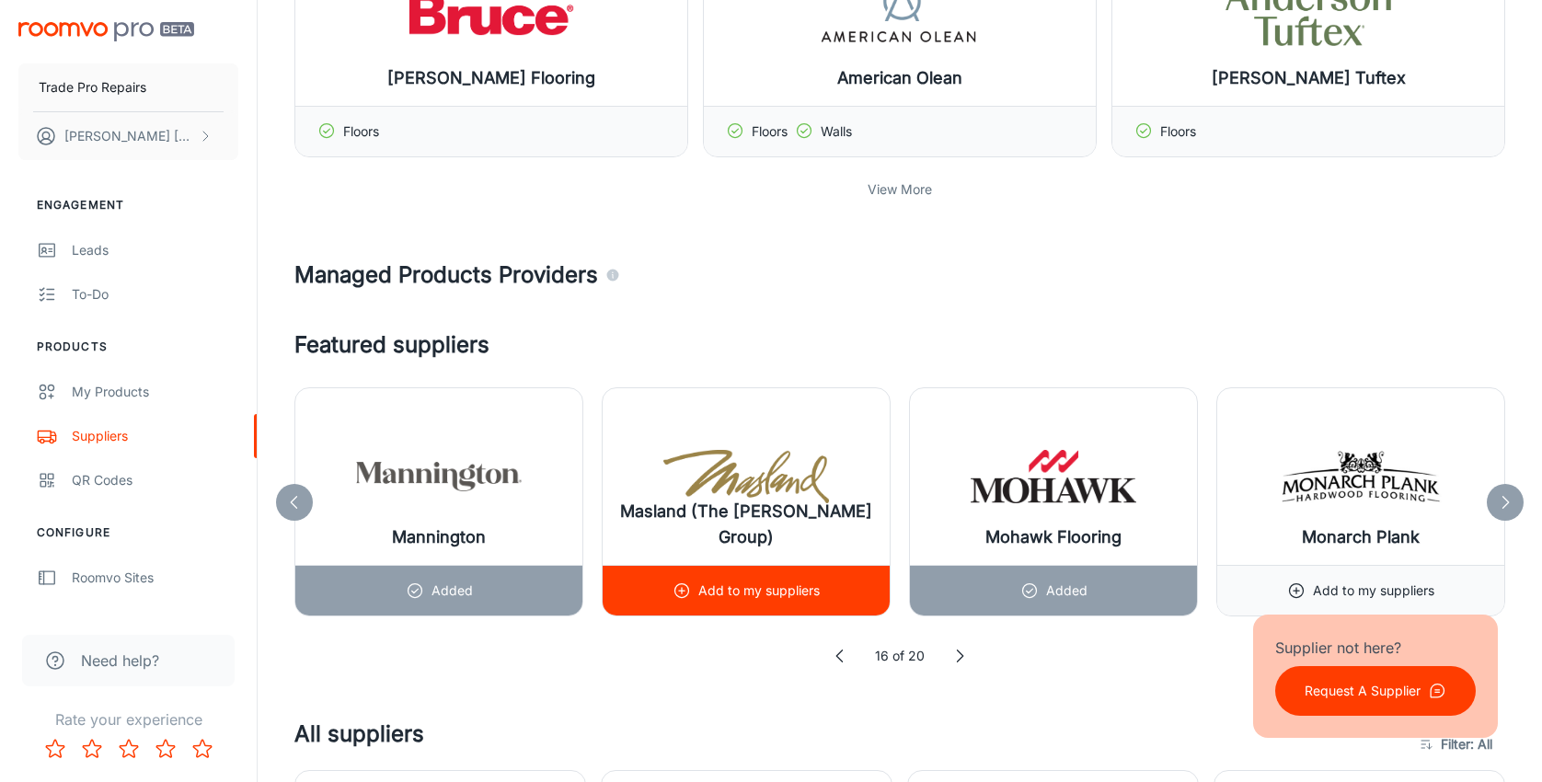
click at [742, 590] on p "Add to my suppliers" at bounding box center [758, 591] width 121 height 20
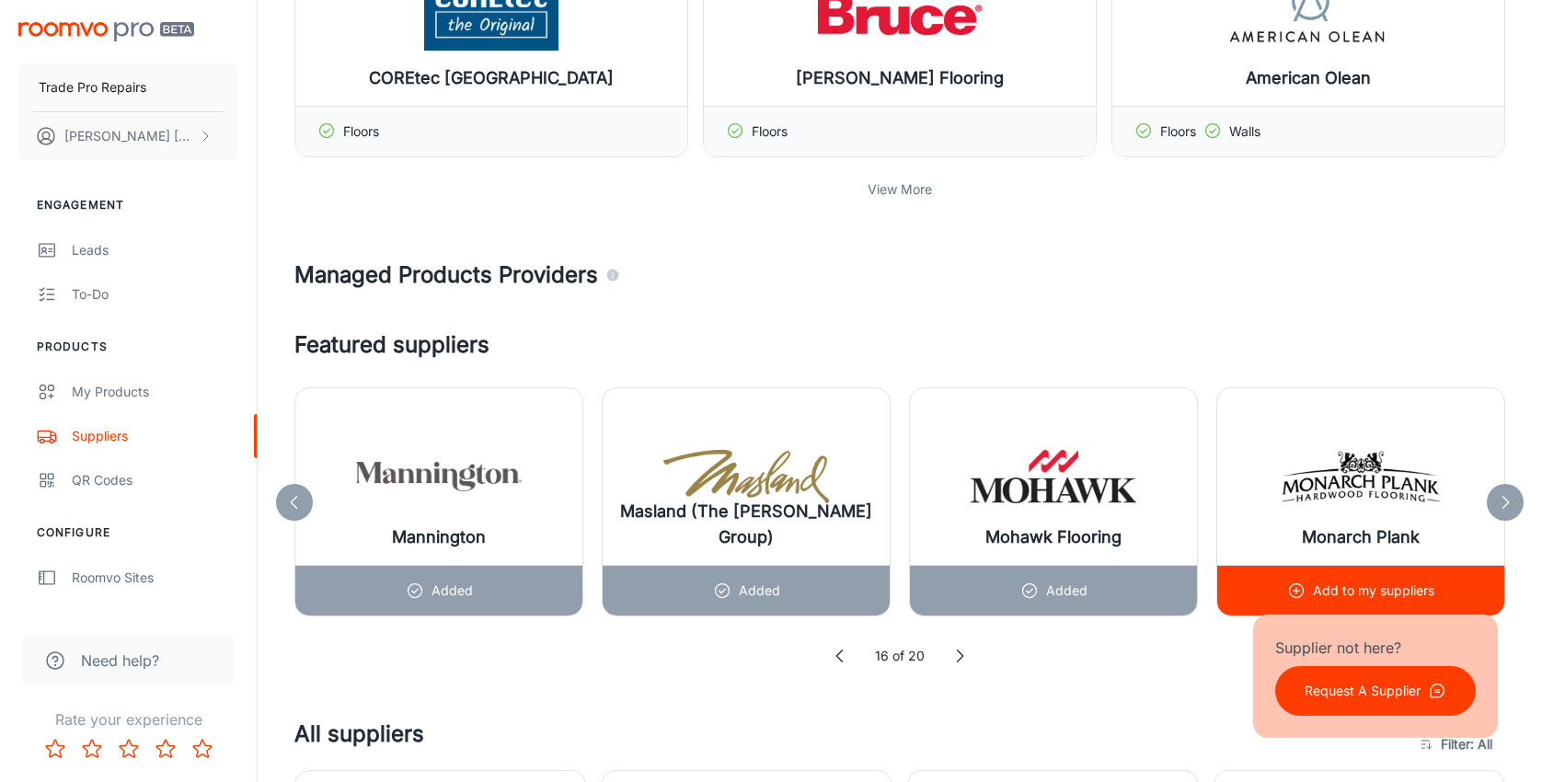
click at [1278, 580] on div "Add to my suppliers" at bounding box center [1360, 590] width 287 height 51
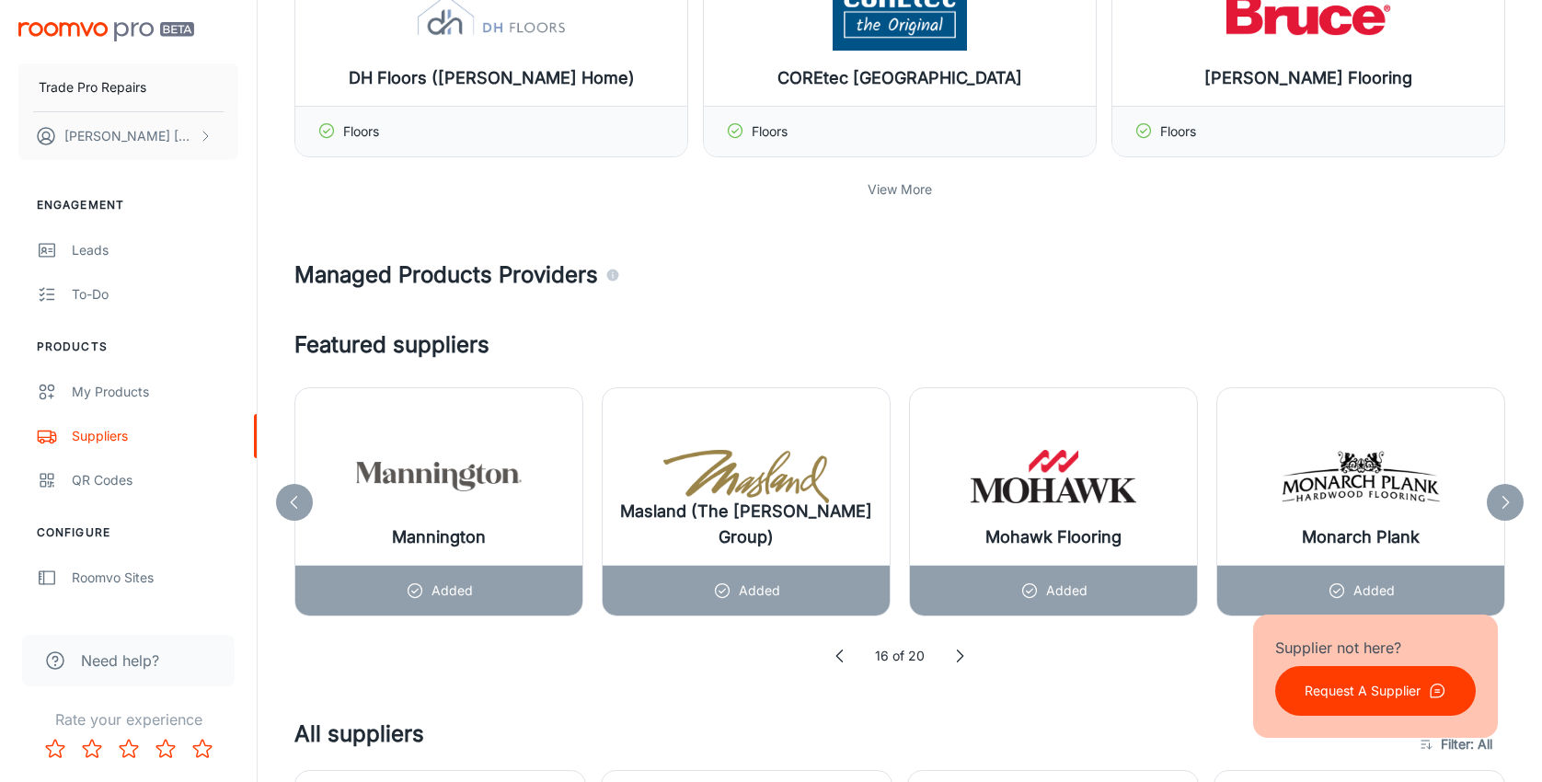
click at [963, 653] on icon at bounding box center [959, 656] width 18 height 18
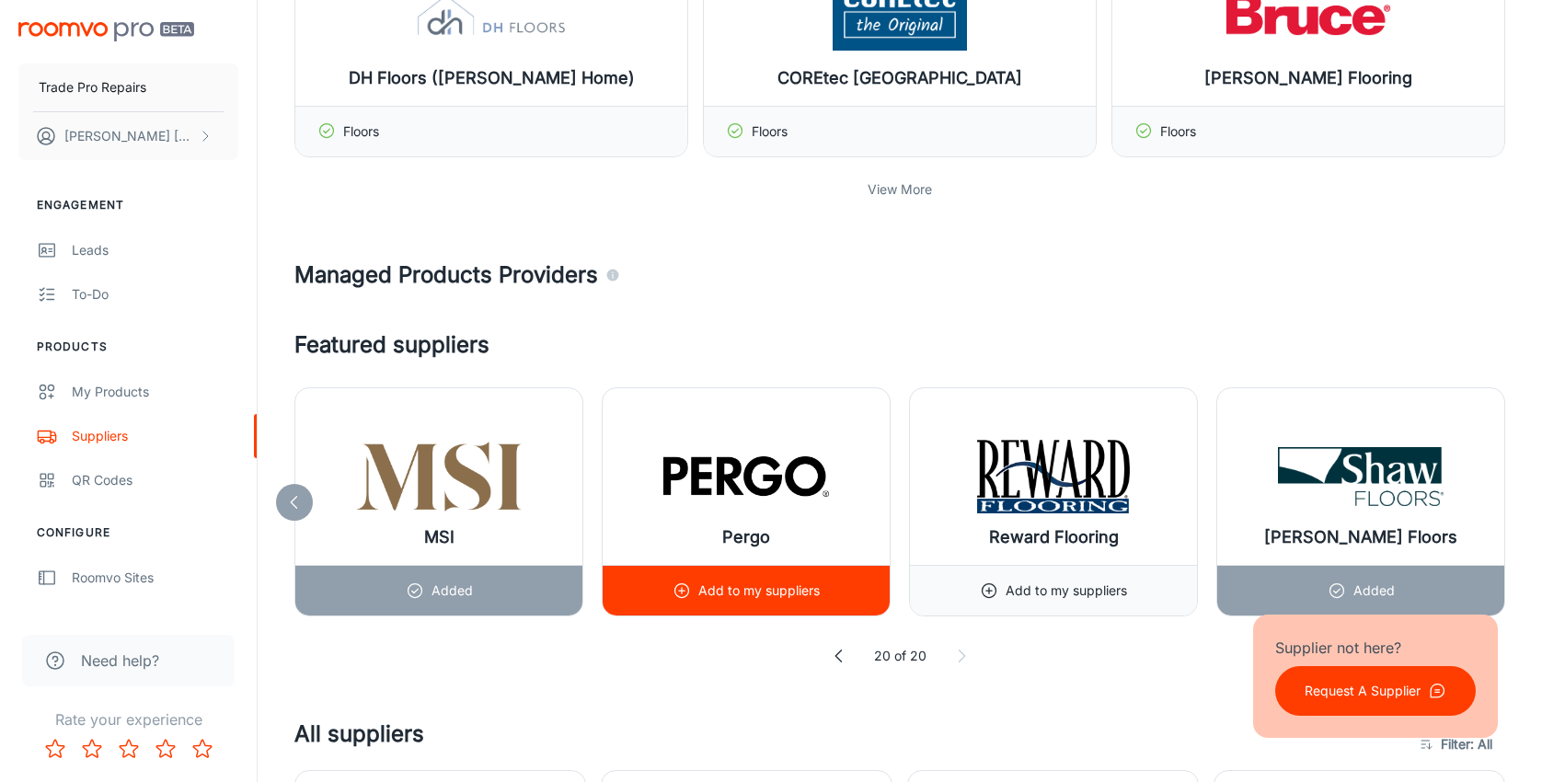
click at [723, 587] on p "Add to my suppliers" at bounding box center [758, 591] width 121 height 20
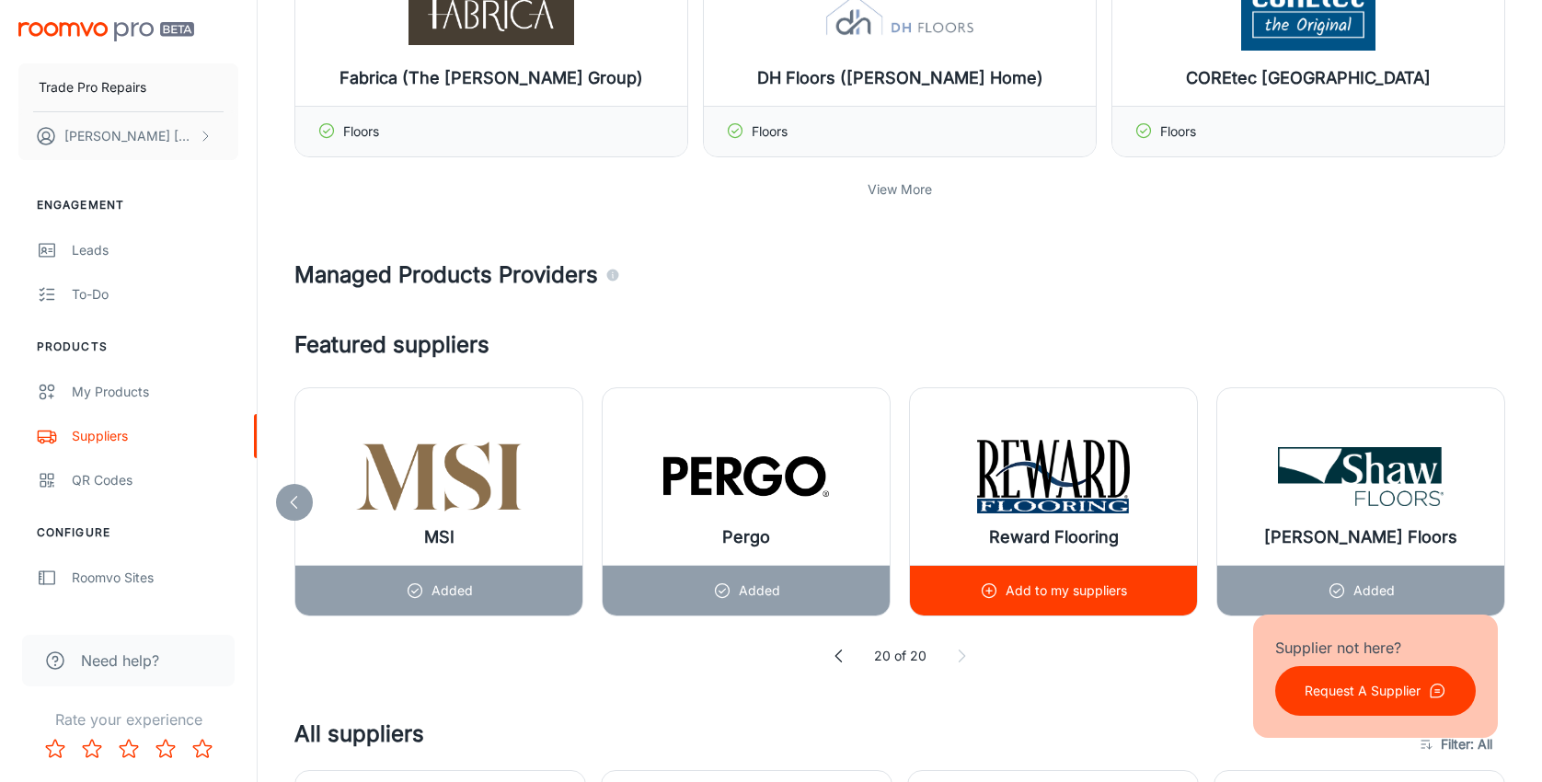
click at [996, 604] on div "Add to my suppliers" at bounding box center [1053, 591] width 147 height 50
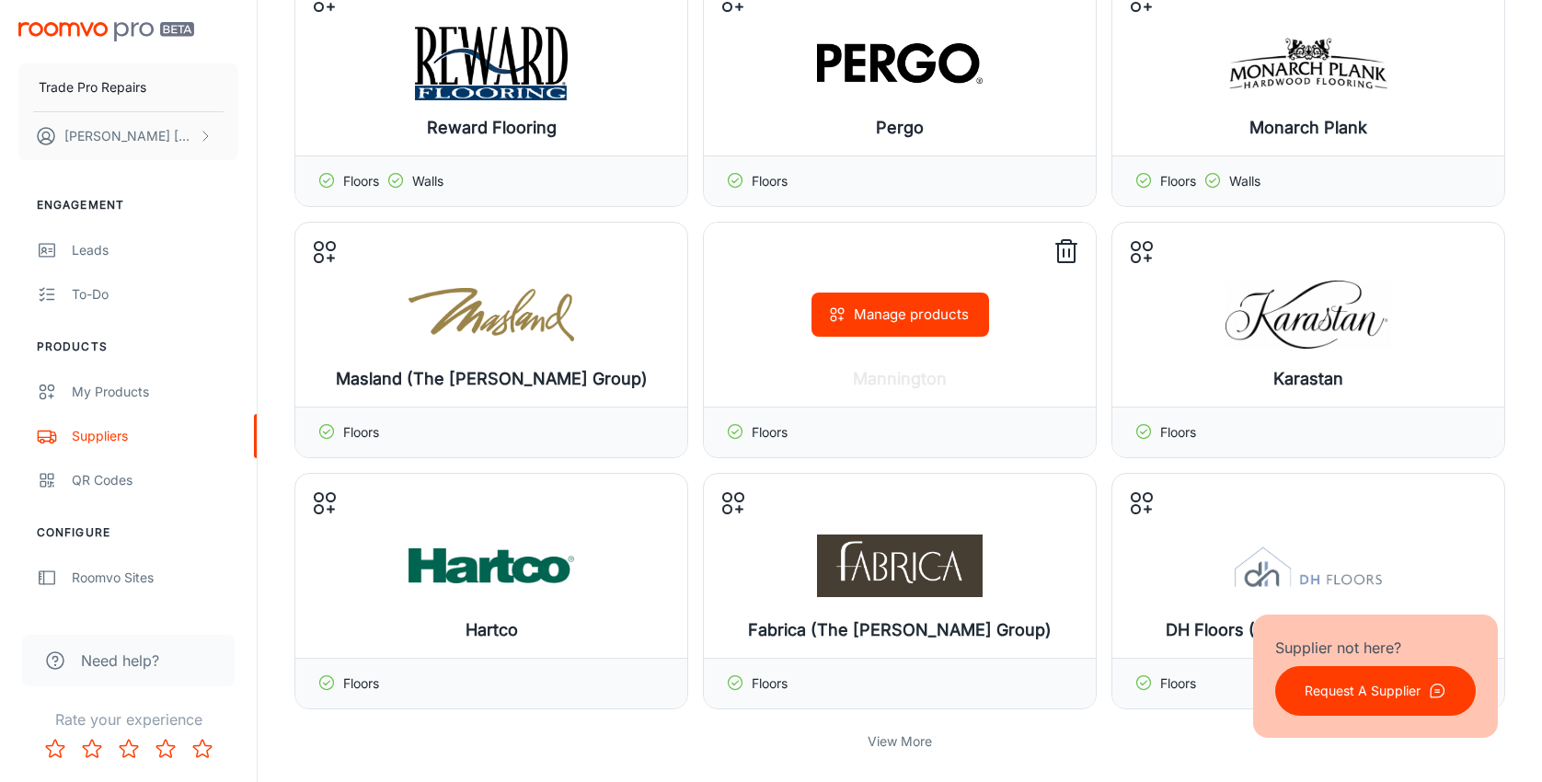
scroll to position [276, 0]
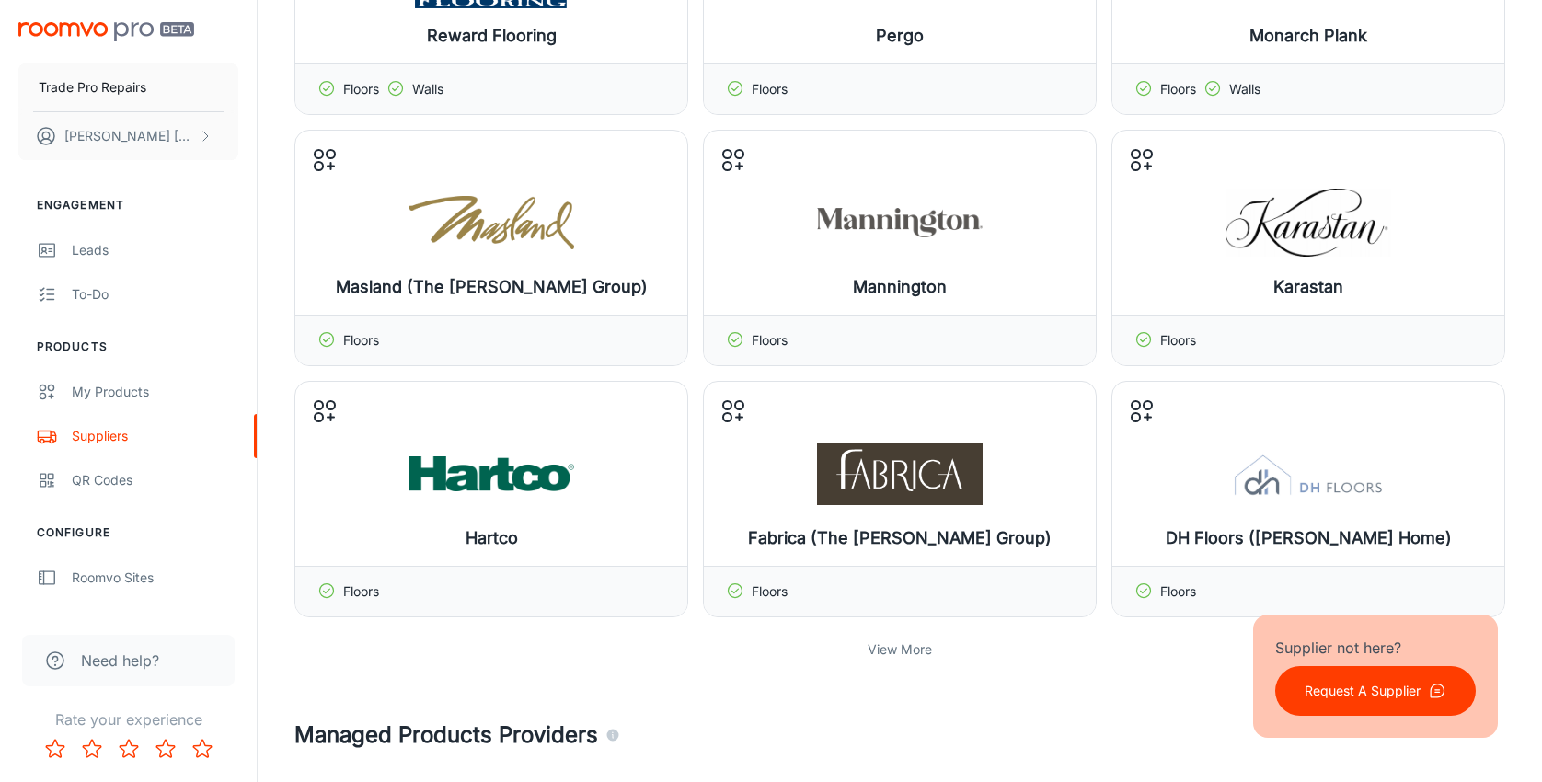
click at [894, 661] on div "View More" at bounding box center [899, 649] width 1211 height 35
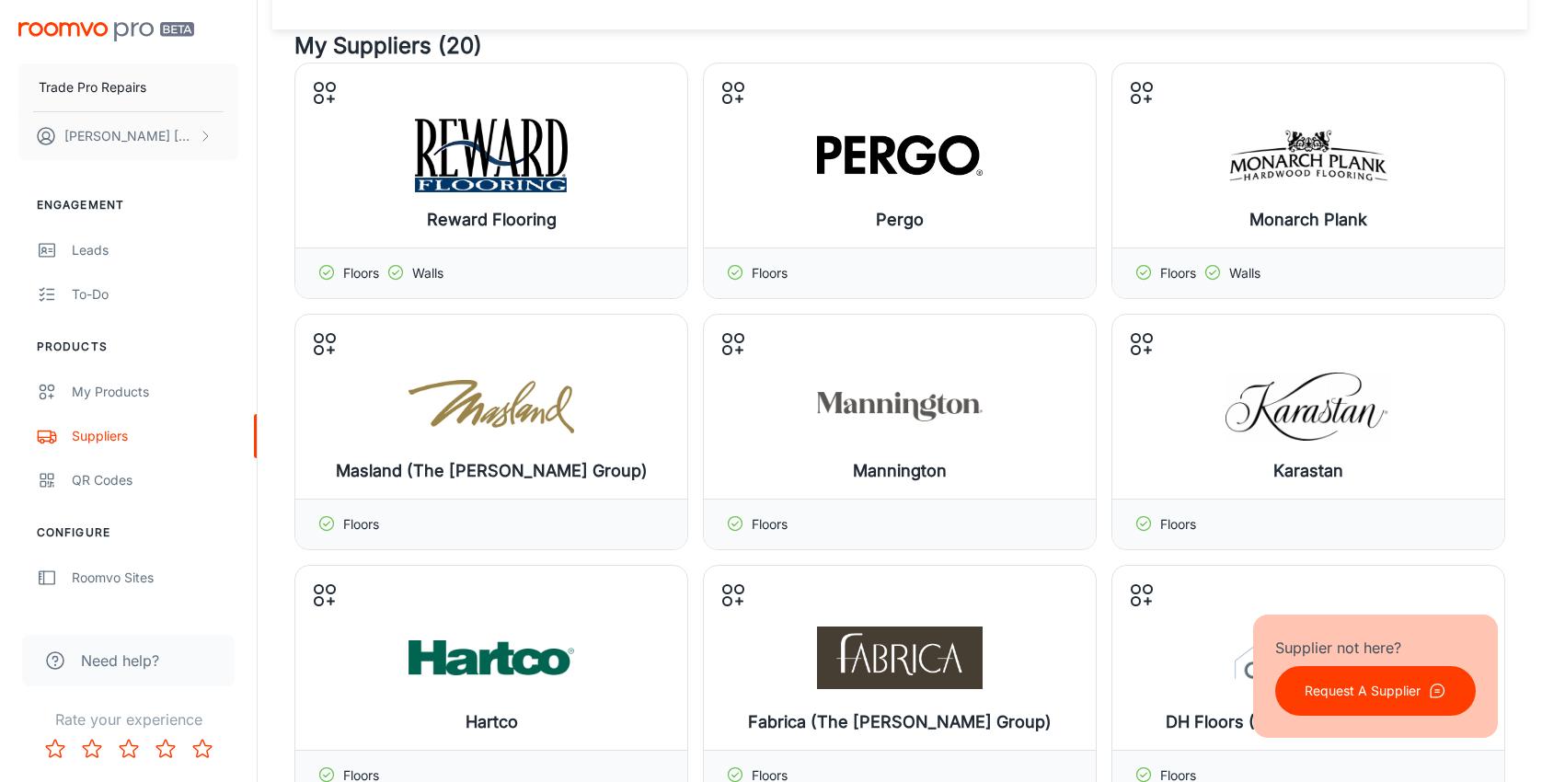
scroll to position [0, 0]
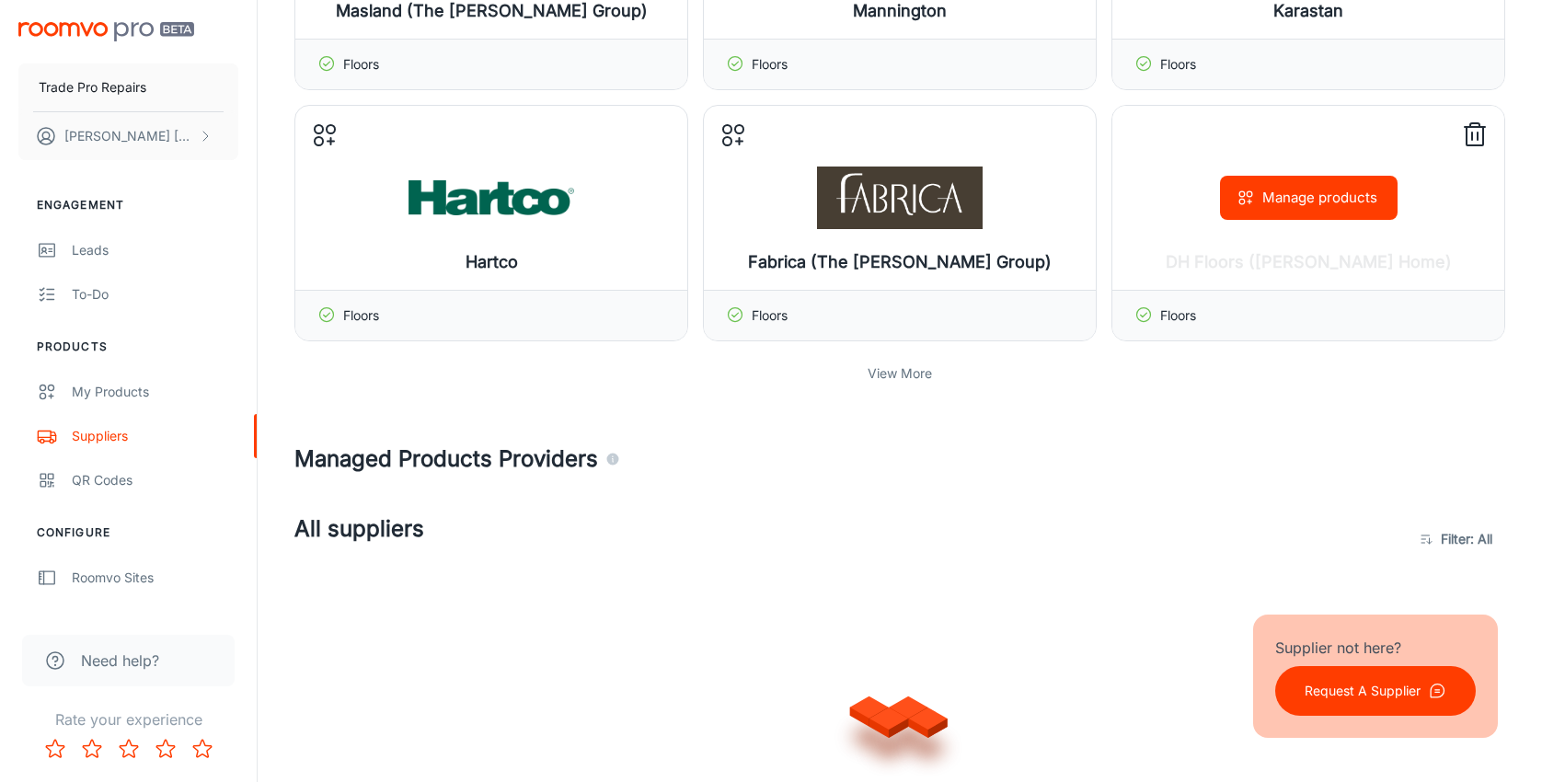
scroll to position [644, 0]
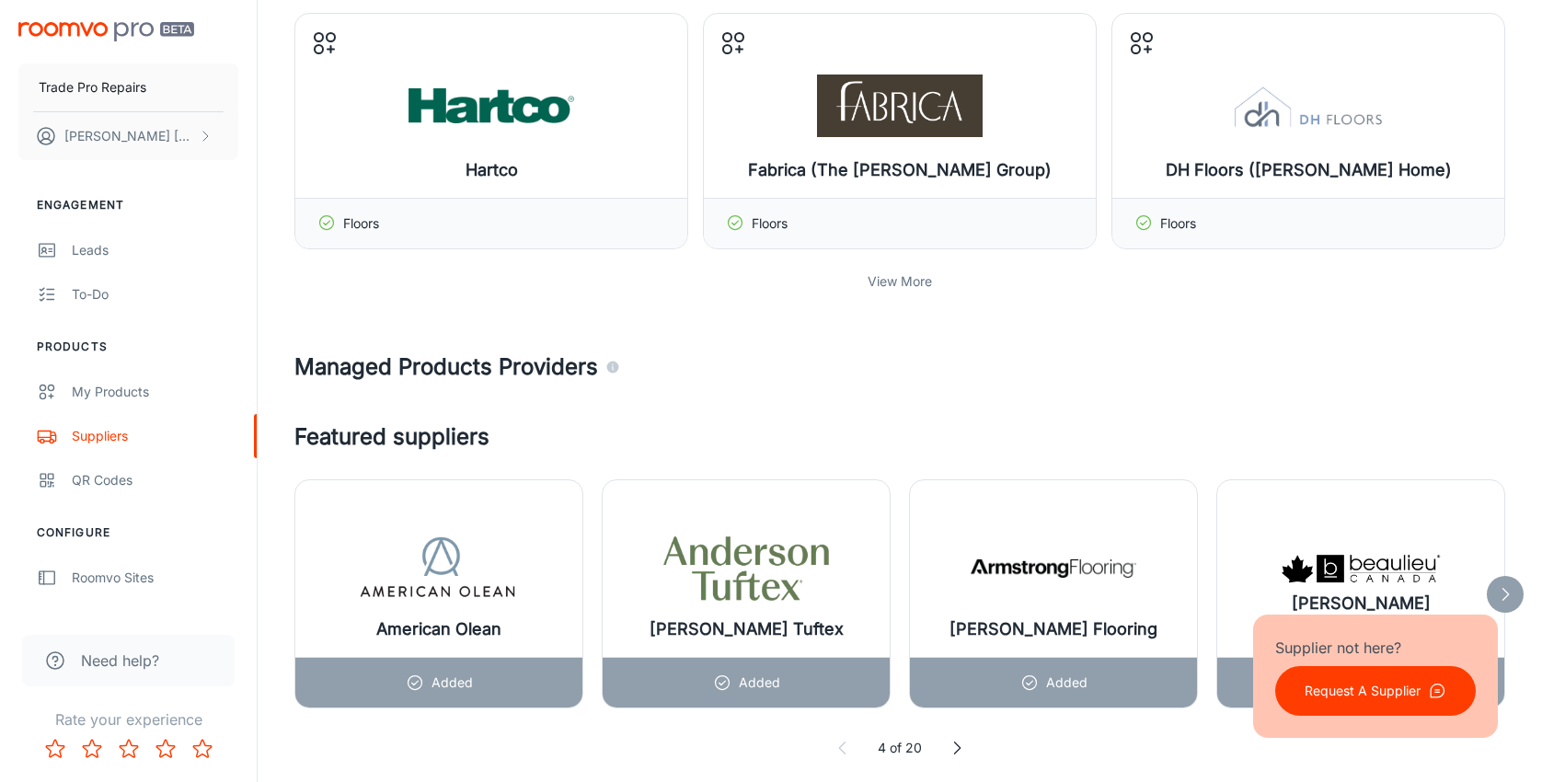
click at [914, 282] on p "View More" at bounding box center [900, 281] width 64 height 20
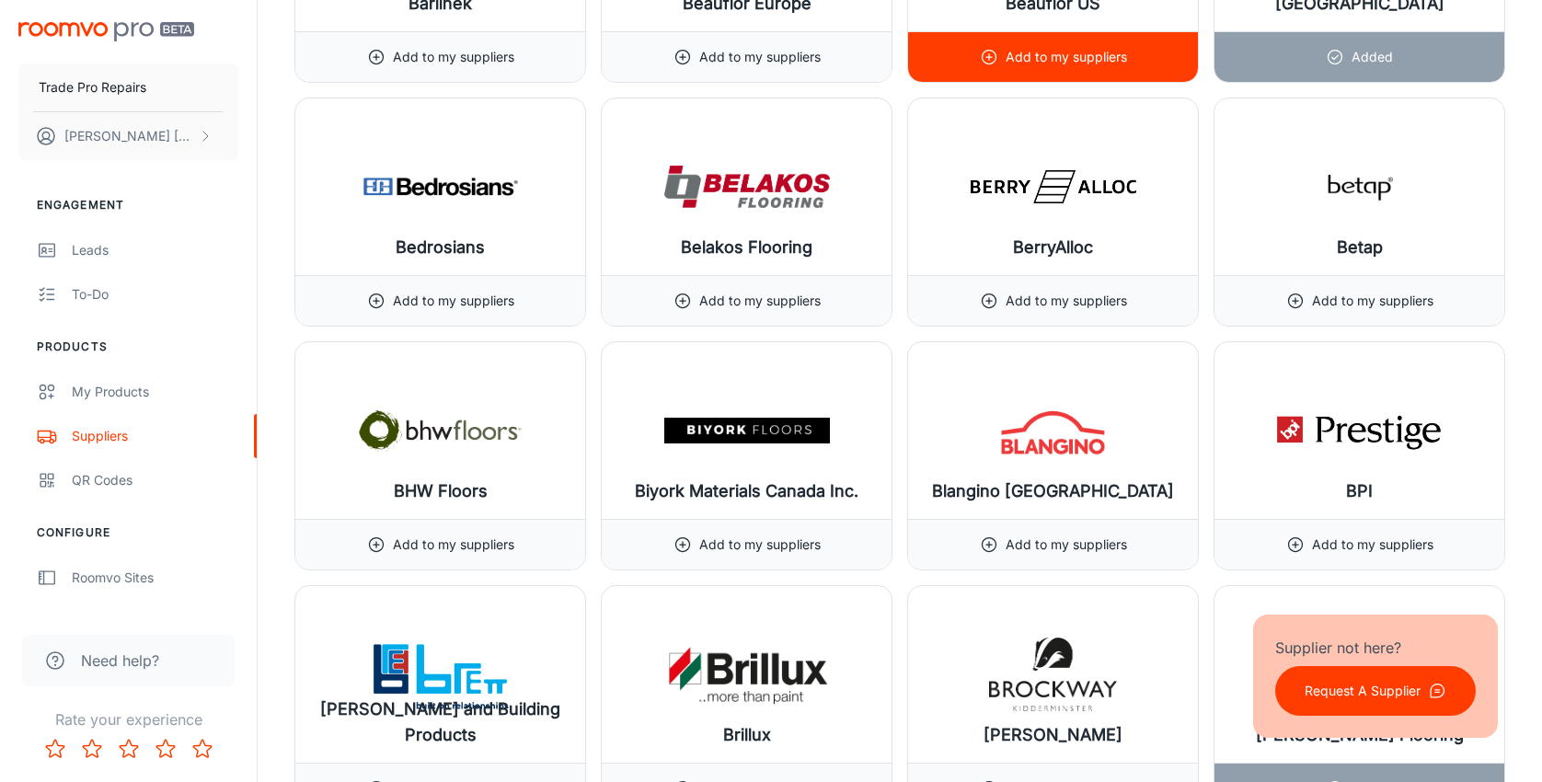
scroll to position [4692, 0]
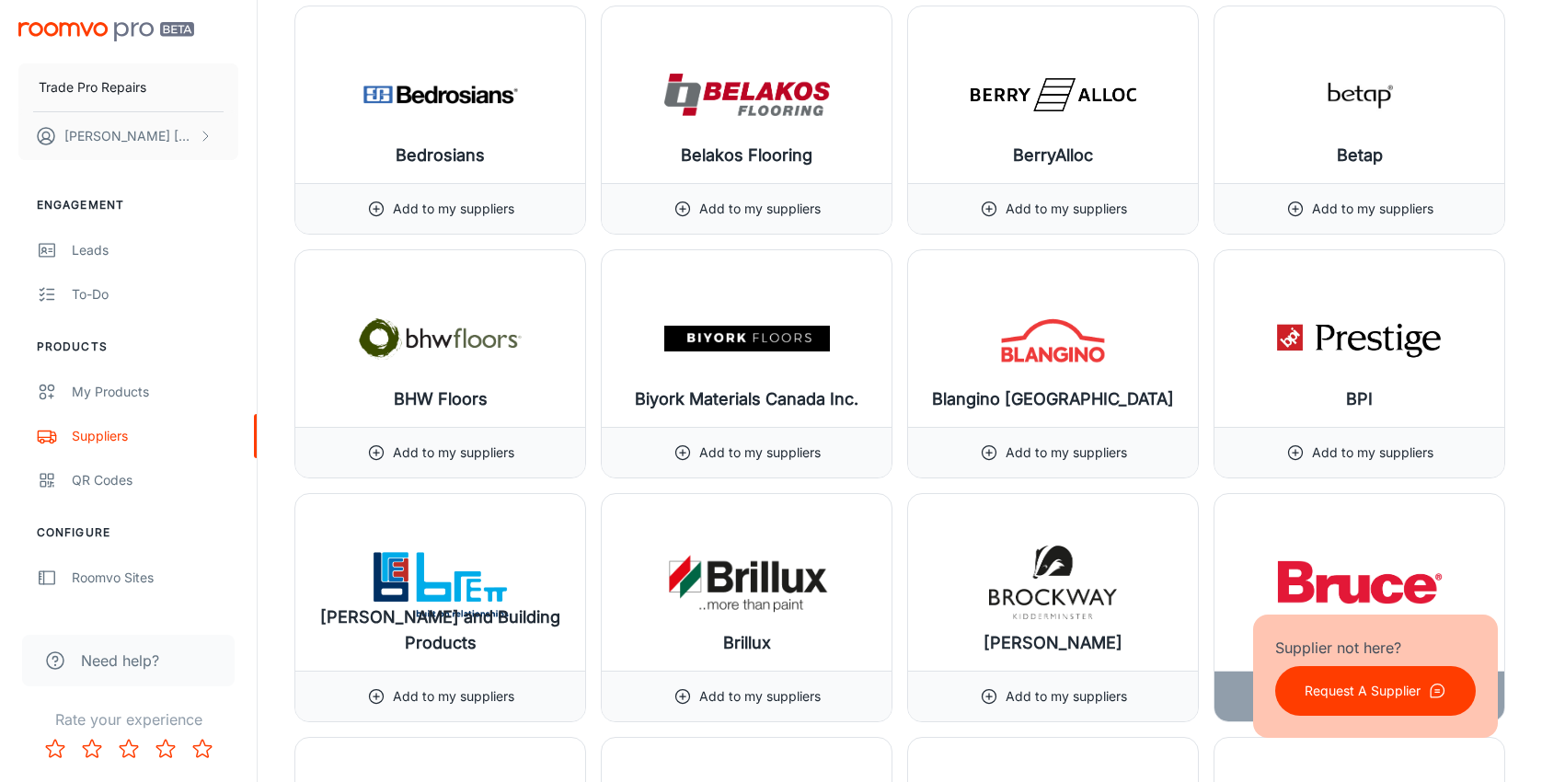
drag, startPoint x: 1541, startPoint y: 175, endPoint x: 1555, endPoint y: 94, distance: 82.1
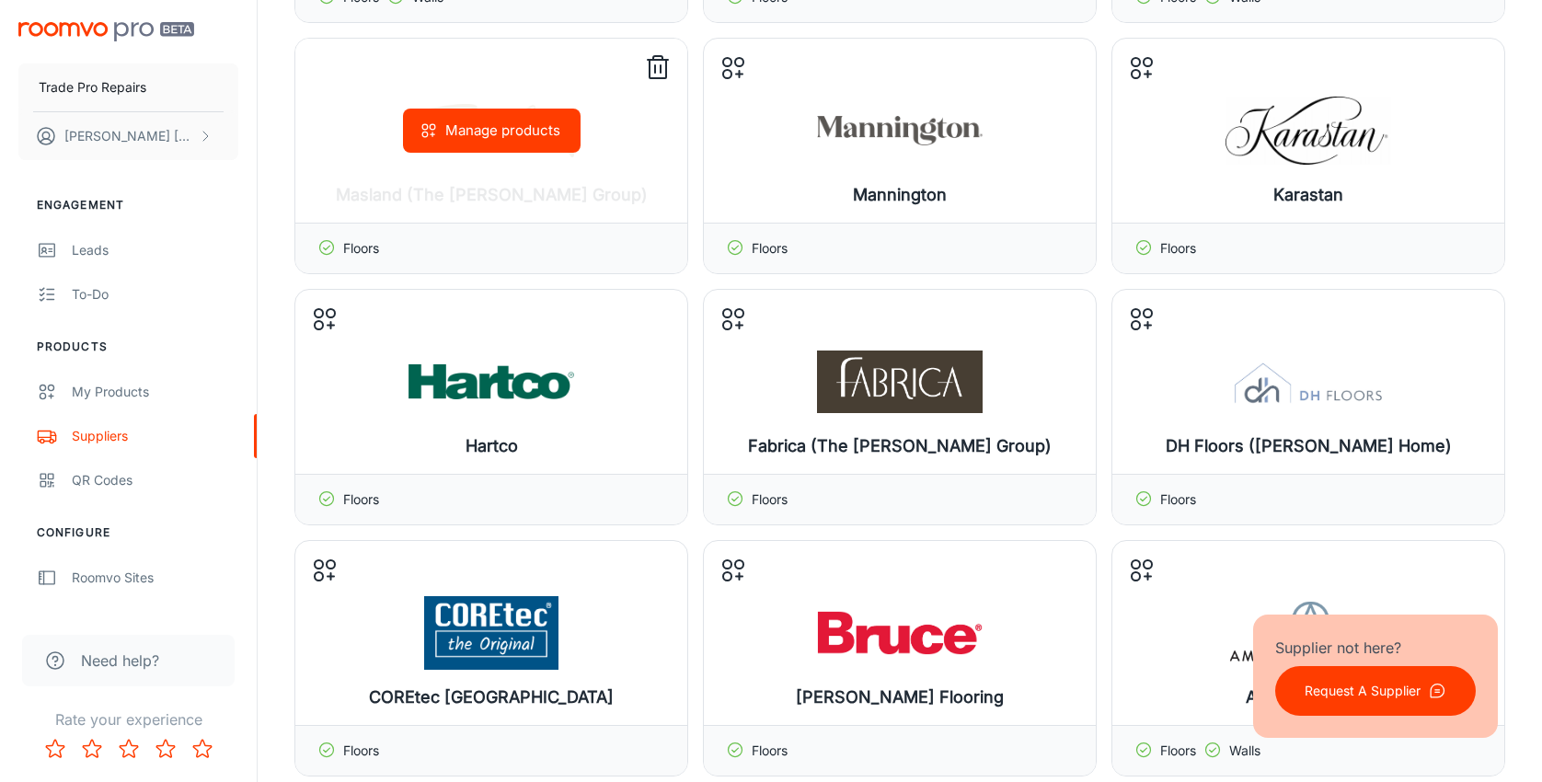
scroll to position [460, 0]
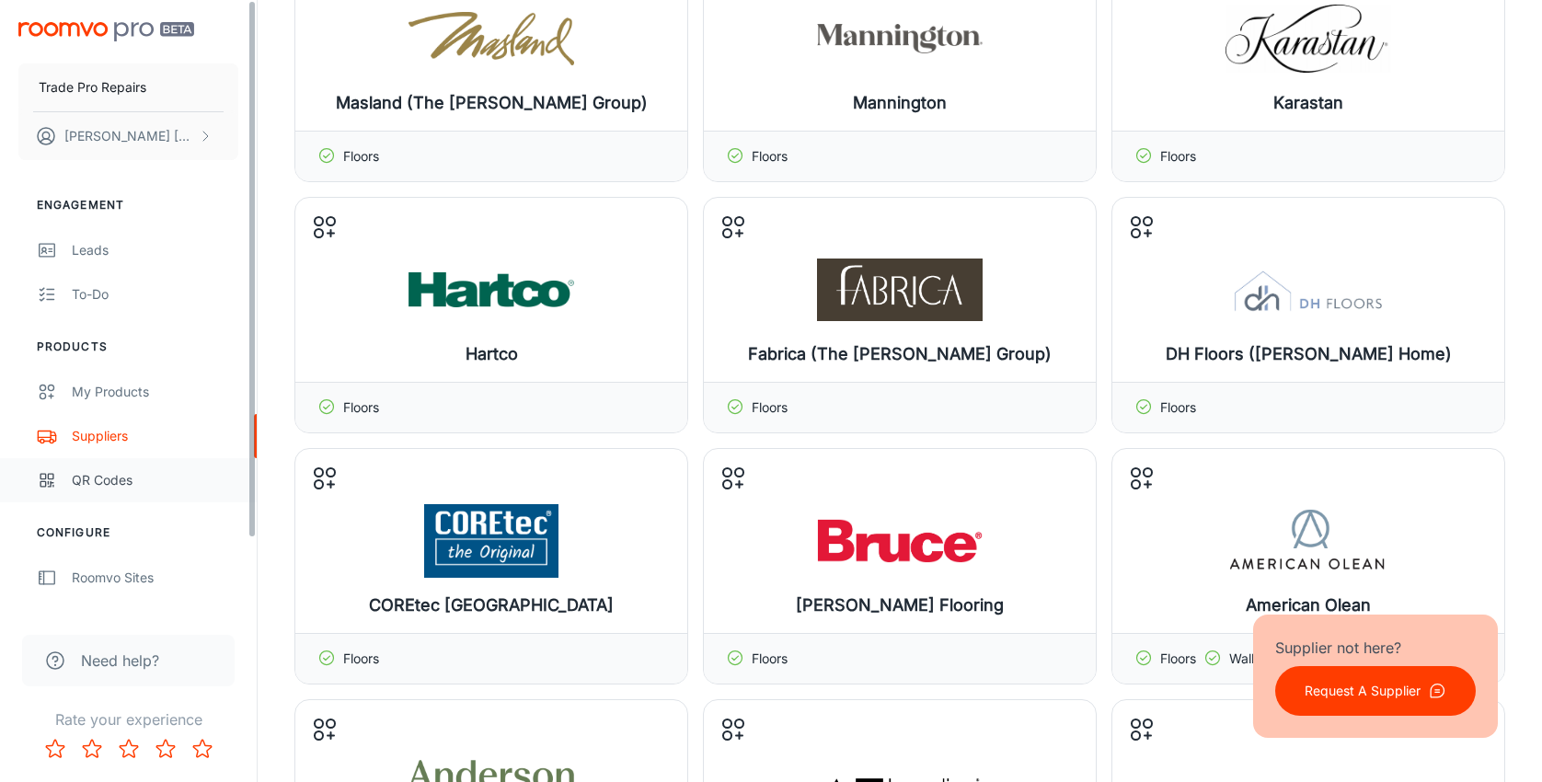
click at [111, 489] on div "QR Codes" at bounding box center [155, 480] width 167 height 20
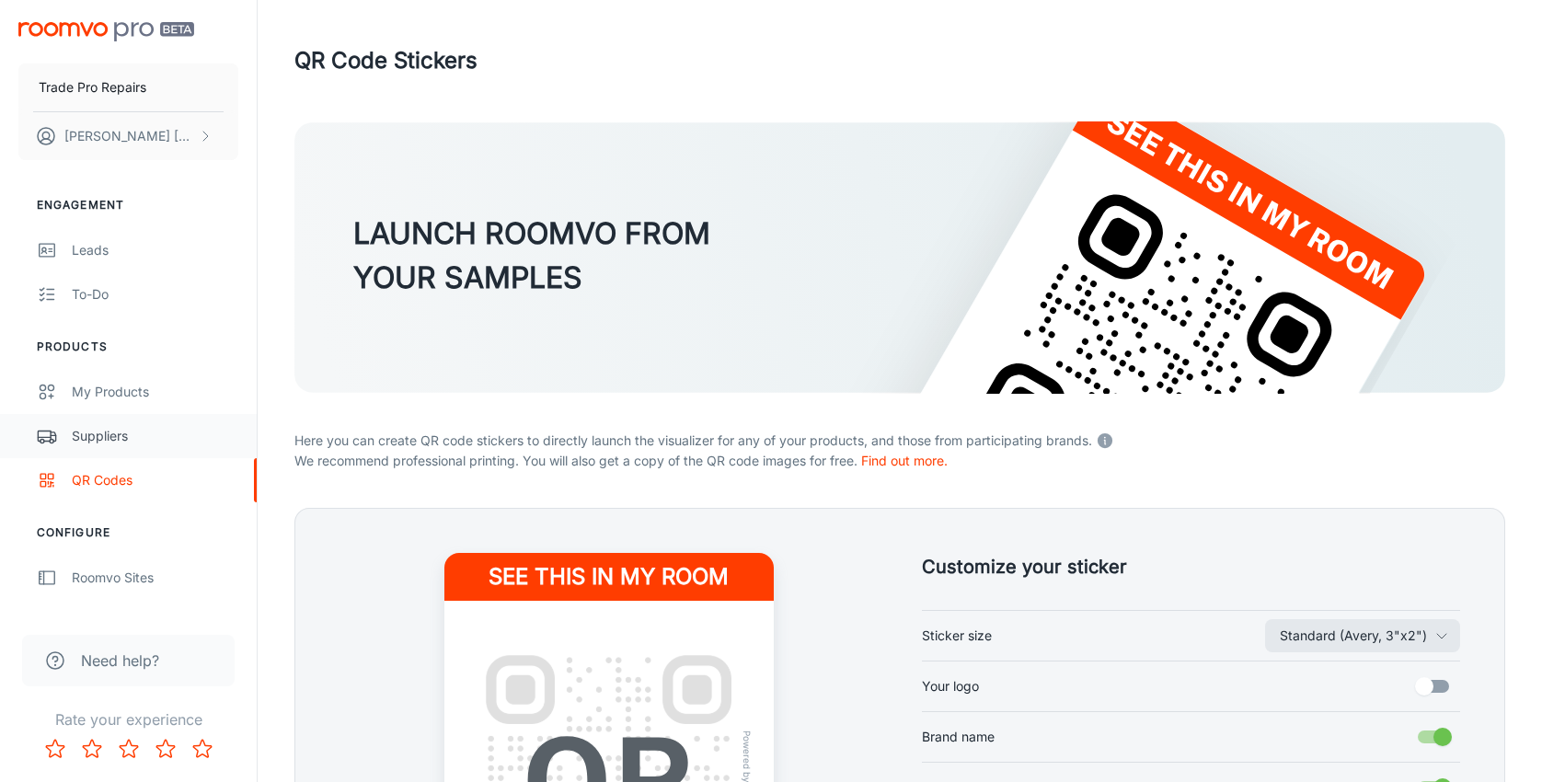
click at [120, 427] on div "Suppliers" at bounding box center [155, 436] width 167 height 20
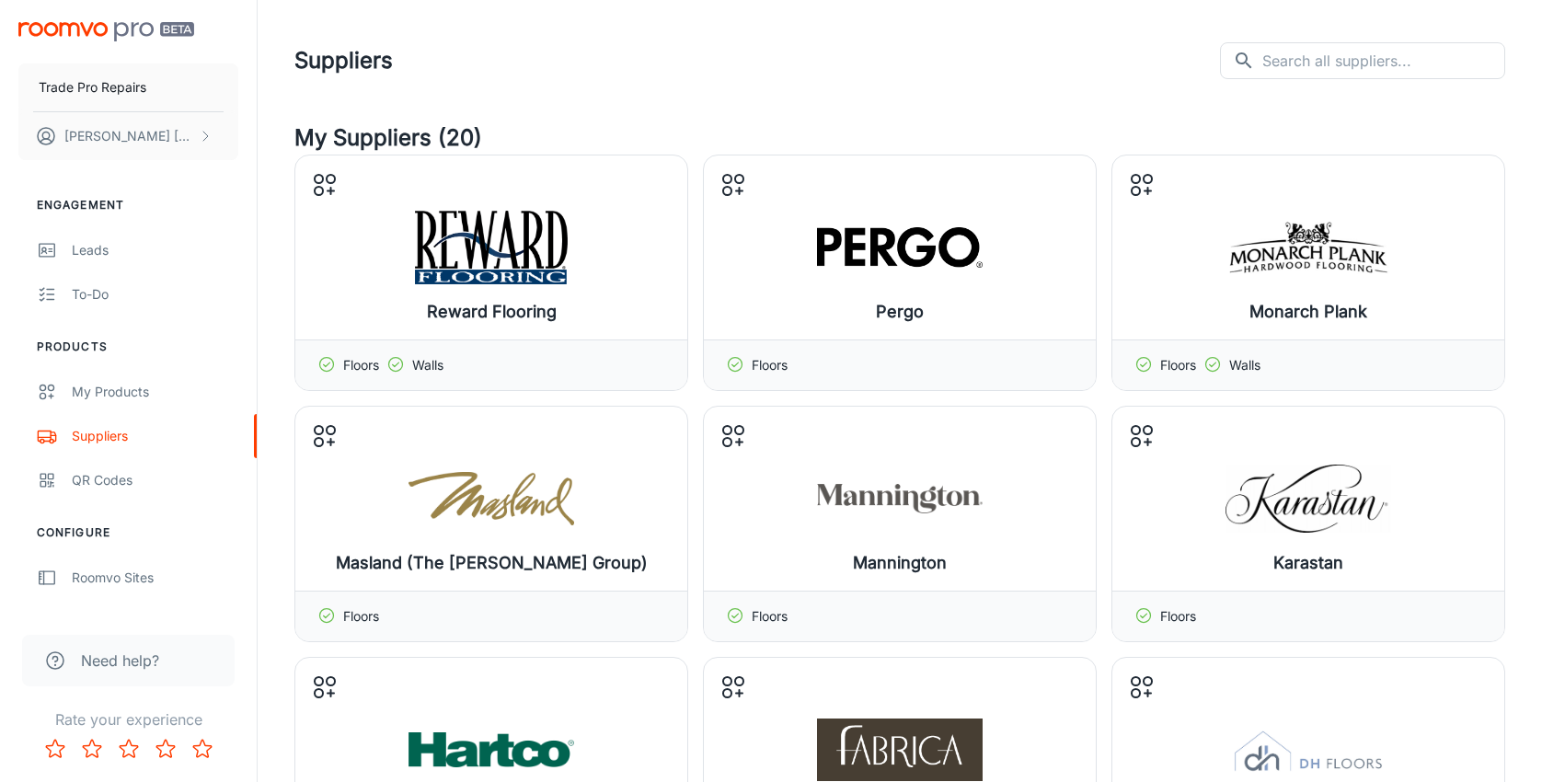
click at [695, 407] on div "Reward Flooring Manage products Floors Walls Pergo Manage products Floors Monar…" at bounding box center [899, 524] width 1211 height 739
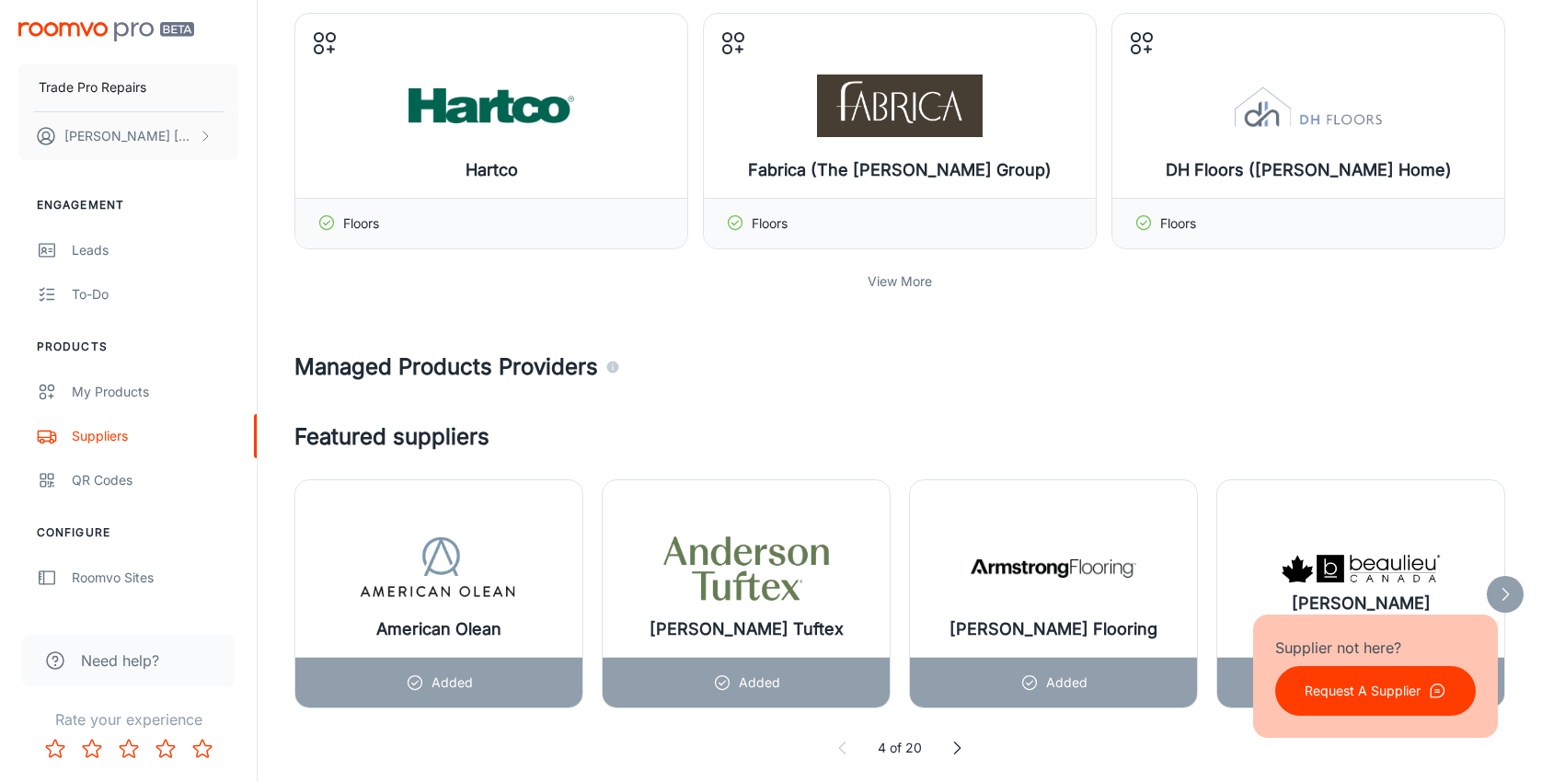
scroll to position [460, 0]
